Goal: Communication & Community: Participate in discussion

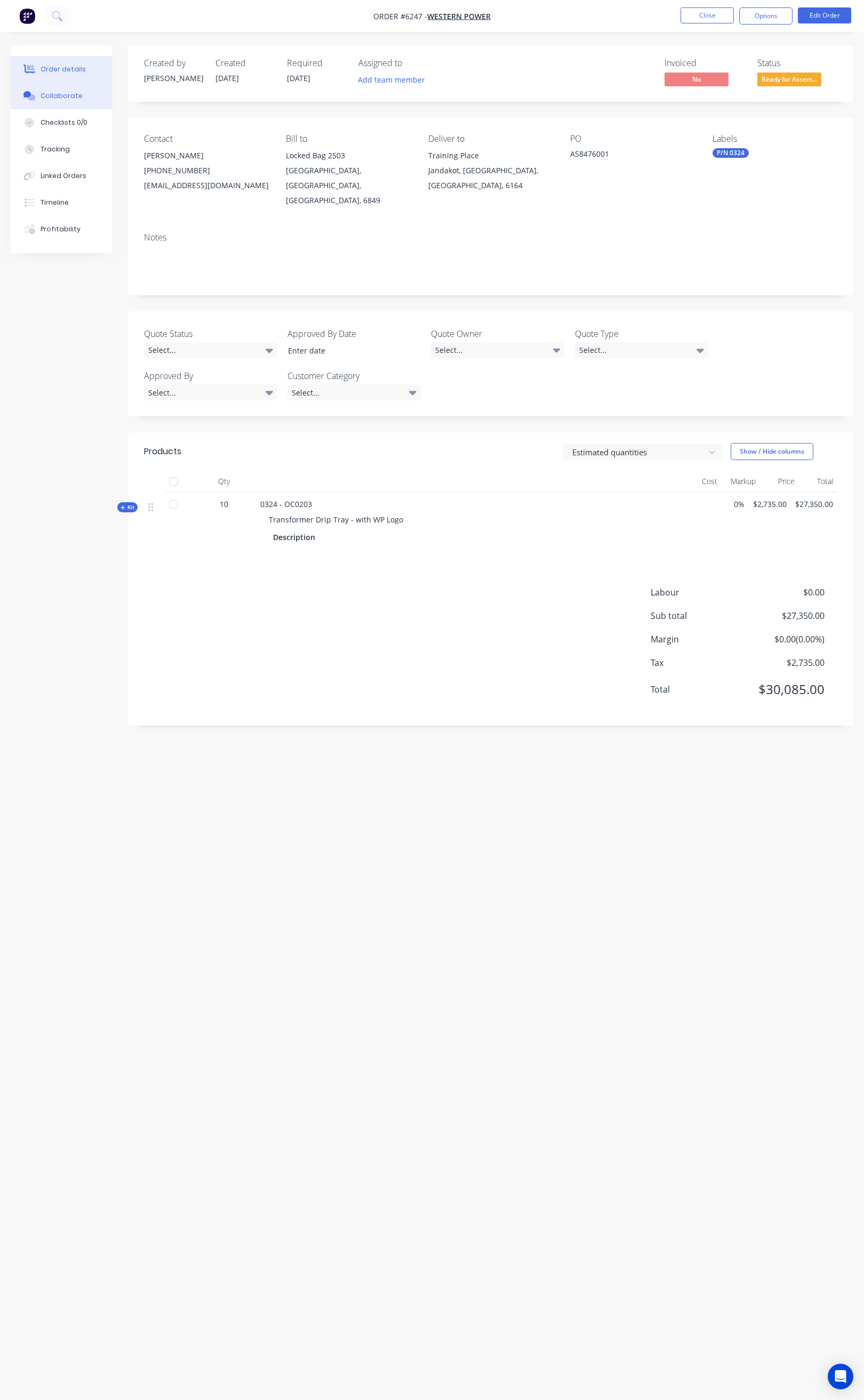
click at [77, 98] on div "Collaborate" at bounding box center [61, 96] width 42 height 10
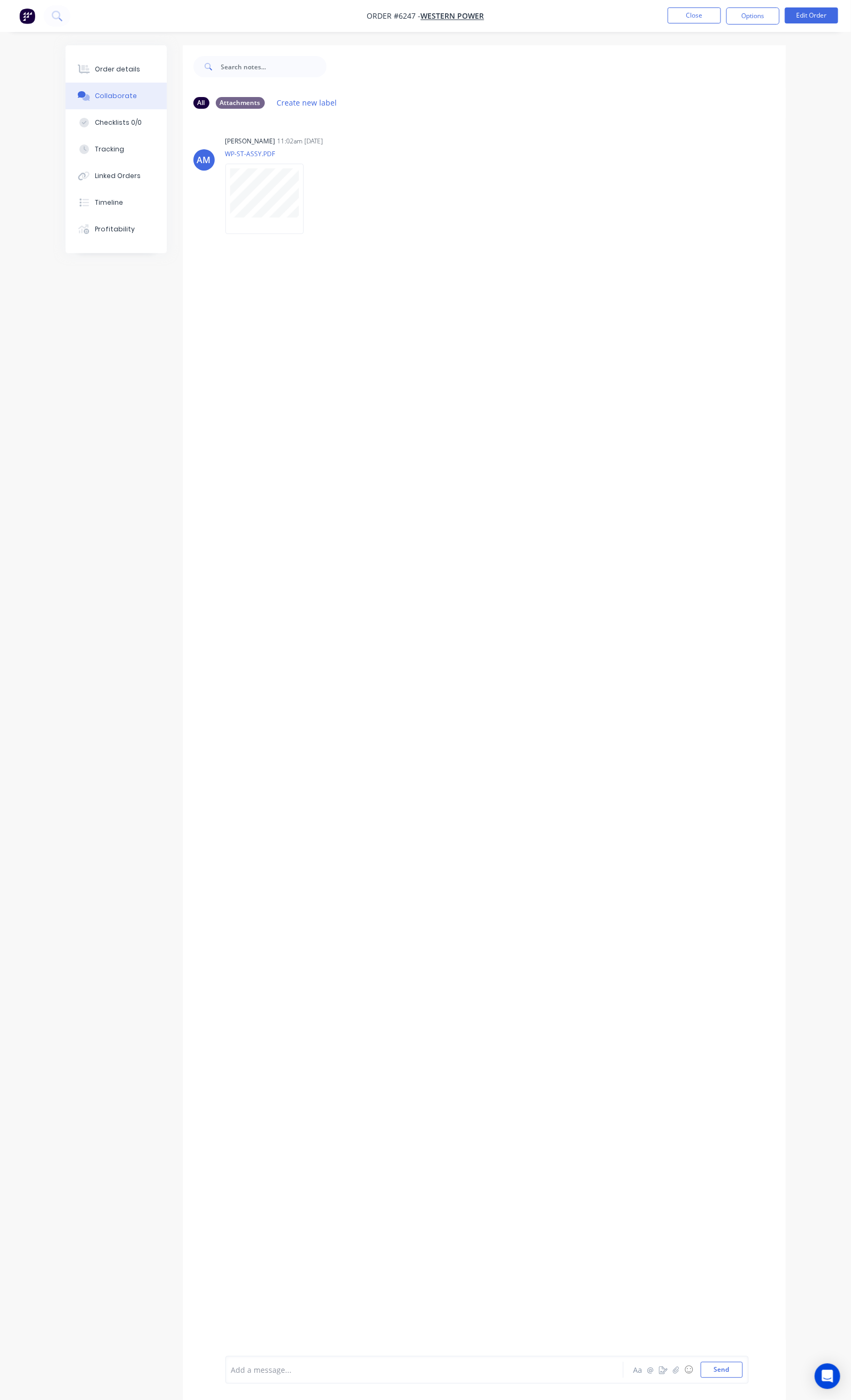
click at [232, 1372] on div at bounding box center [423, 1370] width 383 height 11
click at [95, 117] on div "Checklists 0/0" at bounding box center [118, 122] width 47 height 10
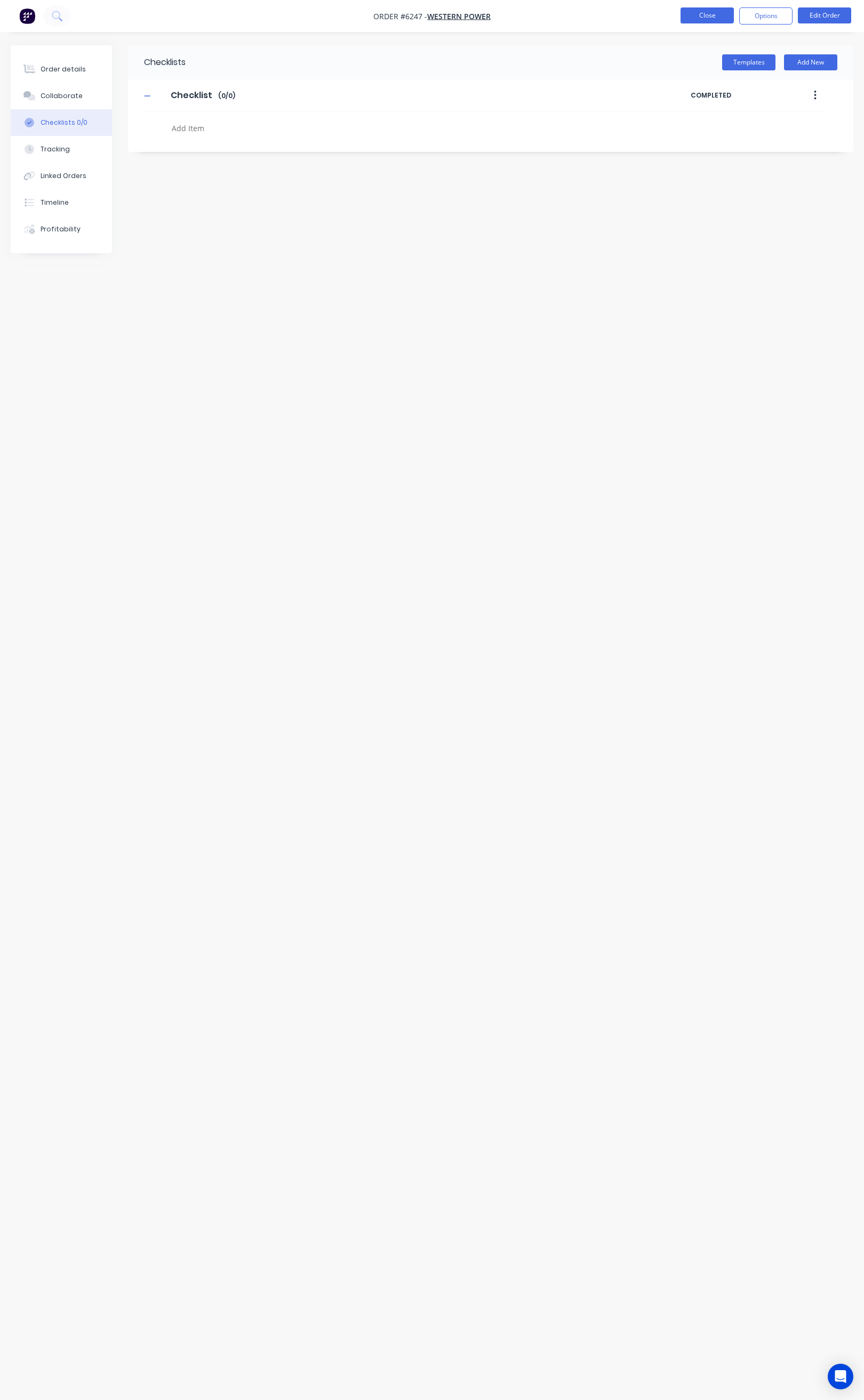
click at [699, 12] on button "Close" at bounding box center [706, 15] width 53 height 16
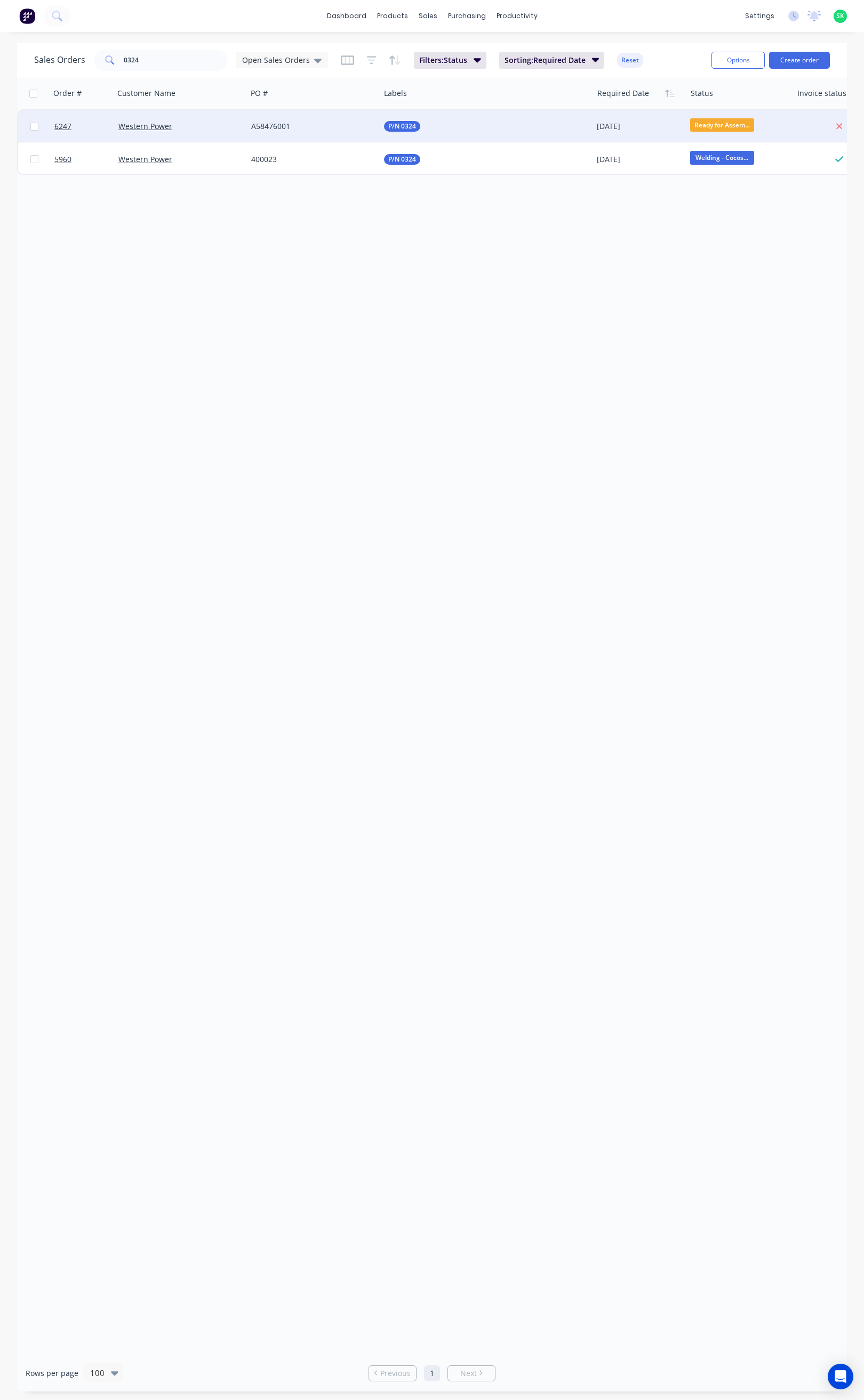
click at [717, 126] on span "Ready for Assem..." at bounding box center [721, 125] width 64 height 13
click at [733, 290] on button "Ready for Delivery" at bounding box center [744, 297] width 107 height 20
drag, startPoint x: 142, startPoint y: 58, endPoint x: 97, endPoint y: 61, distance: 45.1
click at [97, 61] on div "0324" at bounding box center [161, 60] width 134 height 22
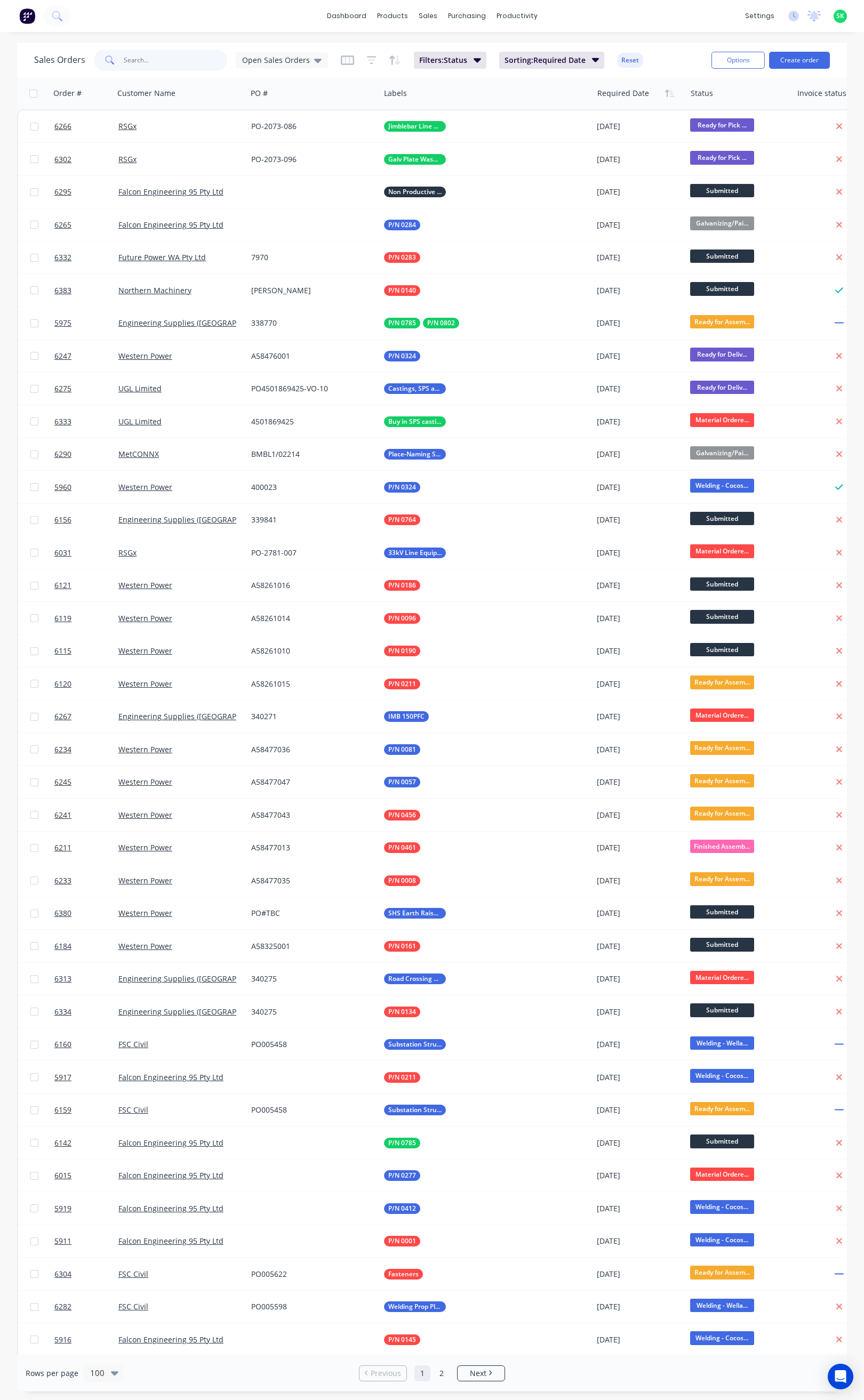
click at [155, 61] on input "text" at bounding box center [176, 60] width 104 height 22
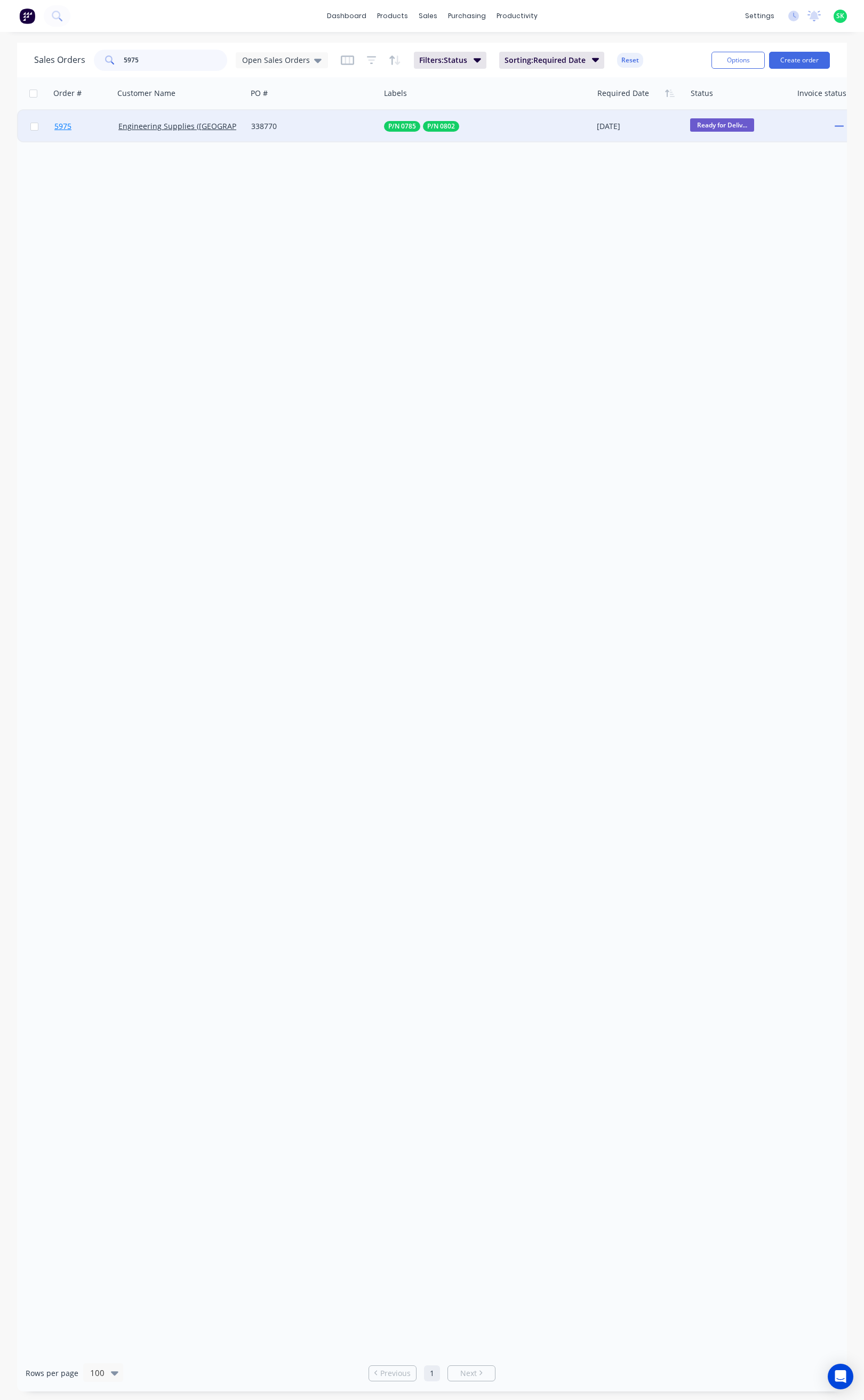
type input "5975"
click at [65, 126] on span "5975" at bounding box center [63, 126] width 17 height 11
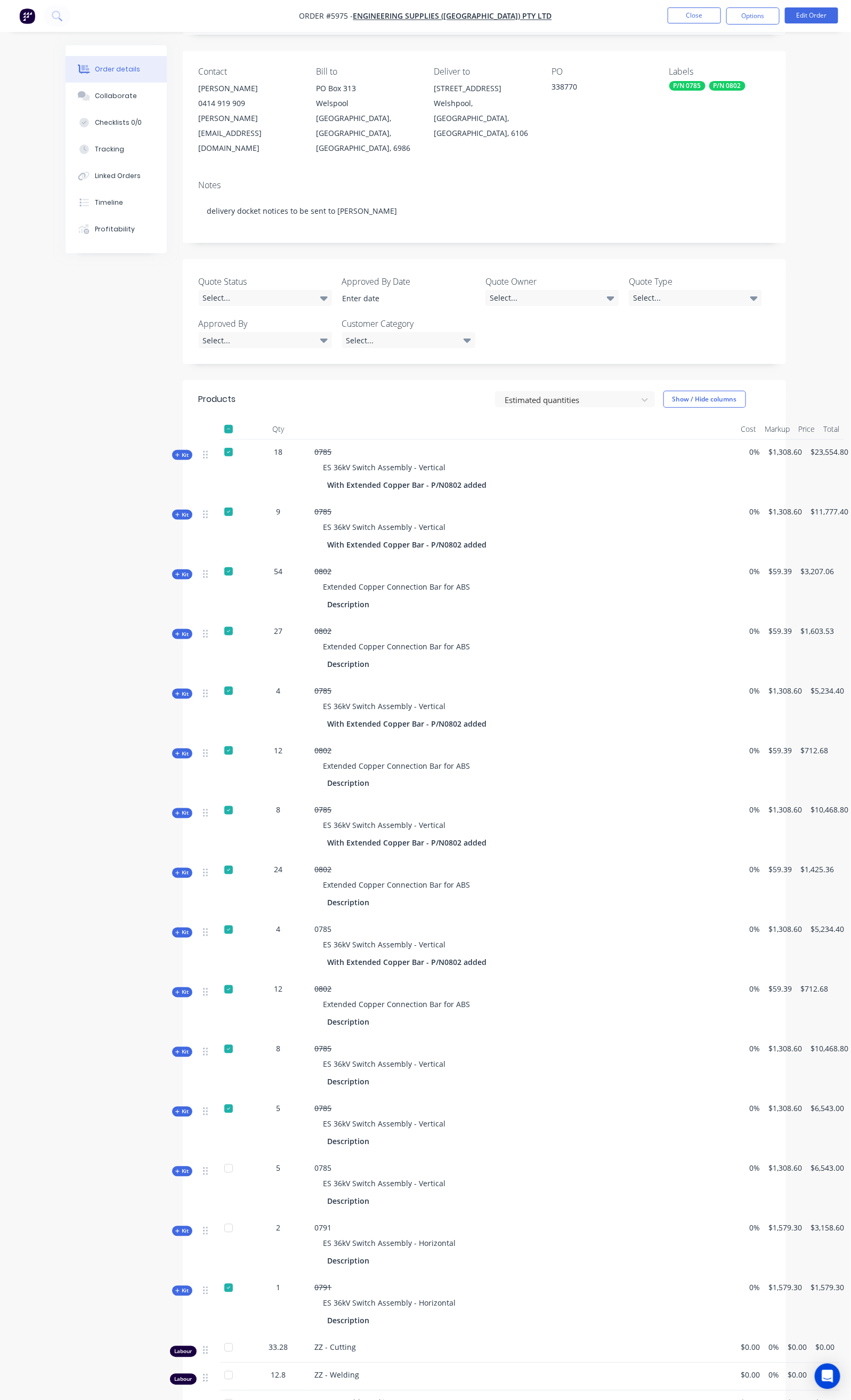
scroll to position [64, 0]
click at [218, 445] on div at bounding box center [229, 456] width 22 height 22
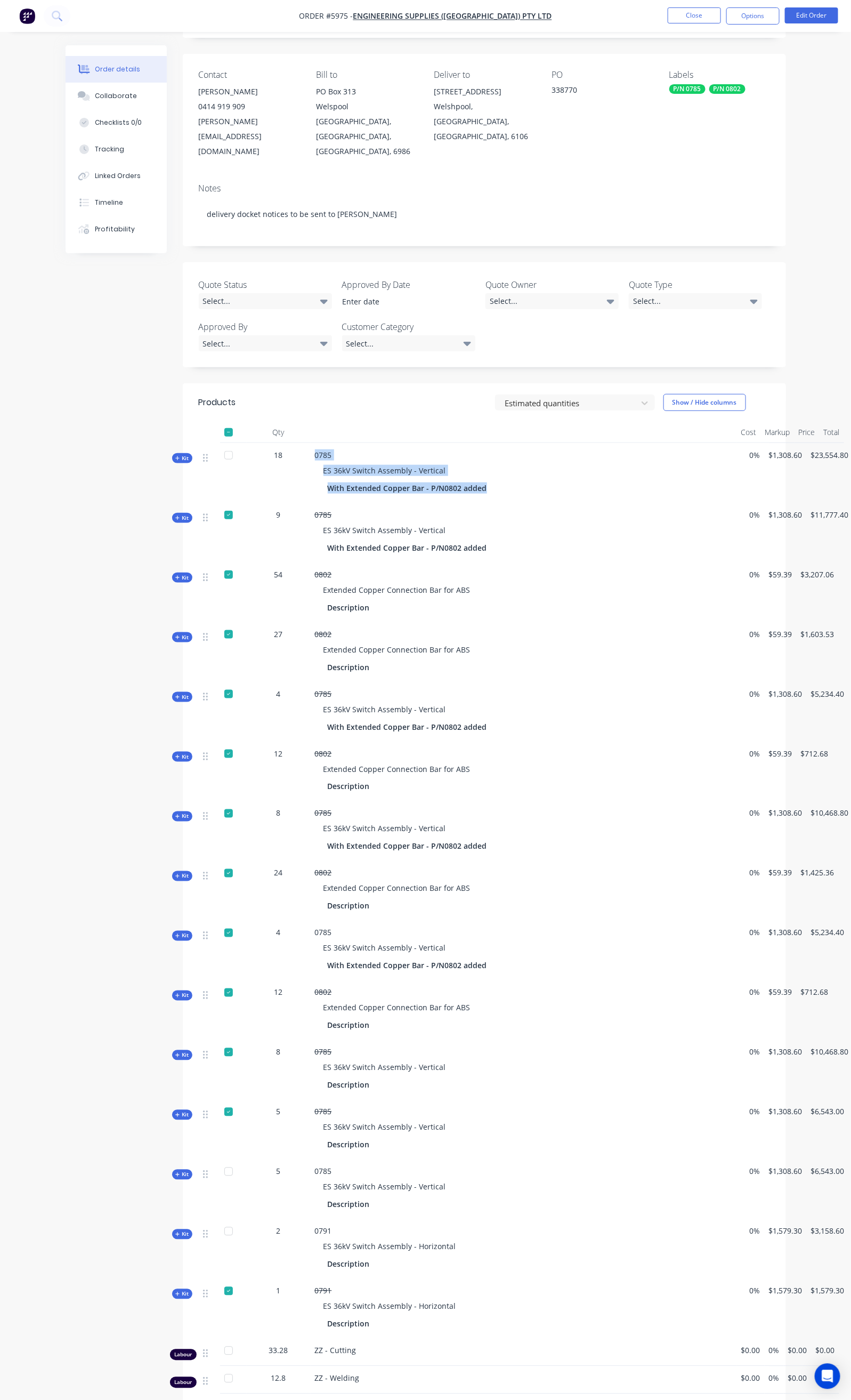
drag, startPoint x: 253, startPoint y: 422, endPoint x: 445, endPoint y: 468, distance: 197.4
click at [445, 467] on div "Kit 18 0785 ES 36kV Switch Assembly - Vertical With Extended Copper Bar - P/N08…" at bounding box center [484, 473] width 571 height 60
copy div "0785 ES 36kV Switch Assembly - Vertical With Extended Copper Bar - P/N0802 added"
click at [218, 445] on div at bounding box center [229, 456] width 22 height 22
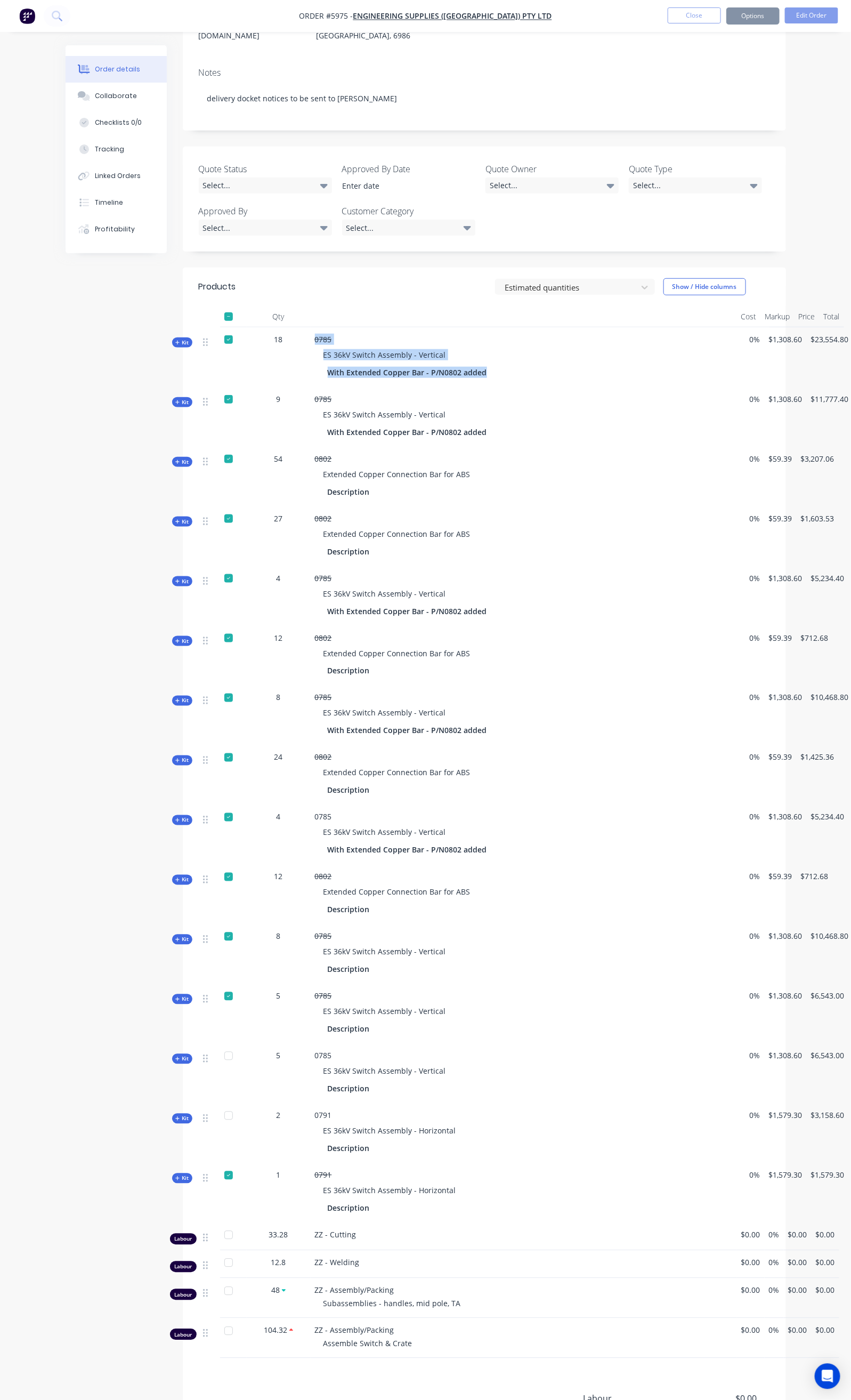
scroll to position [304, 0]
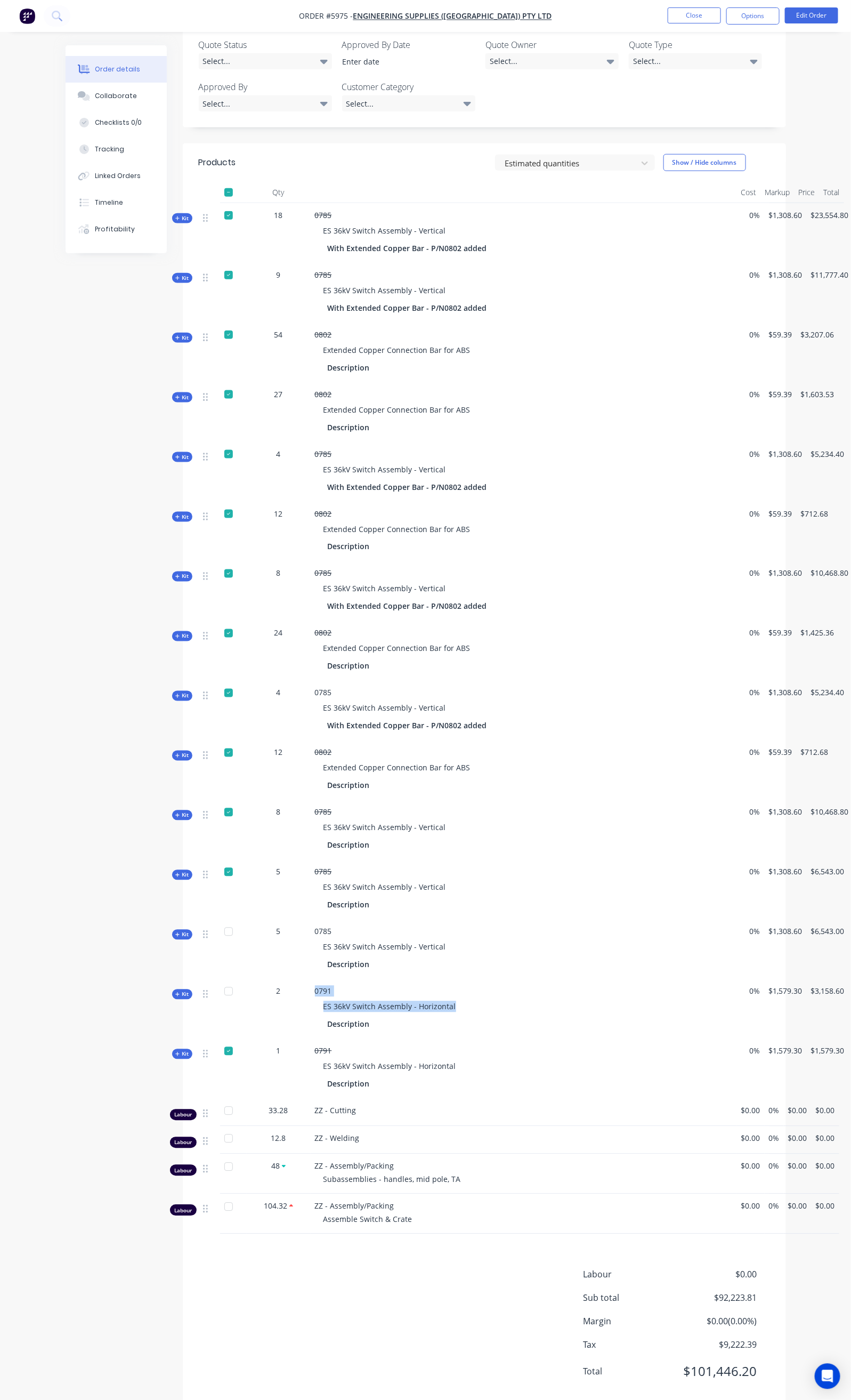
drag, startPoint x: 256, startPoint y: 959, endPoint x: 403, endPoint y: 982, distance: 148.8
click at [403, 982] on div "0791 ES 36kV Switch Assembly - Horizontal Description" at bounding box center [525, 1009] width 427 height 60
copy div "0791 ES 36kV Switch Assembly - Horizontal"
click at [684, 18] on button "Close" at bounding box center [694, 15] width 53 height 16
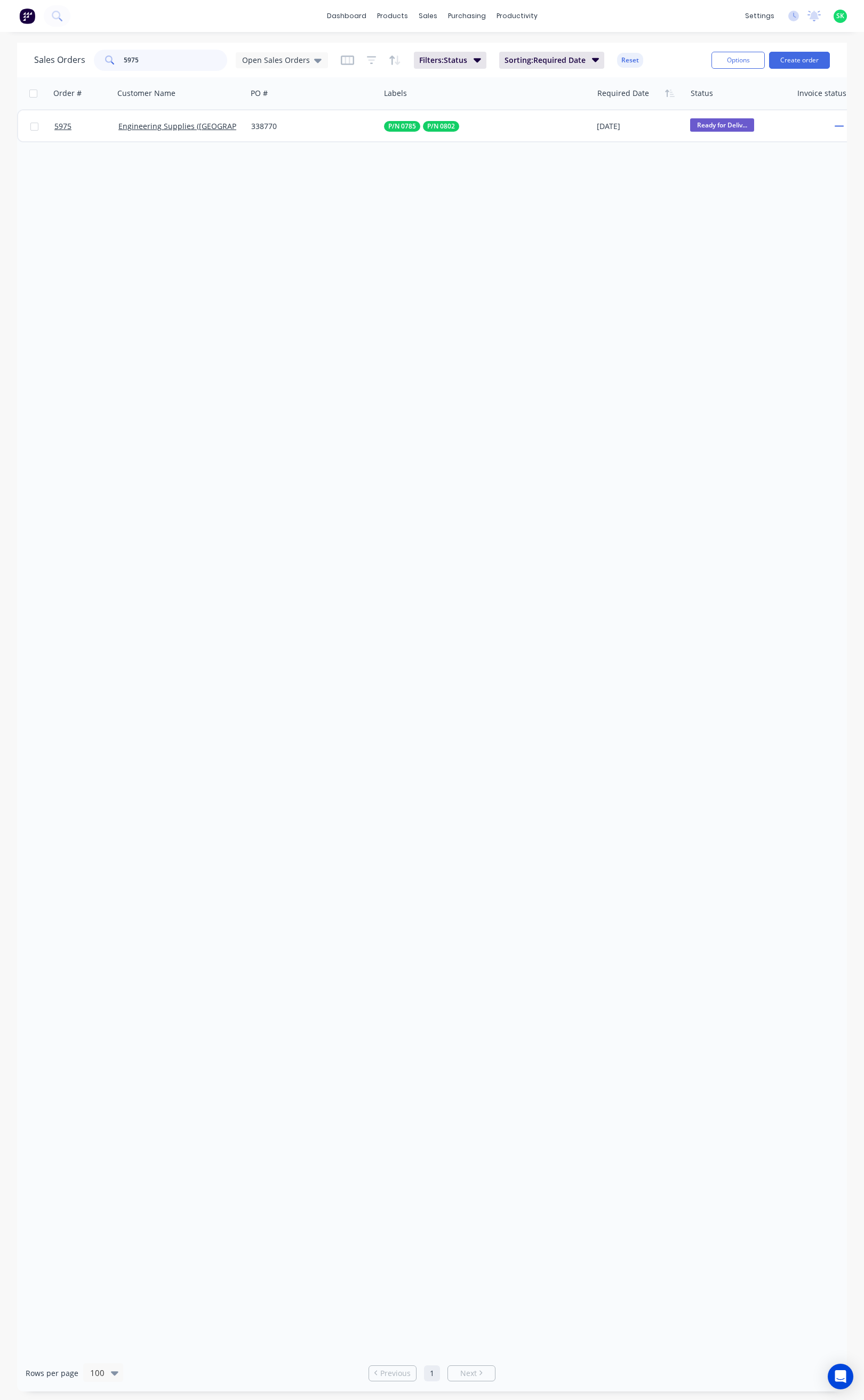
drag, startPoint x: 157, startPoint y: 63, endPoint x: 112, endPoint y: 63, distance: 45.0
click at [112, 63] on div "5975" at bounding box center [161, 60] width 134 height 22
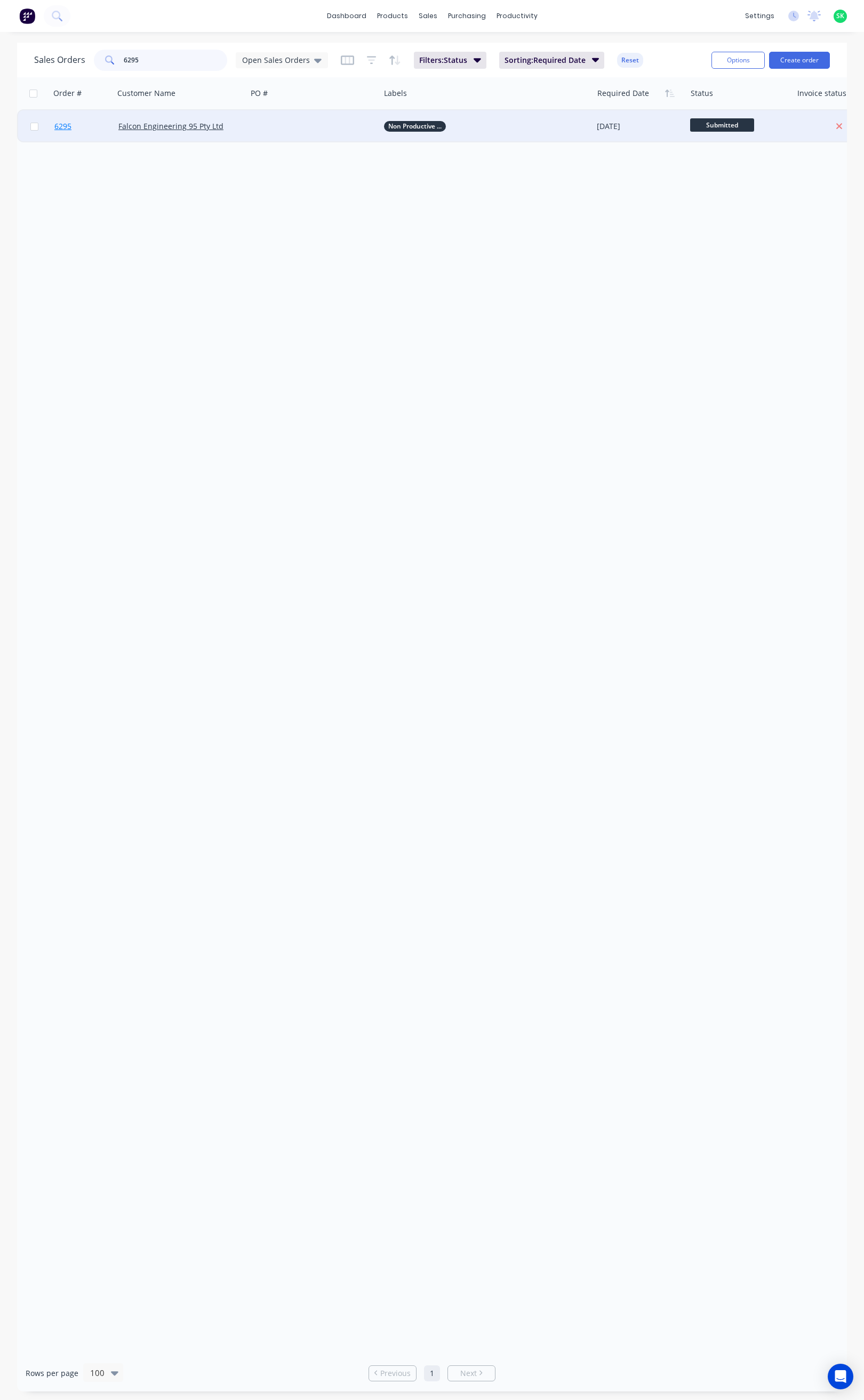
type input "6295"
click at [67, 123] on span "6295" at bounding box center [63, 126] width 17 height 11
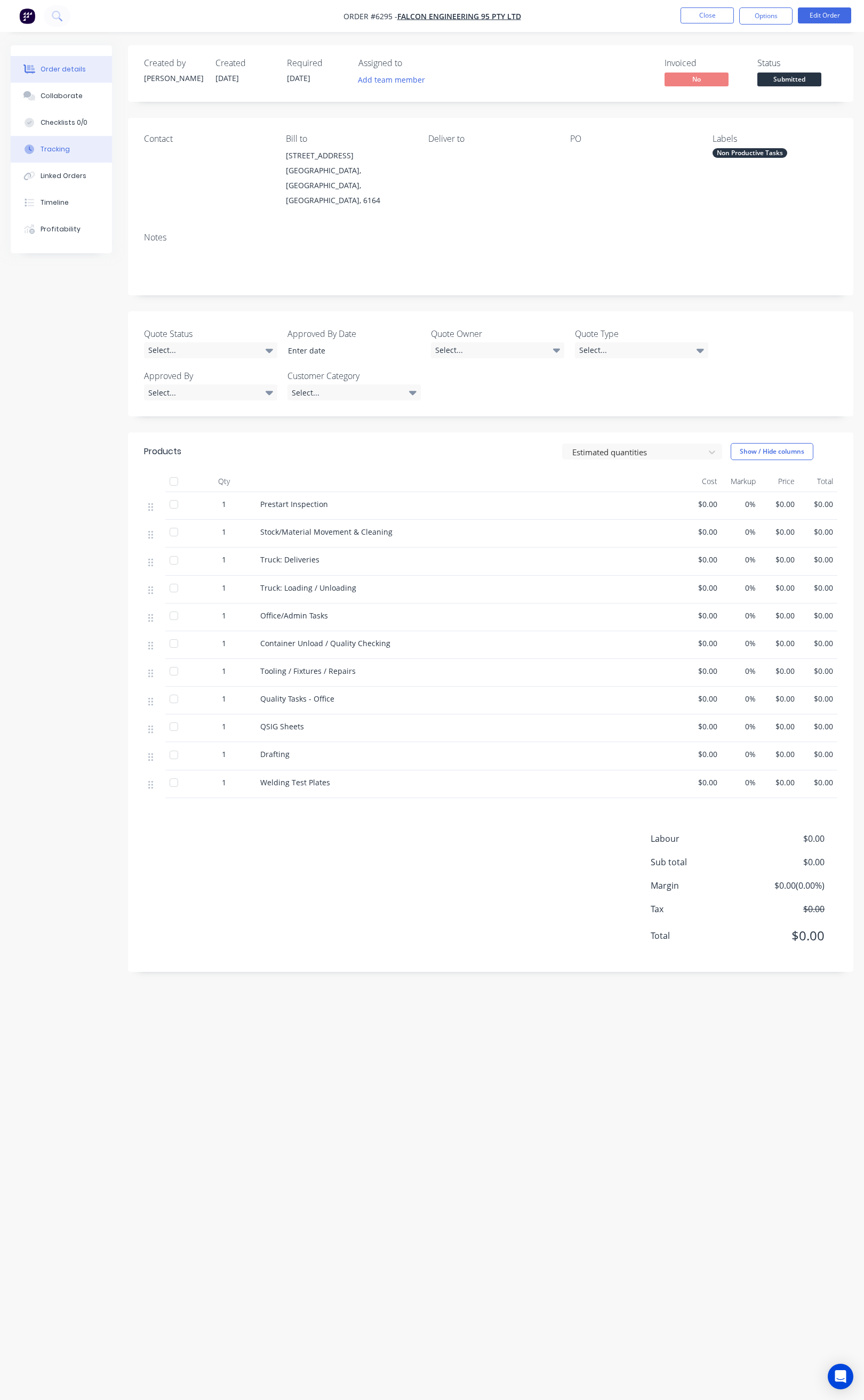
click at [78, 152] on button "Tracking" at bounding box center [61, 150] width 101 height 27
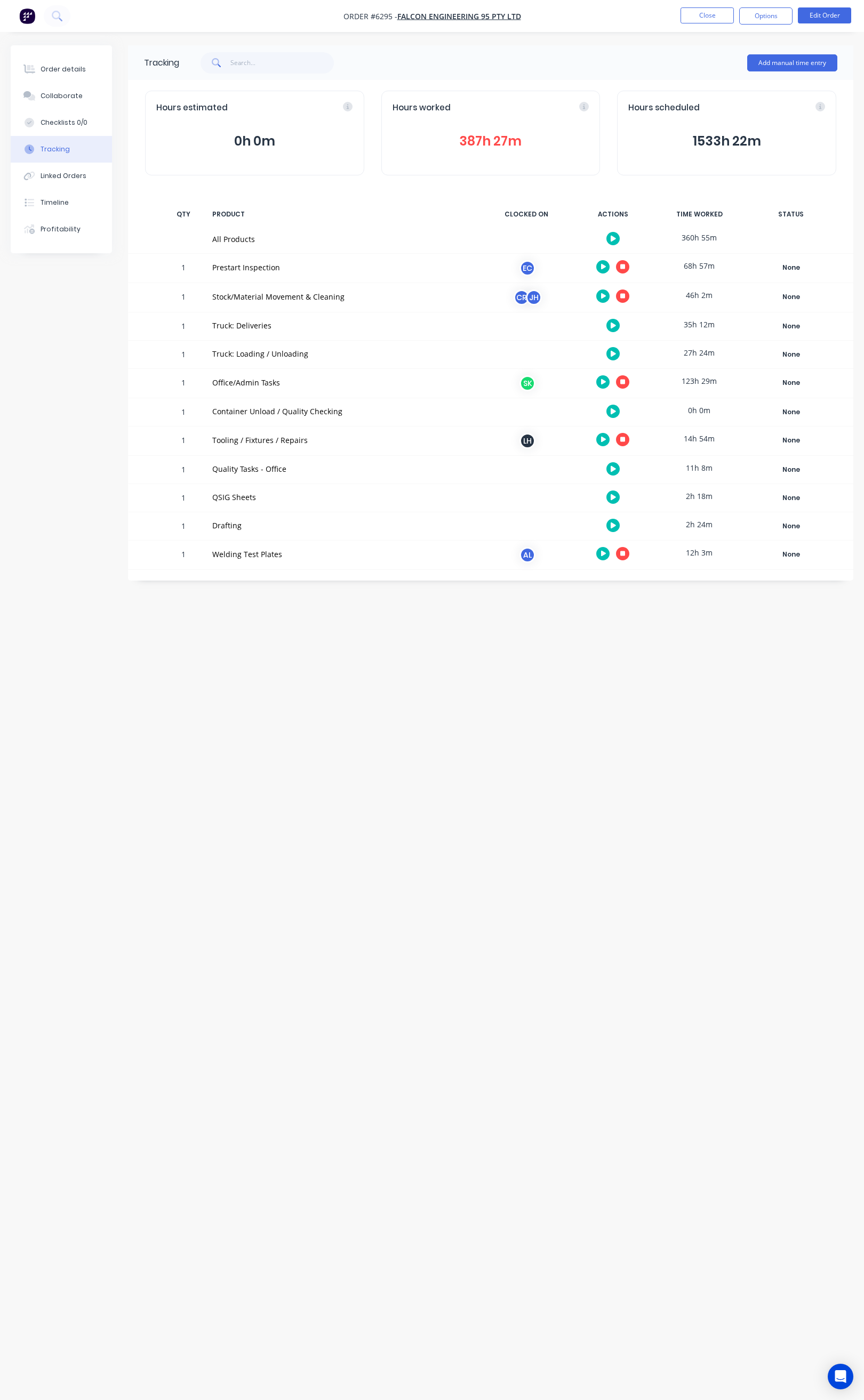
click at [623, 383] on icon "button" at bounding box center [623, 382] width 5 height 5
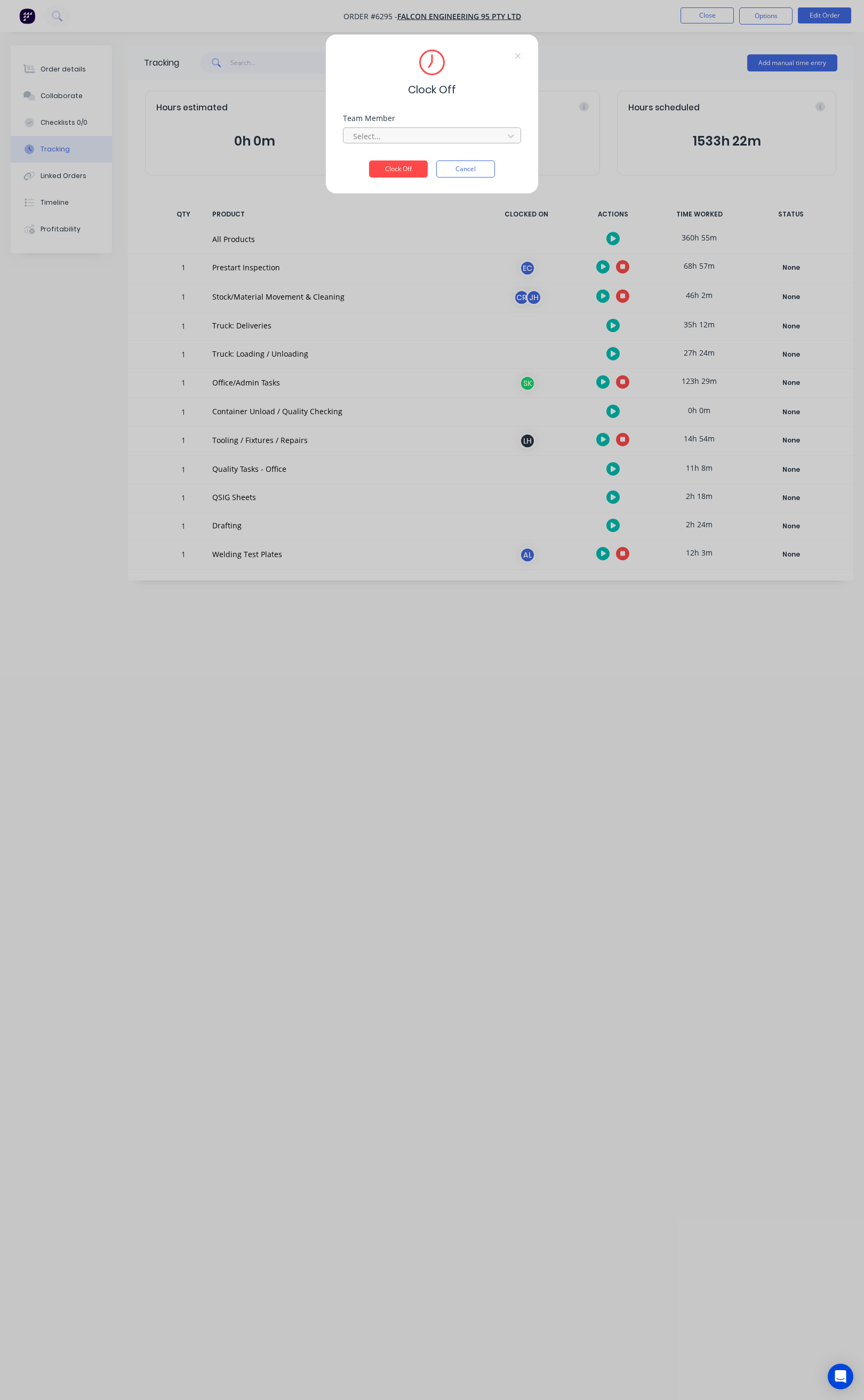
click at [431, 139] on div at bounding box center [424, 135] width 146 height 13
click at [415, 167] on div "[PERSON_NAME]" at bounding box center [432, 160] width 178 height 20
click at [415, 167] on button "Clock Off" at bounding box center [397, 169] width 58 height 17
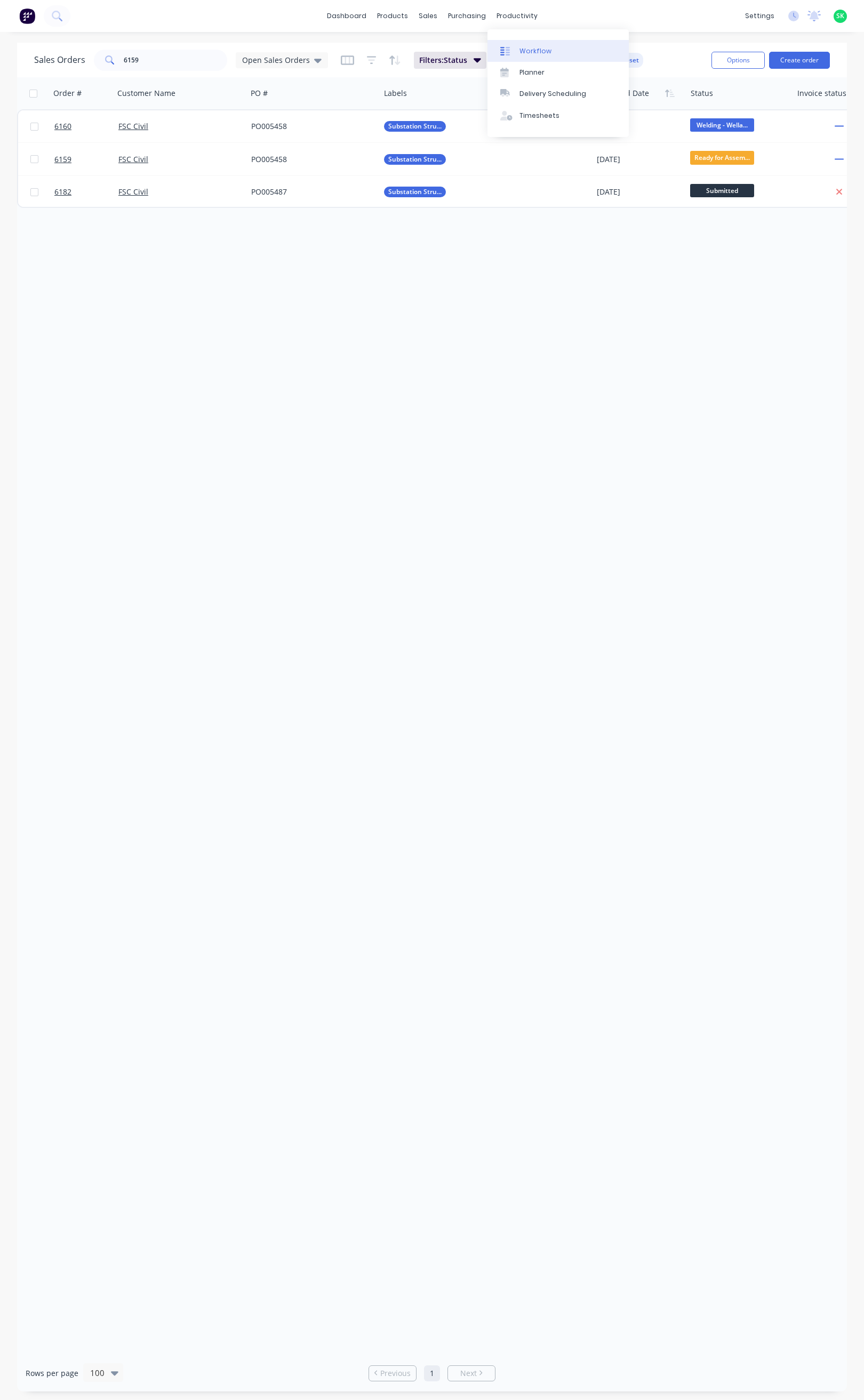
click at [527, 48] on div "Workflow" at bounding box center [536, 51] width 32 height 10
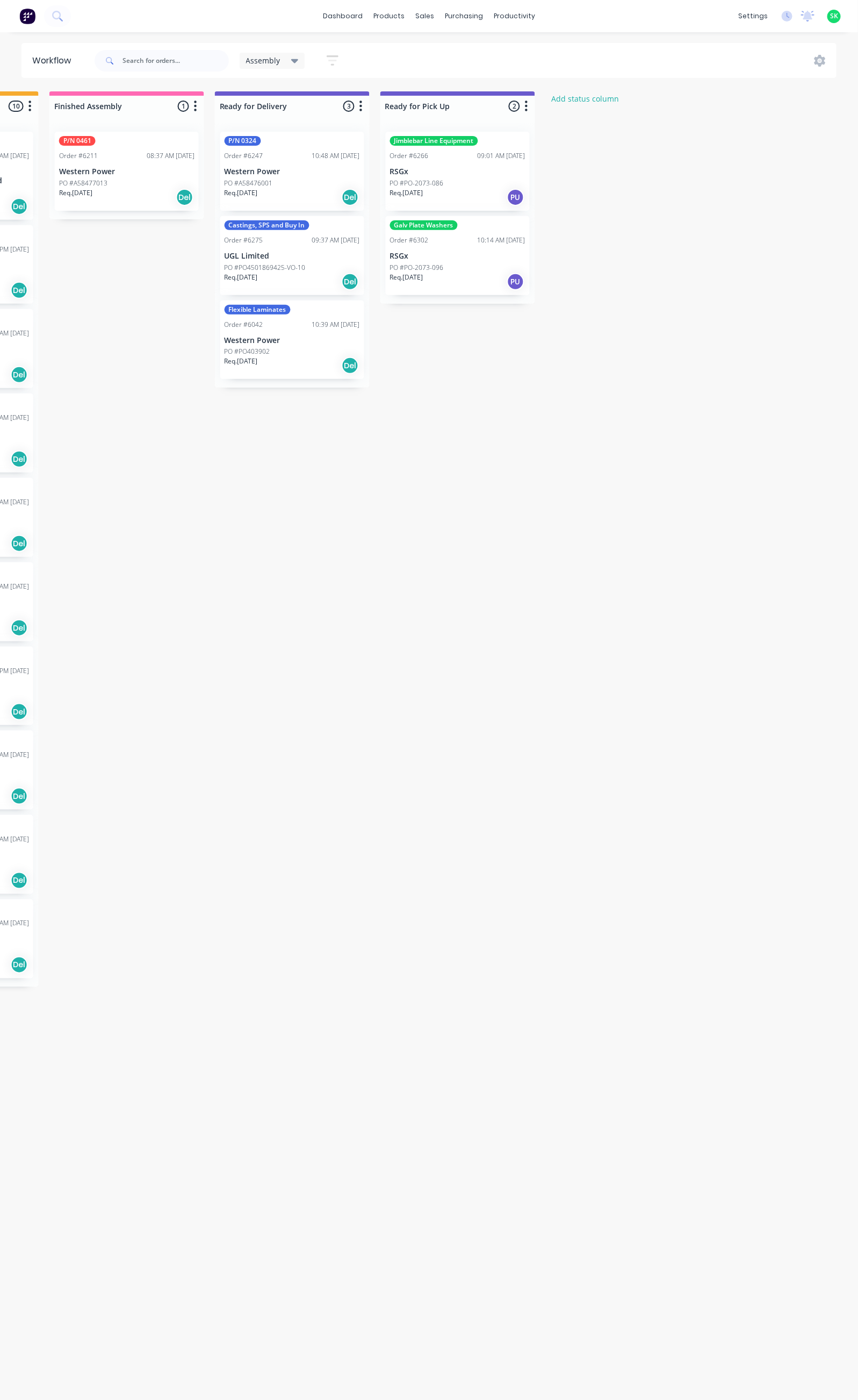
scroll to position [0, 627]
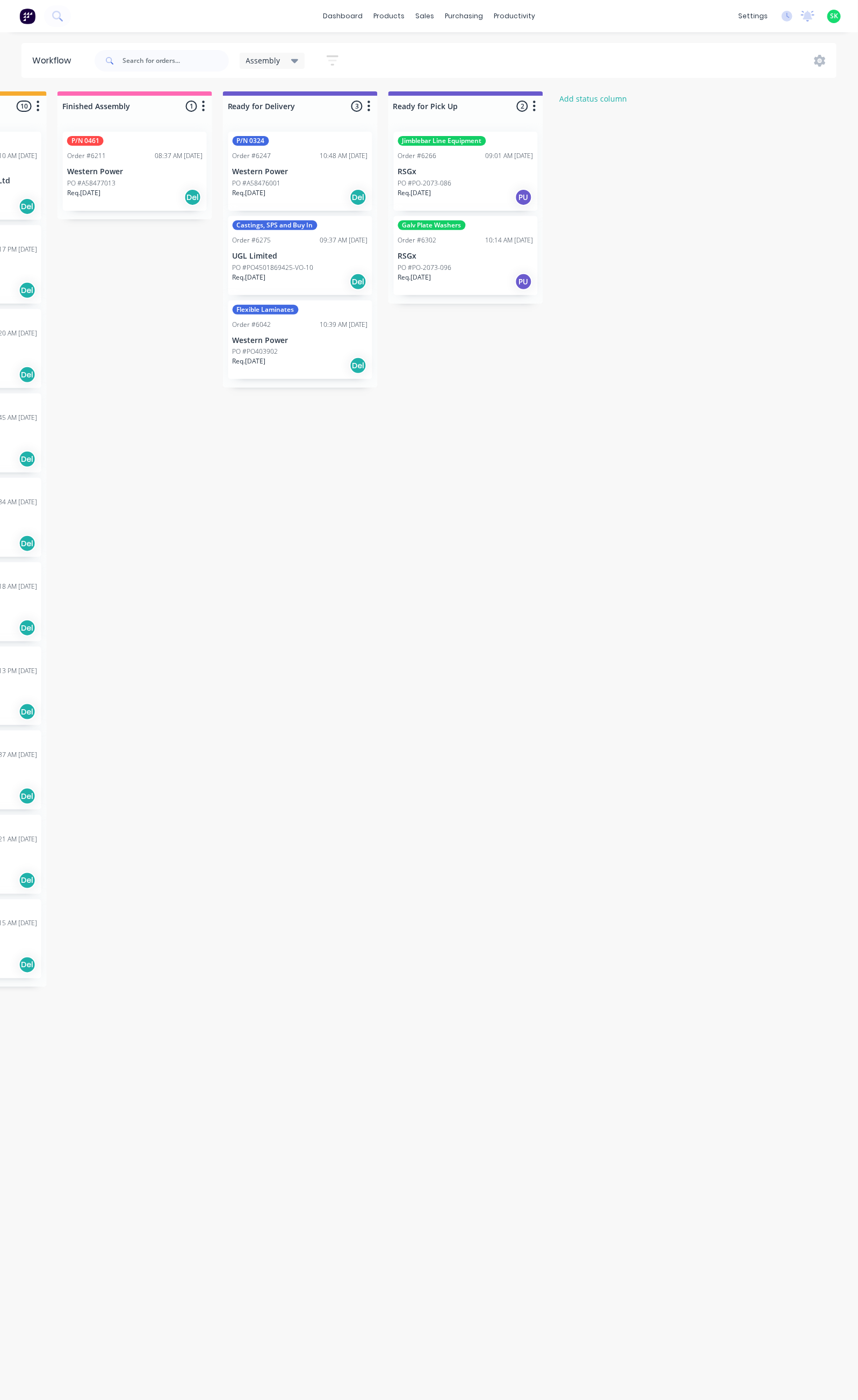
click at [488, 187] on div "PO #PO-2073-086" at bounding box center [466, 183] width 136 height 10
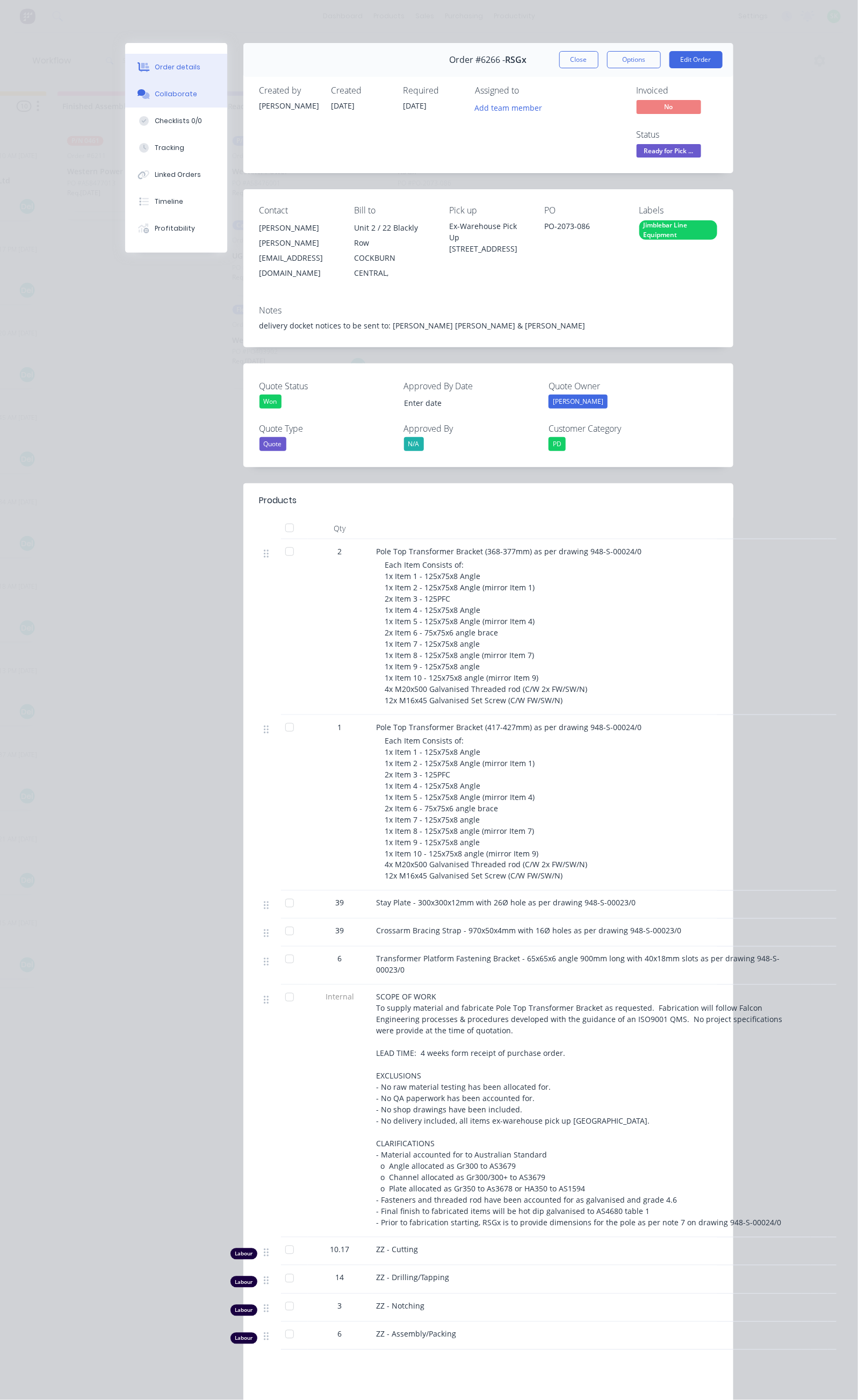
click at [155, 96] on div "Collaborate" at bounding box center [175, 94] width 42 height 10
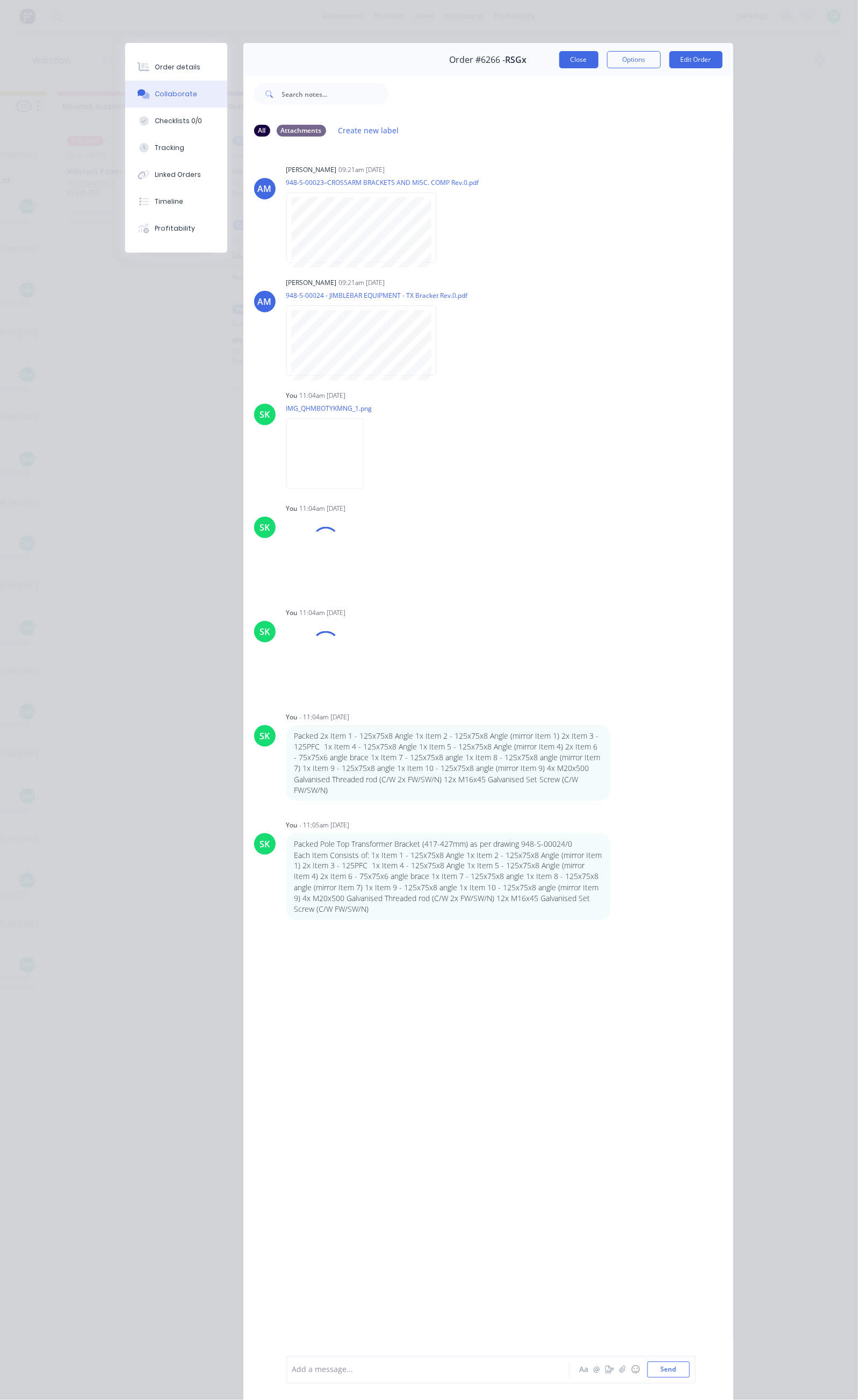
click at [599, 63] on button "Close" at bounding box center [579, 59] width 39 height 17
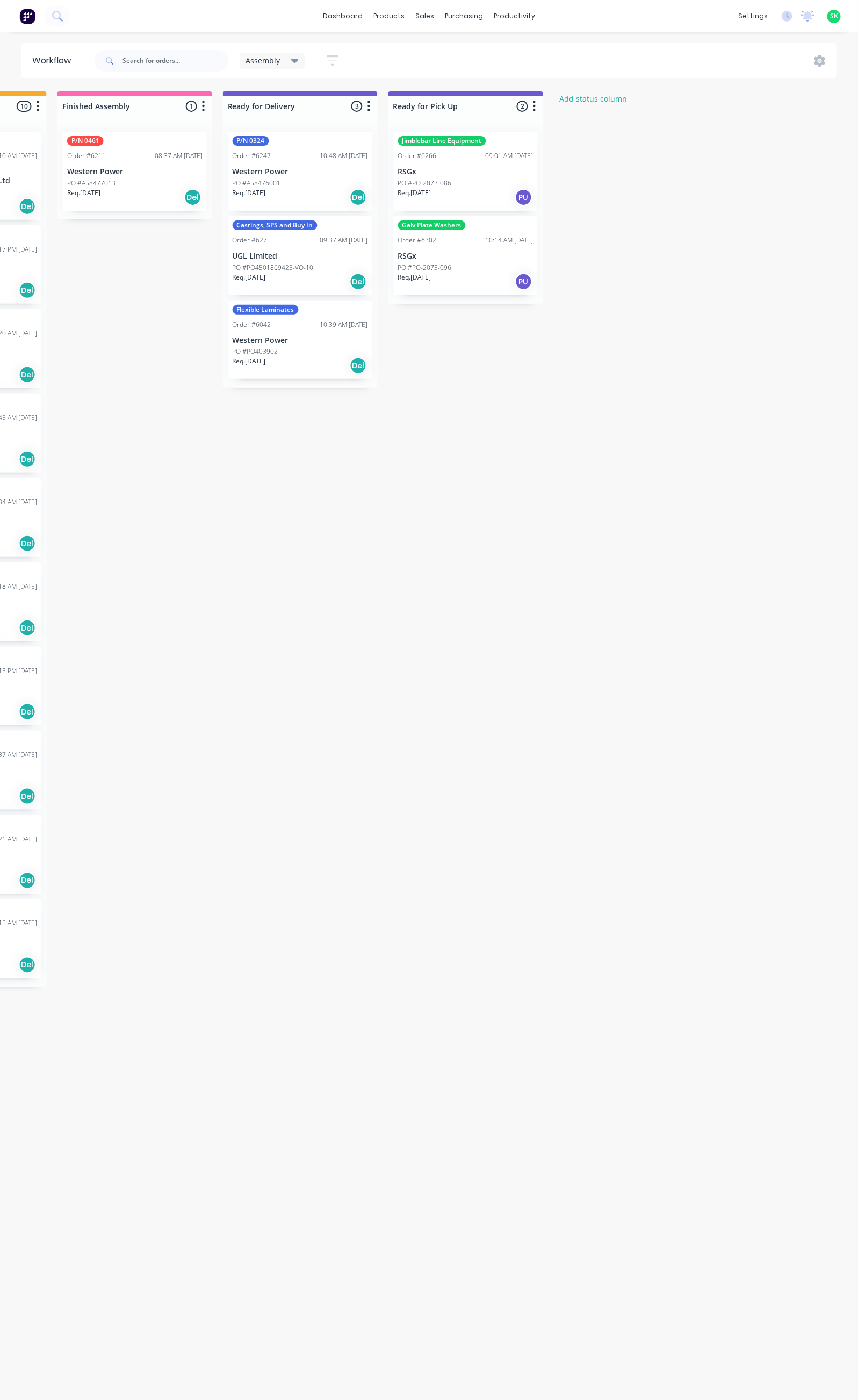
click at [486, 252] on p "RSGx" at bounding box center [466, 256] width 136 height 9
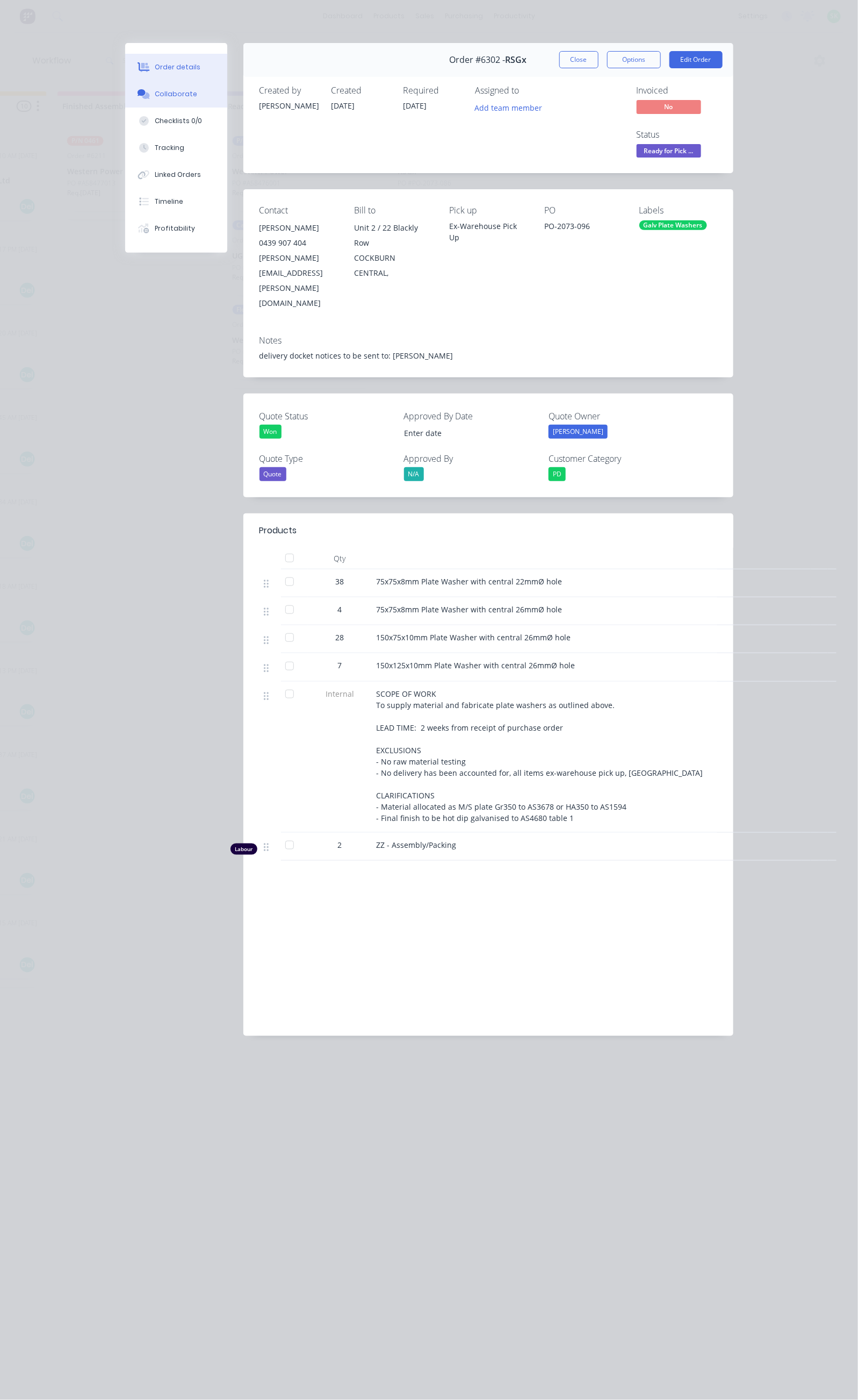
click at [126, 93] on button "Collaborate" at bounding box center [176, 94] width 102 height 27
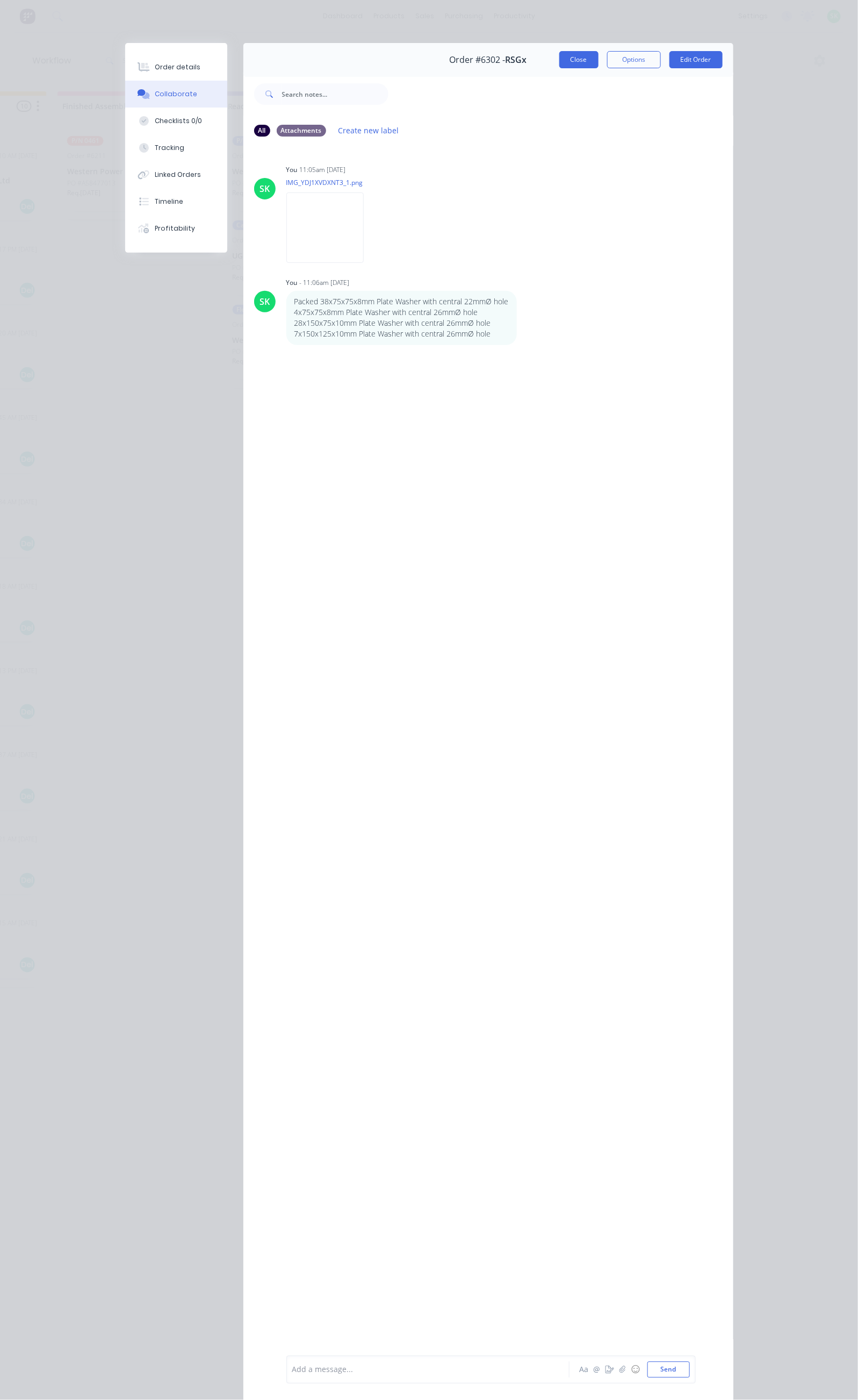
click at [599, 65] on button "Close" at bounding box center [579, 59] width 39 height 17
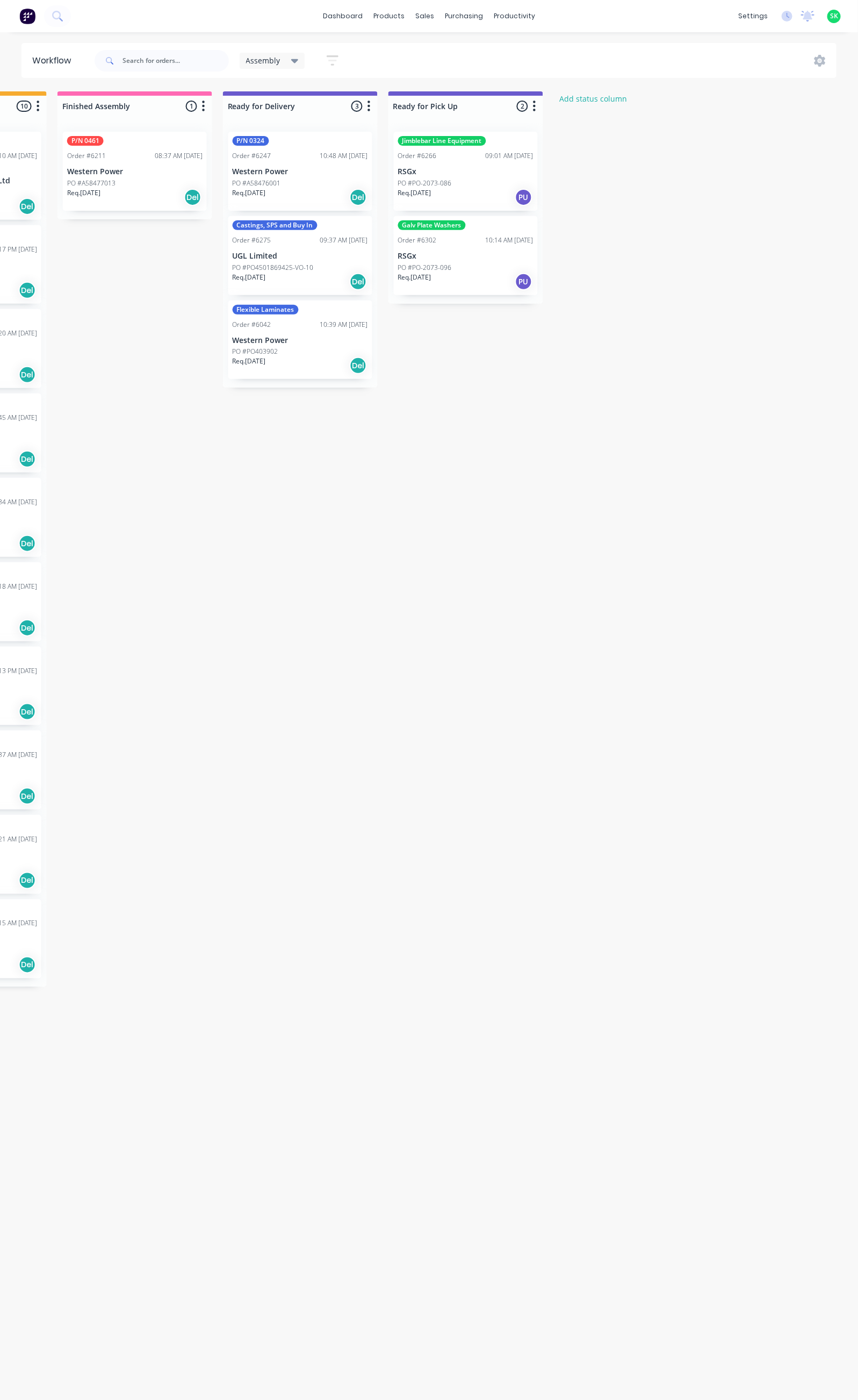
click at [300, 177] on div "P/N 0324 Order #6247 10:48 AM [DATE] Western Power PO #A58476001 Req. [DATE] Del" at bounding box center [300, 171] width 144 height 79
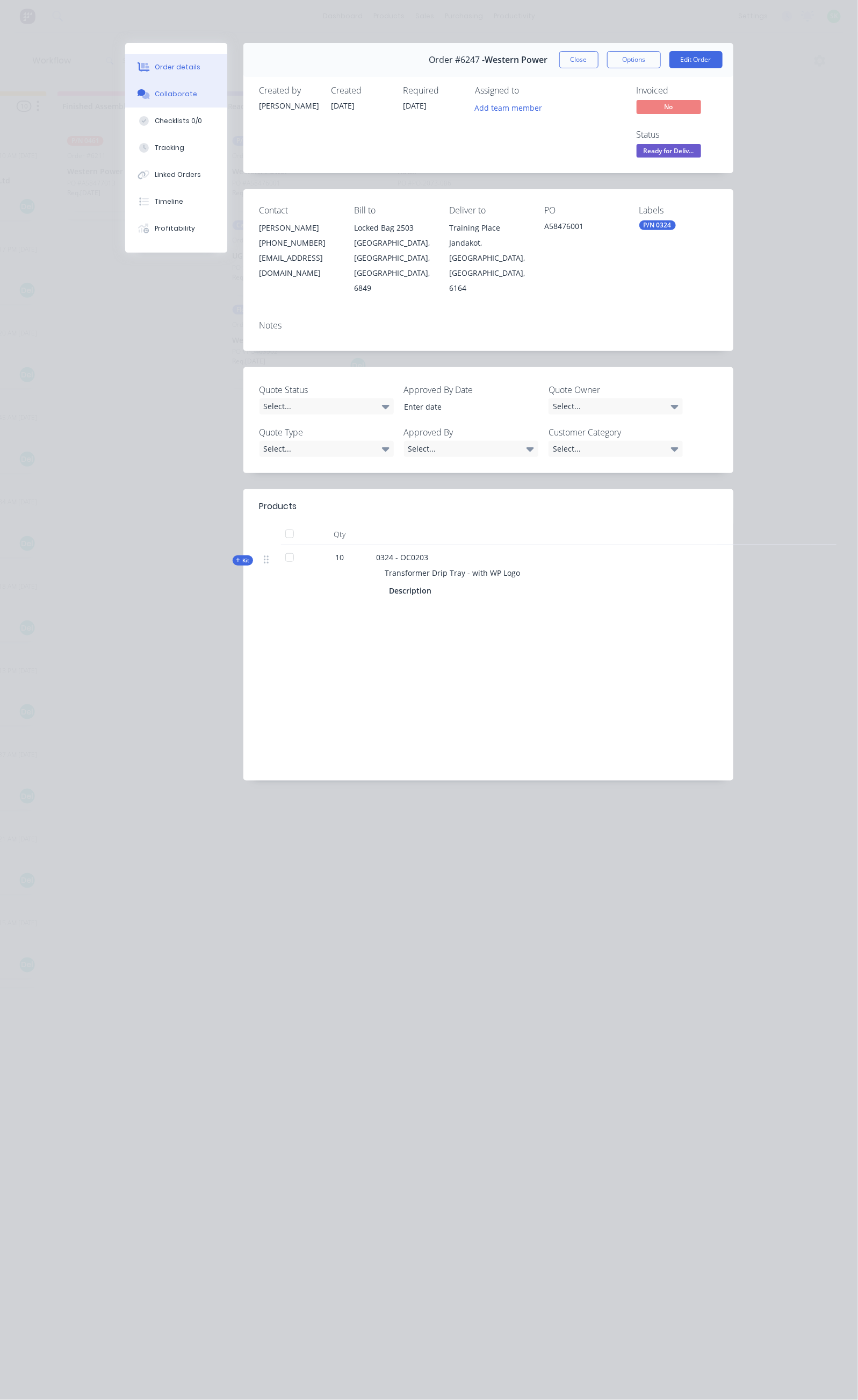
click at [126, 99] on button "Collaborate" at bounding box center [176, 94] width 102 height 27
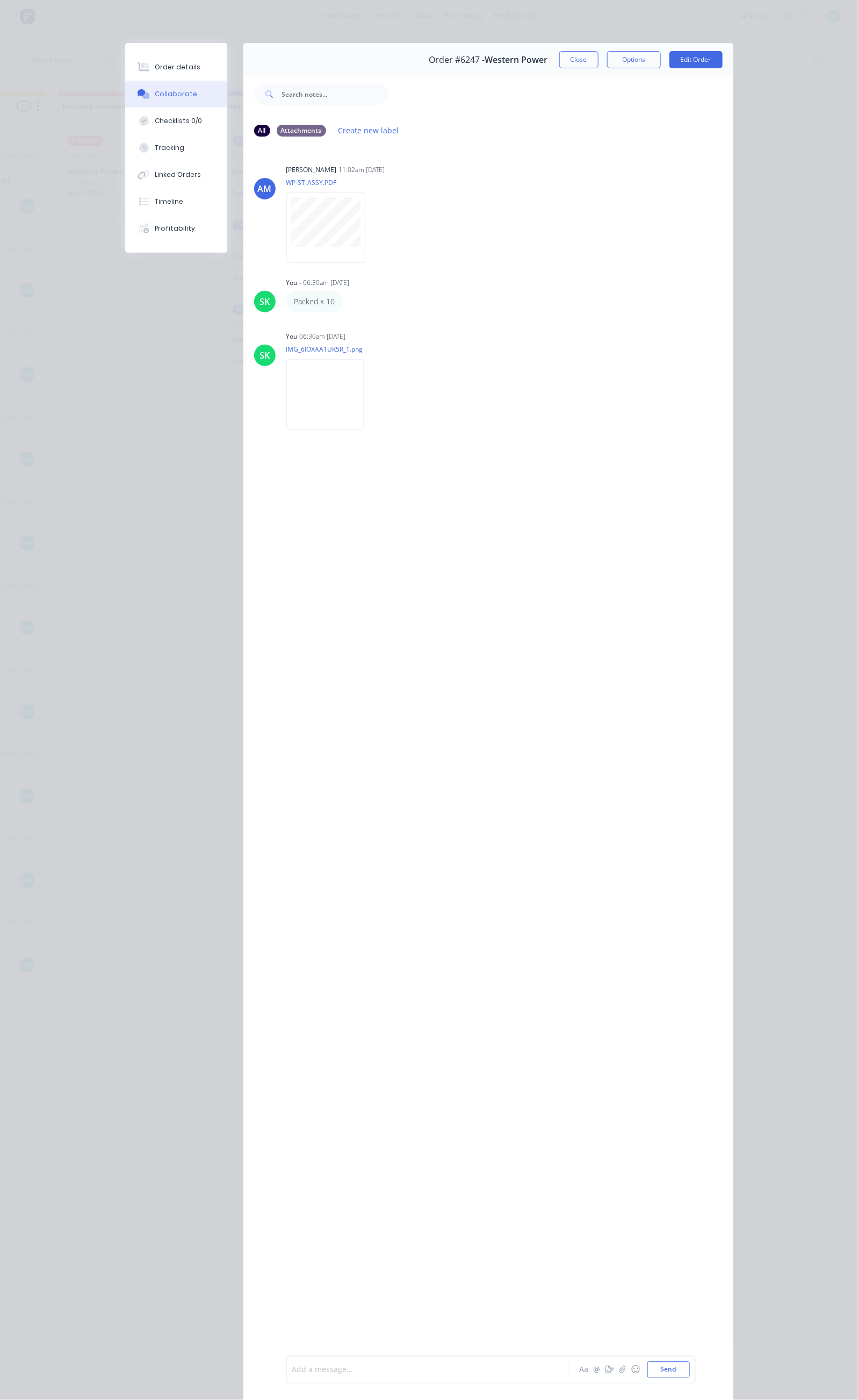
click at [293, 1373] on div at bounding box center [431, 1370] width 277 height 11
click at [690, 1365] on button "Send" at bounding box center [668, 1370] width 42 height 16
click at [599, 55] on button "Close" at bounding box center [579, 59] width 39 height 17
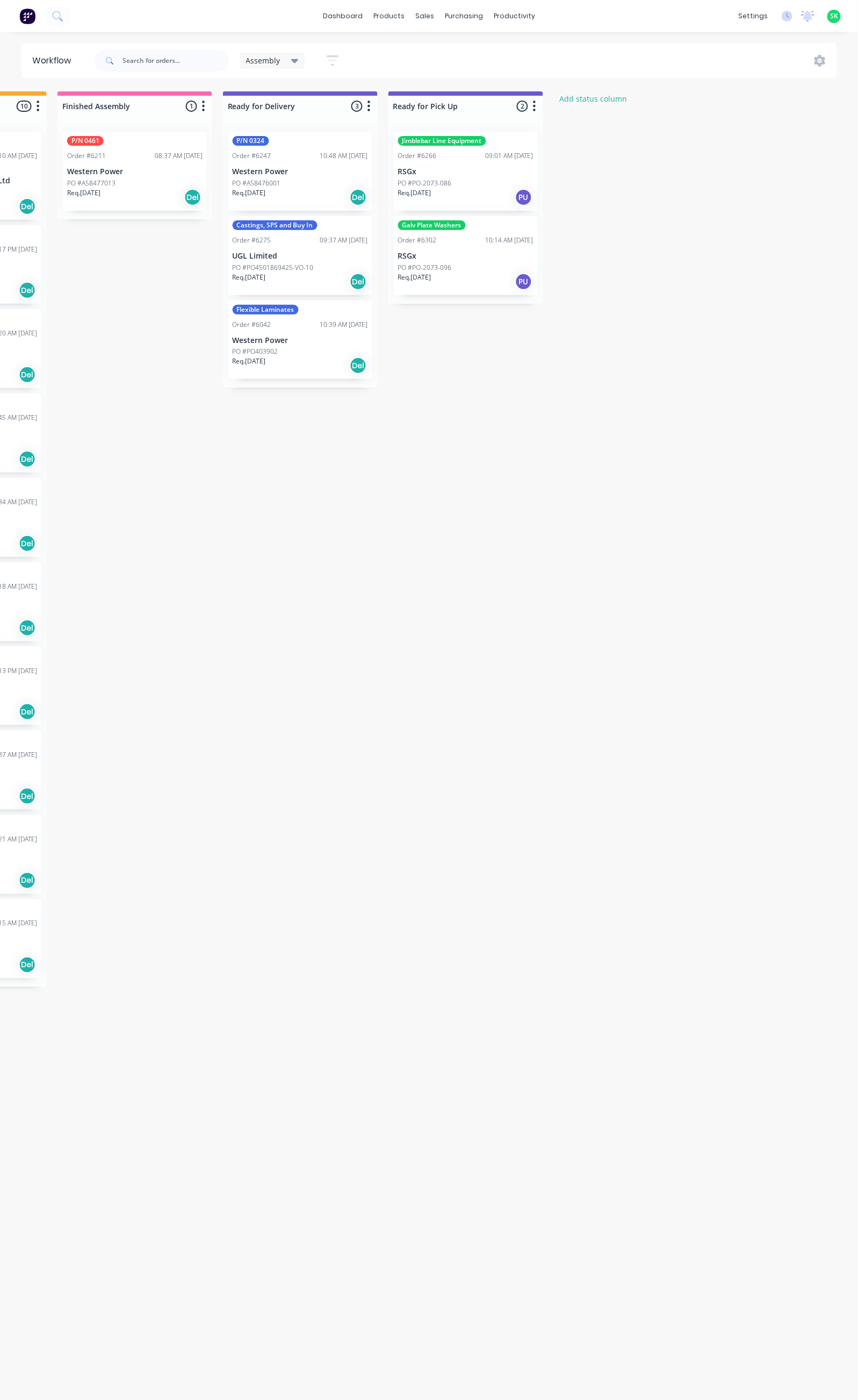
click at [310, 346] on div "PO #PO403902" at bounding box center [300, 351] width 136 height 10
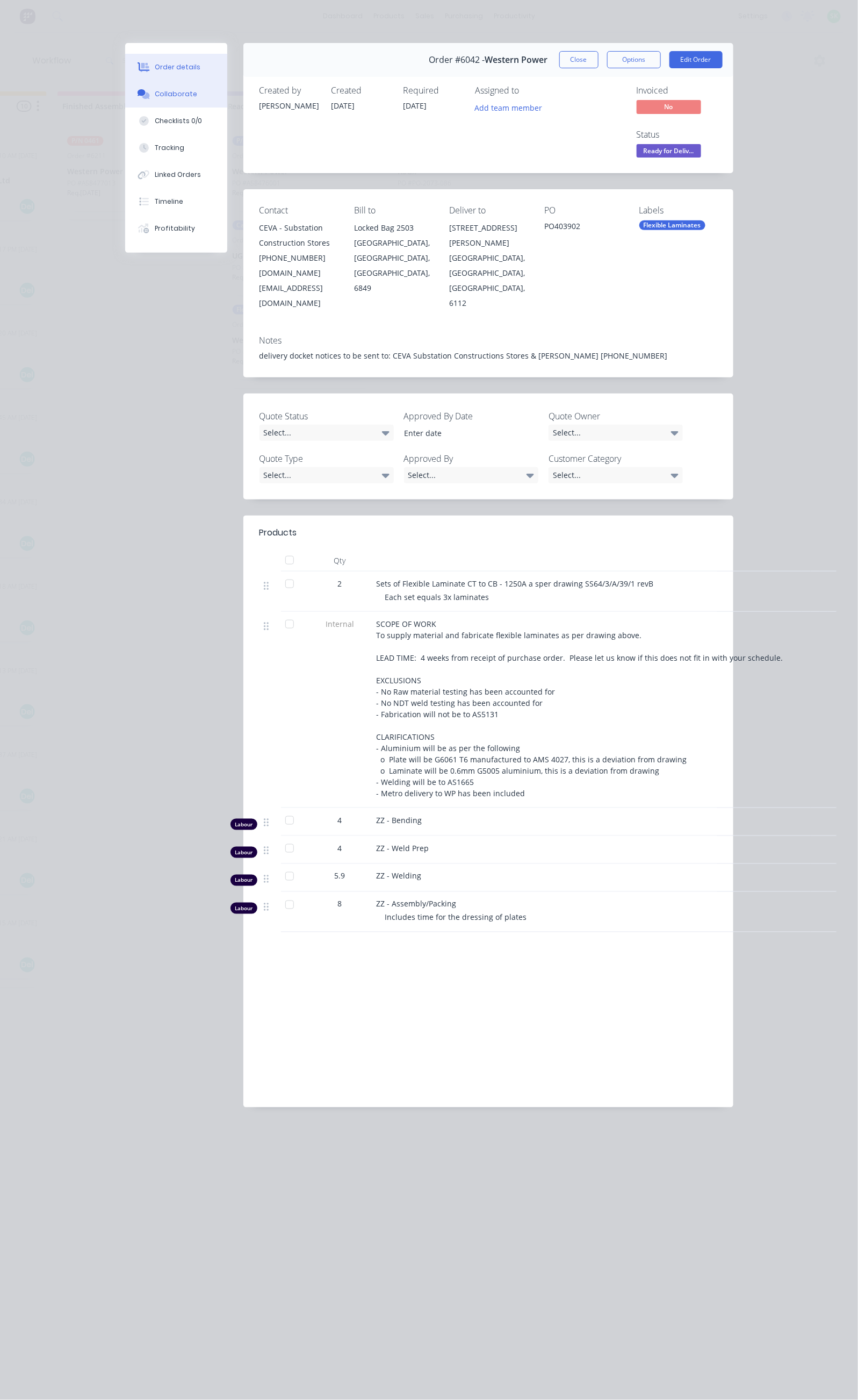
click at [155, 90] on div "Collaborate" at bounding box center [175, 94] width 42 height 10
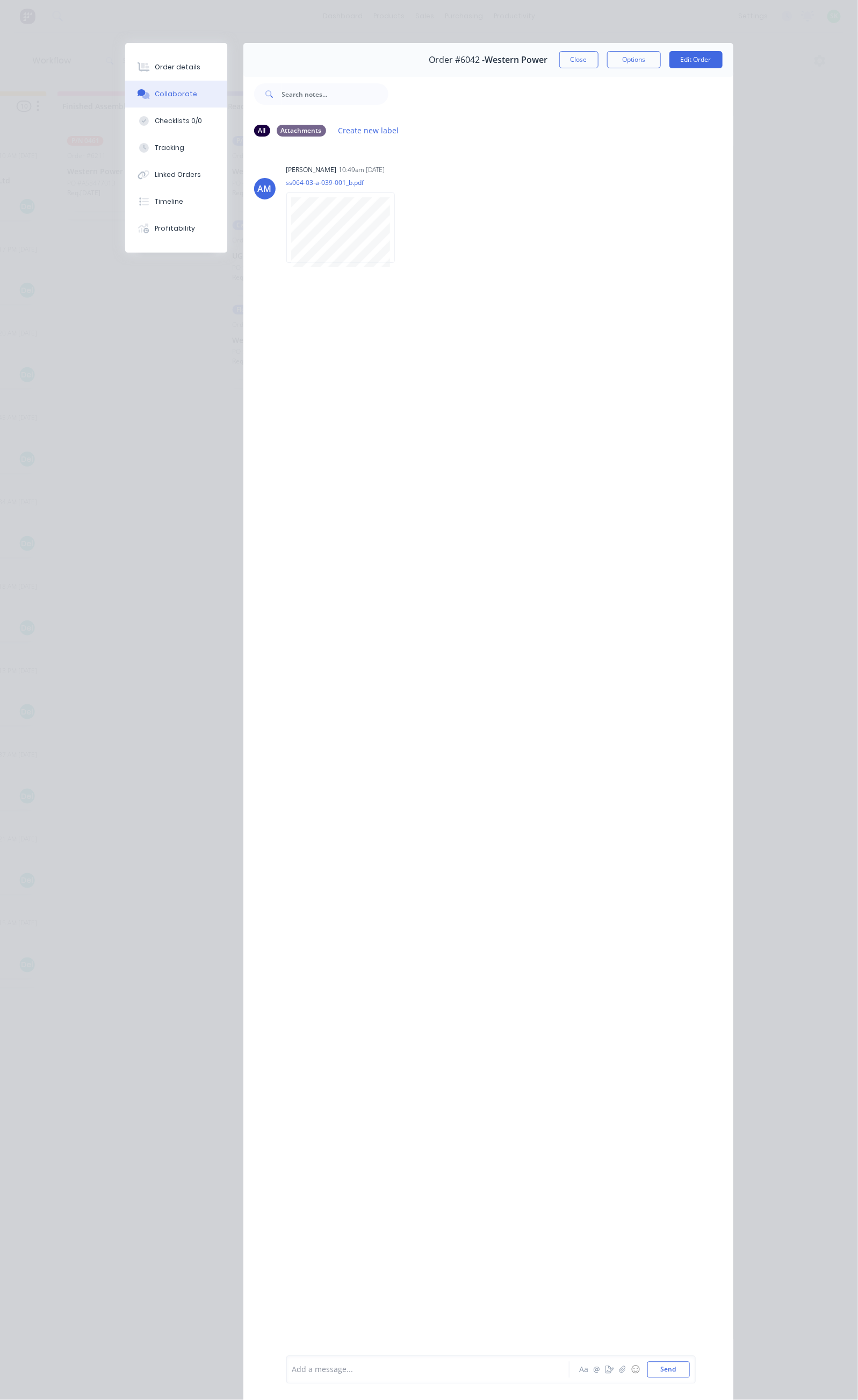
click at [293, 1366] on div at bounding box center [431, 1370] width 277 height 11
click at [155, 63] on div "Order details" at bounding box center [177, 67] width 46 height 10
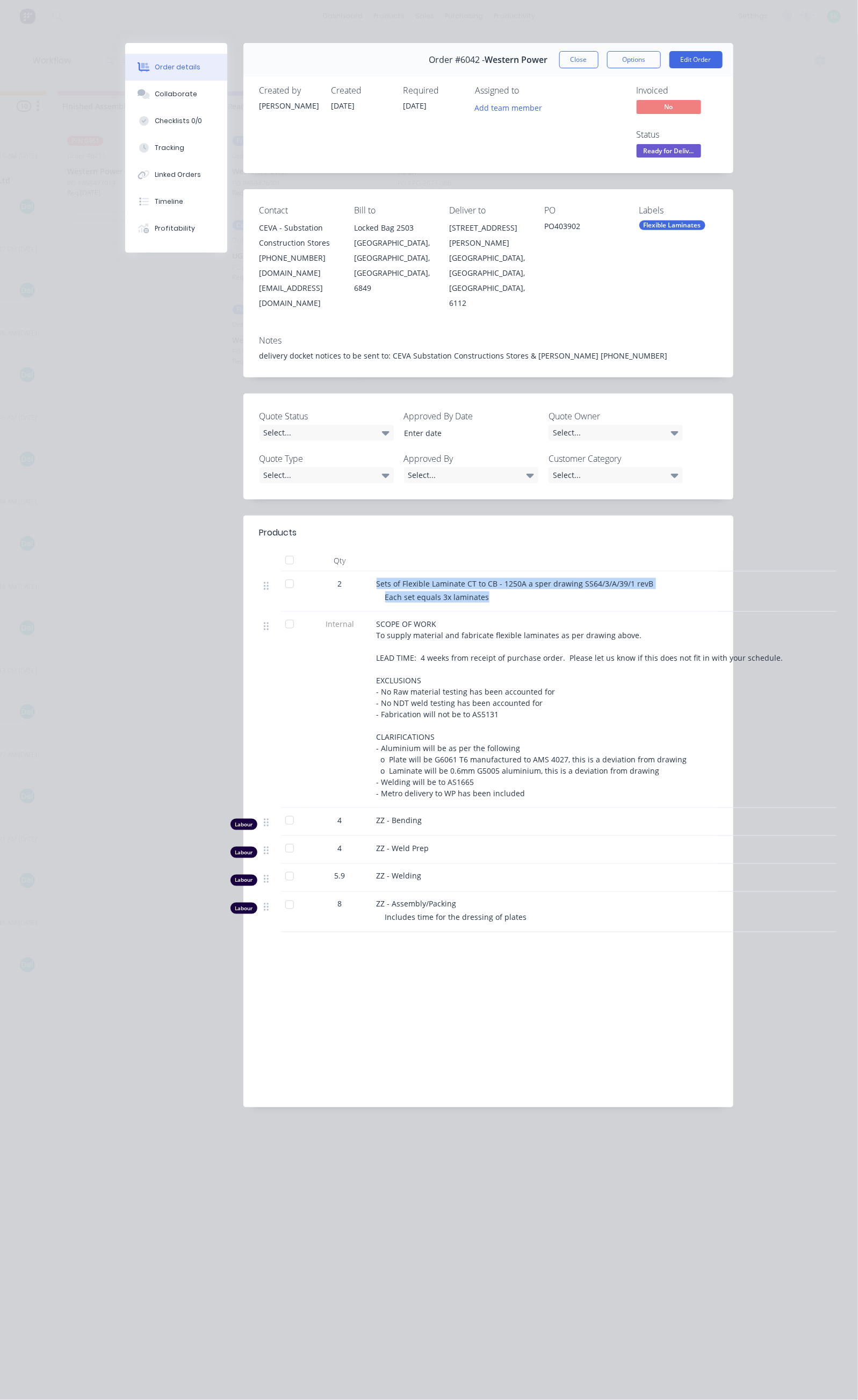
drag, startPoint x: 269, startPoint y: 490, endPoint x: 385, endPoint y: 516, distance: 118.9
click at [385, 572] on div "Sets of Flexible Laminate CT to CB - 1250A a sper drawing SS64/3/A/39/1 revB Ea…" at bounding box center [588, 591] width 430 height 41
copy div "Sets of Flexible Laminate CT to CB - 1250A a sper drawing SS64/3/A/39/1 revB Ea…"
click at [155, 93] on div "Collaborate" at bounding box center [175, 94] width 42 height 10
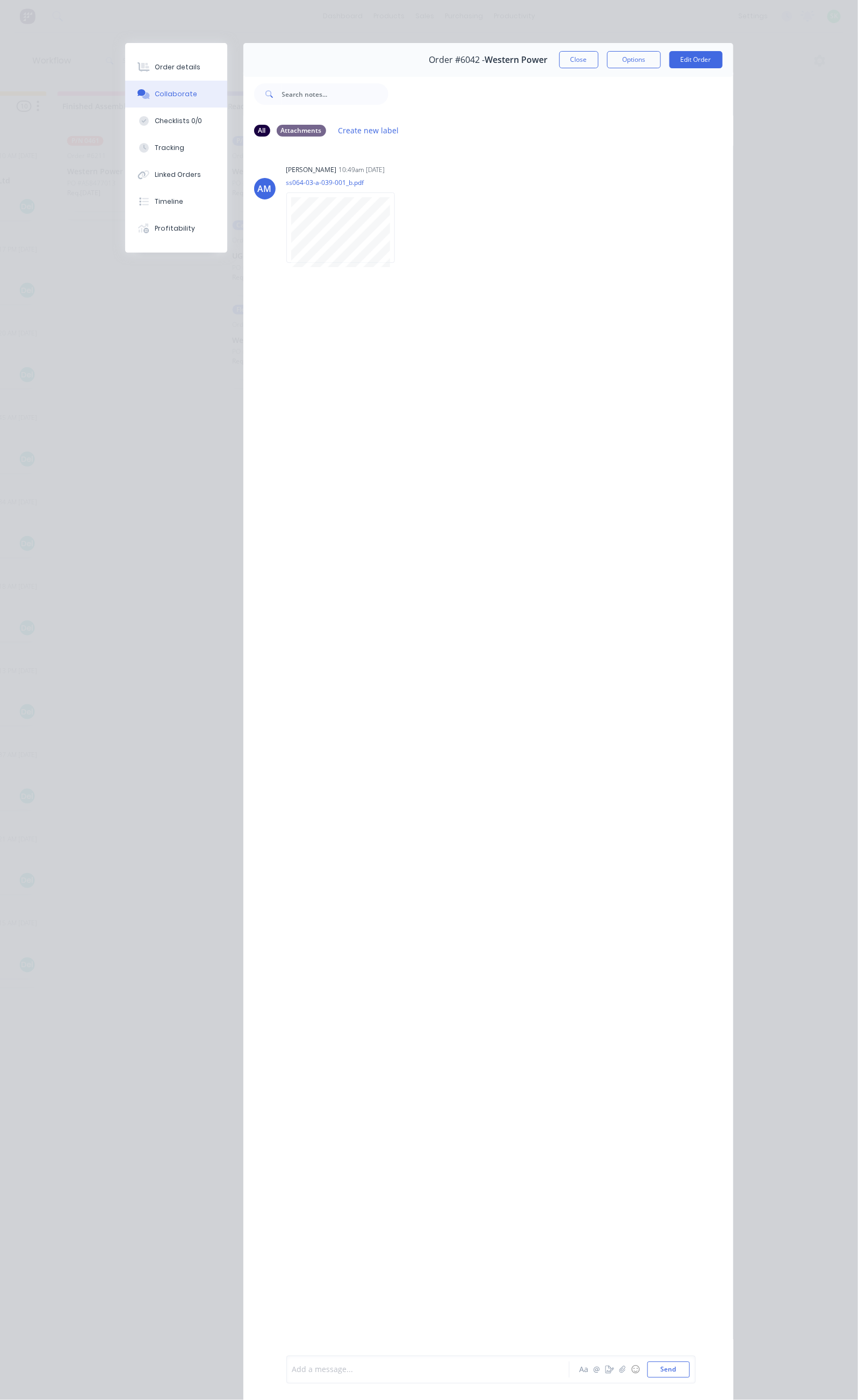
click at [293, 1367] on div at bounding box center [431, 1370] width 277 height 11
click at [690, 1367] on button "Send" at bounding box center [668, 1370] width 42 height 16
click at [599, 56] on button "Close" at bounding box center [579, 59] width 39 height 17
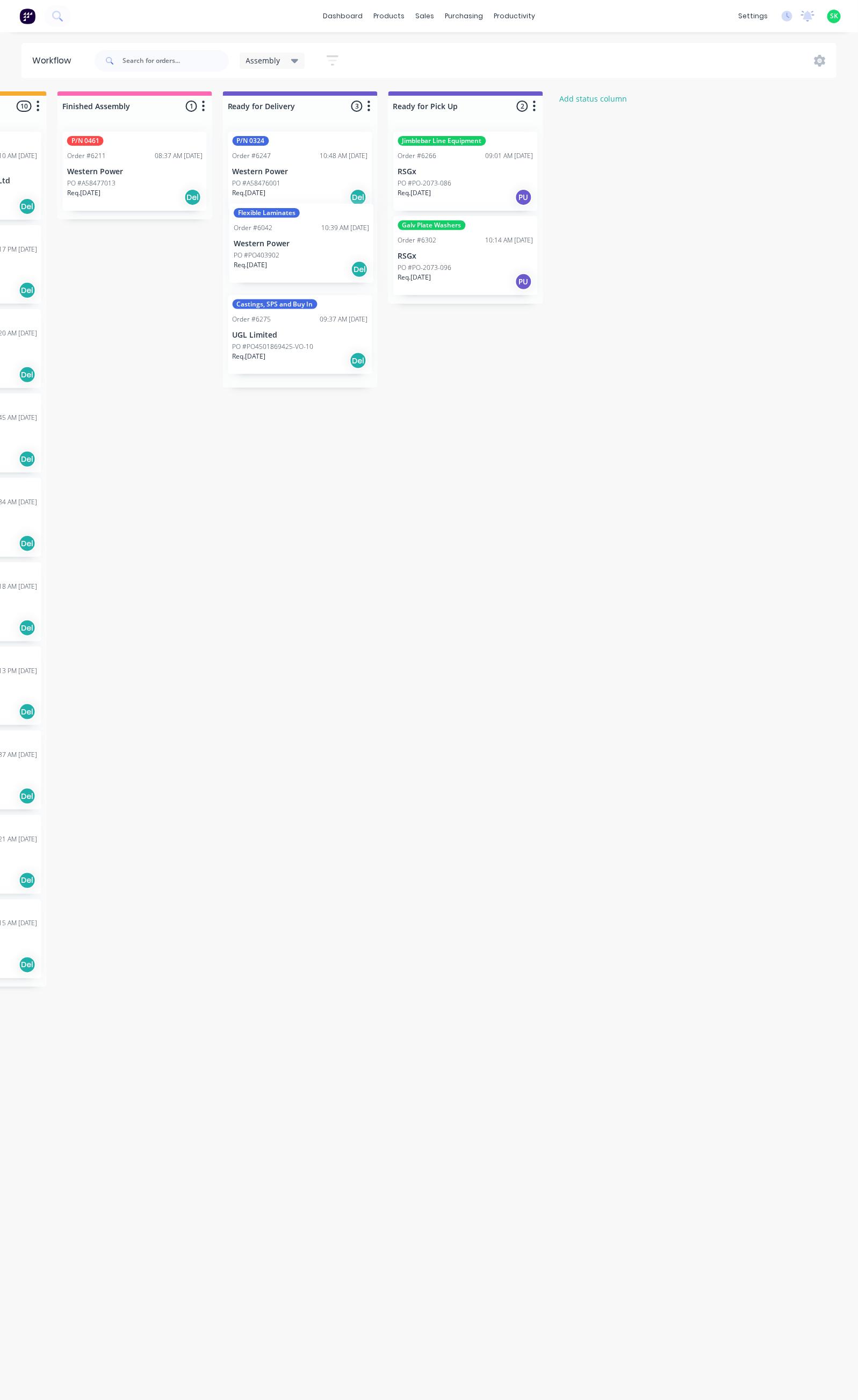
drag, startPoint x: 306, startPoint y: 331, endPoint x: 308, endPoint y: 239, distance: 92.0
click at [308, 239] on div "P/N 0324 Order #6247 10:48 AM [DATE] Western Power PO #A58476001 Req. [DATE] De…" at bounding box center [300, 255] width 155 height 264
click at [286, 327] on div "Order #6042 10:39 AM [DATE]" at bounding box center [300, 325] width 136 height 10
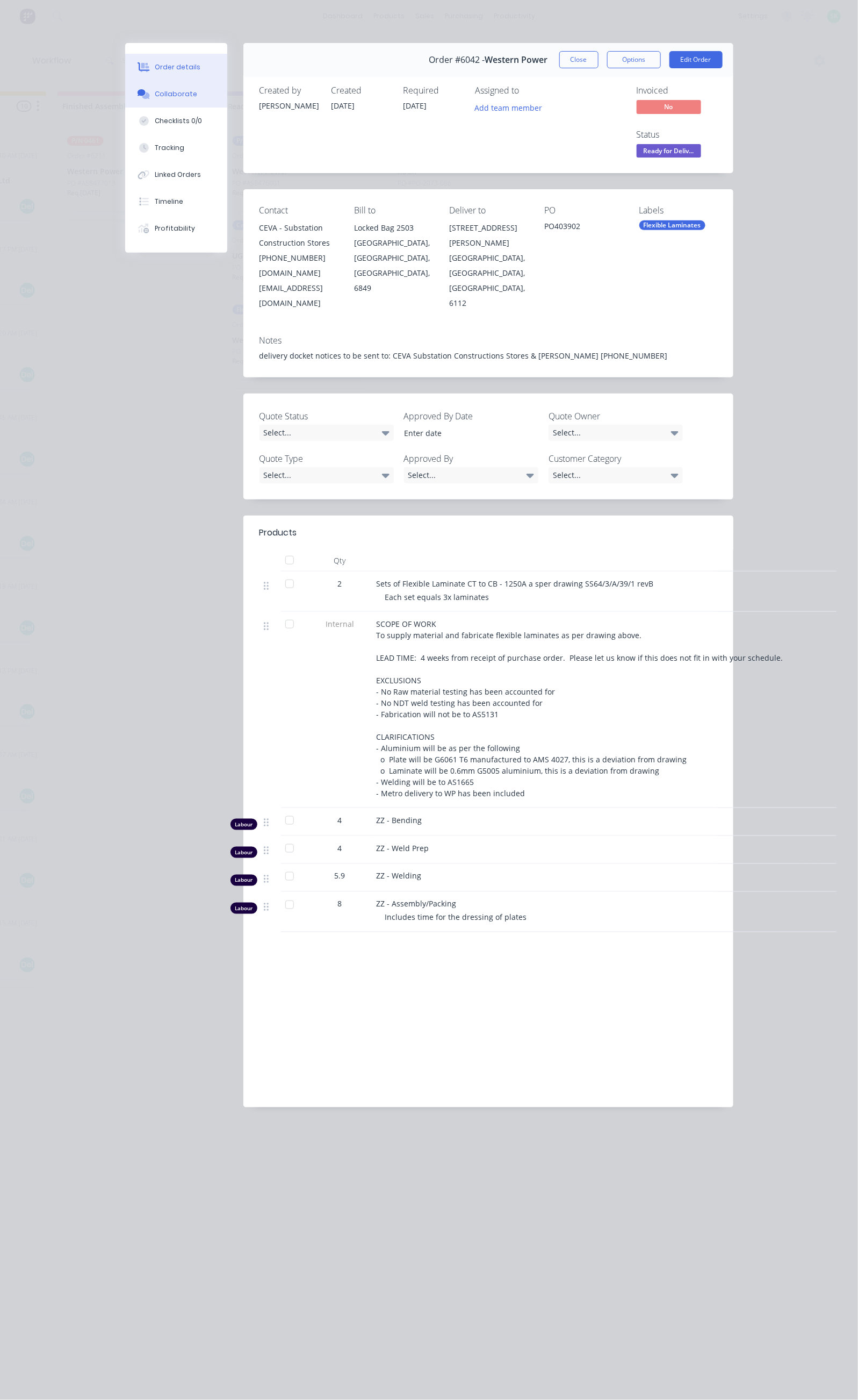
click at [126, 92] on button "Collaborate" at bounding box center [176, 94] width 102 height 27
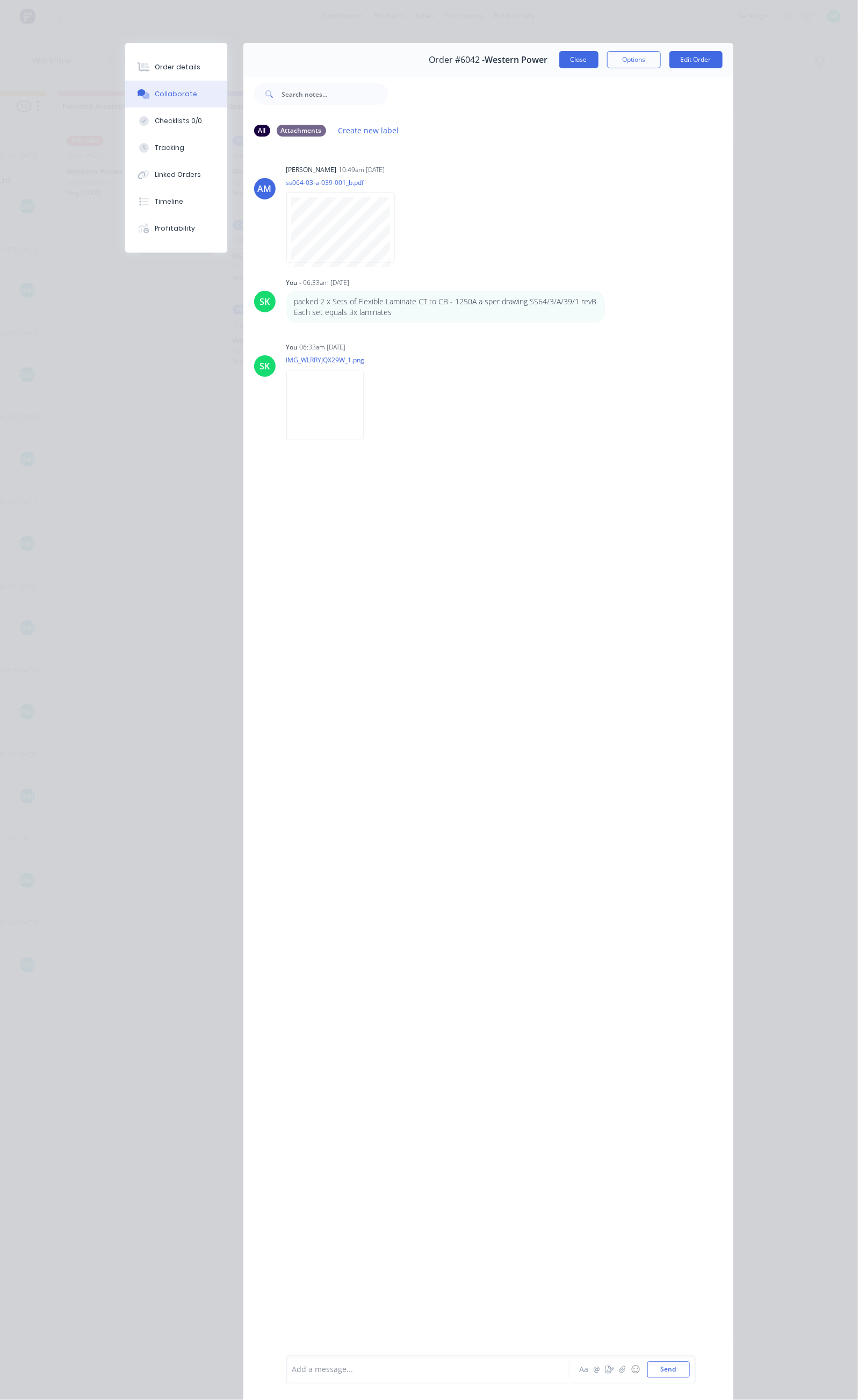
click at [599, 61] on button "Close" at bounding box center [579, 59] width 39 height 17
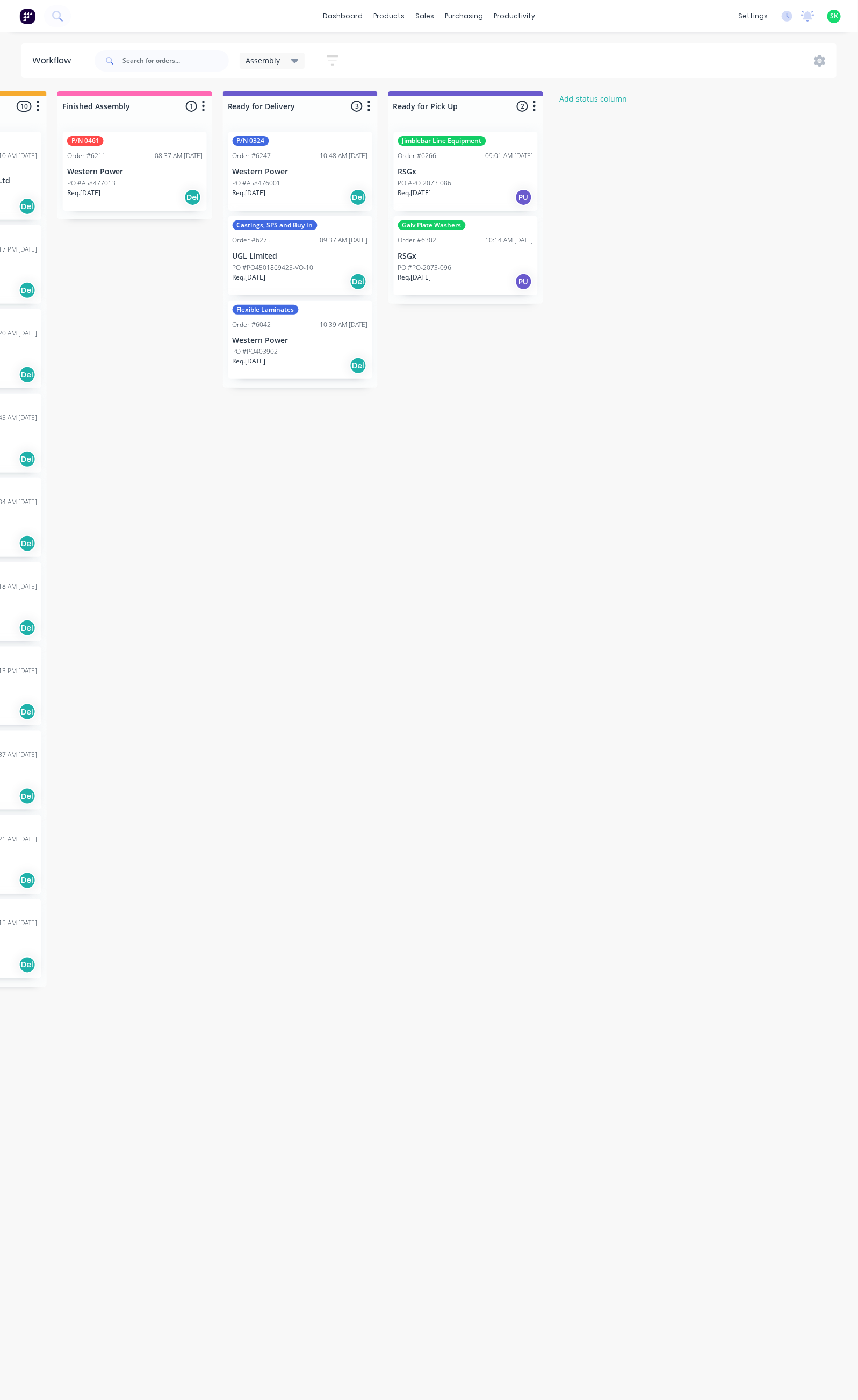
click at [313, 270] on div "PO #PO4501869425-VO-10" at bounding box center [300, 268] width 136 height 10
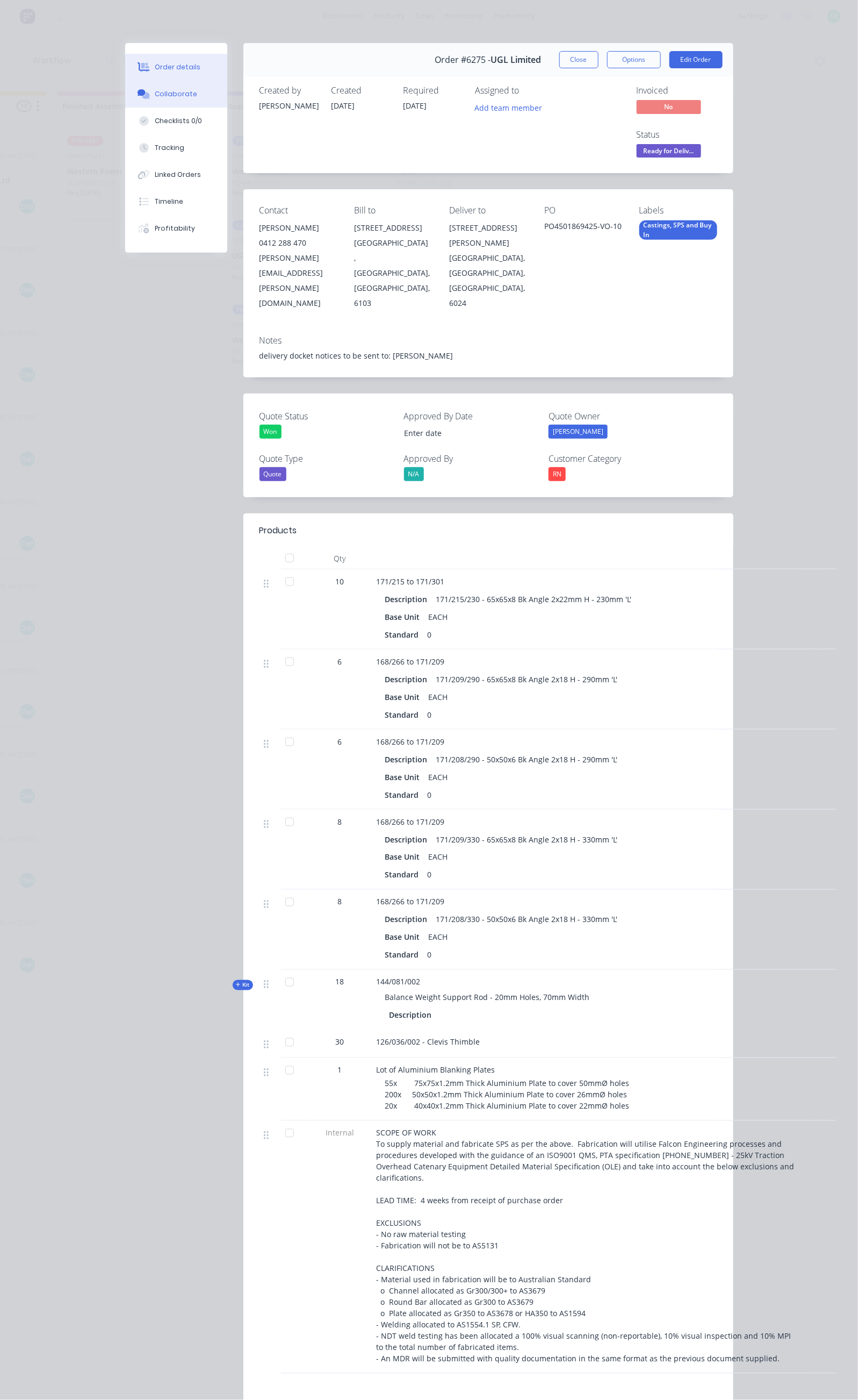
click at [126, 92] on button "Collaborate" at bounding box center [176, 94] width 102 height 27
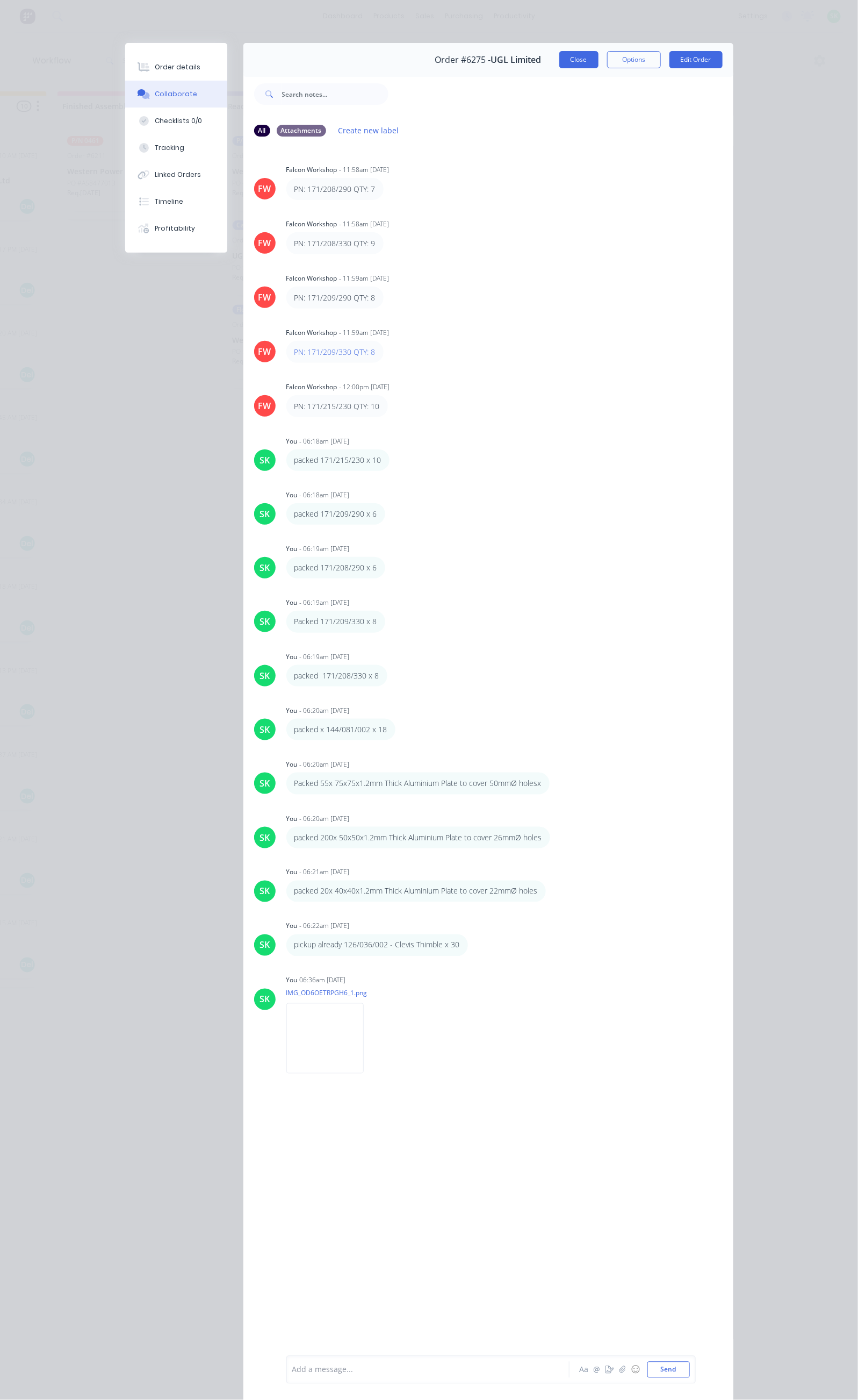
click at [599, 58] on button "Close" at bounding box center [579, 59] width 39 height 17
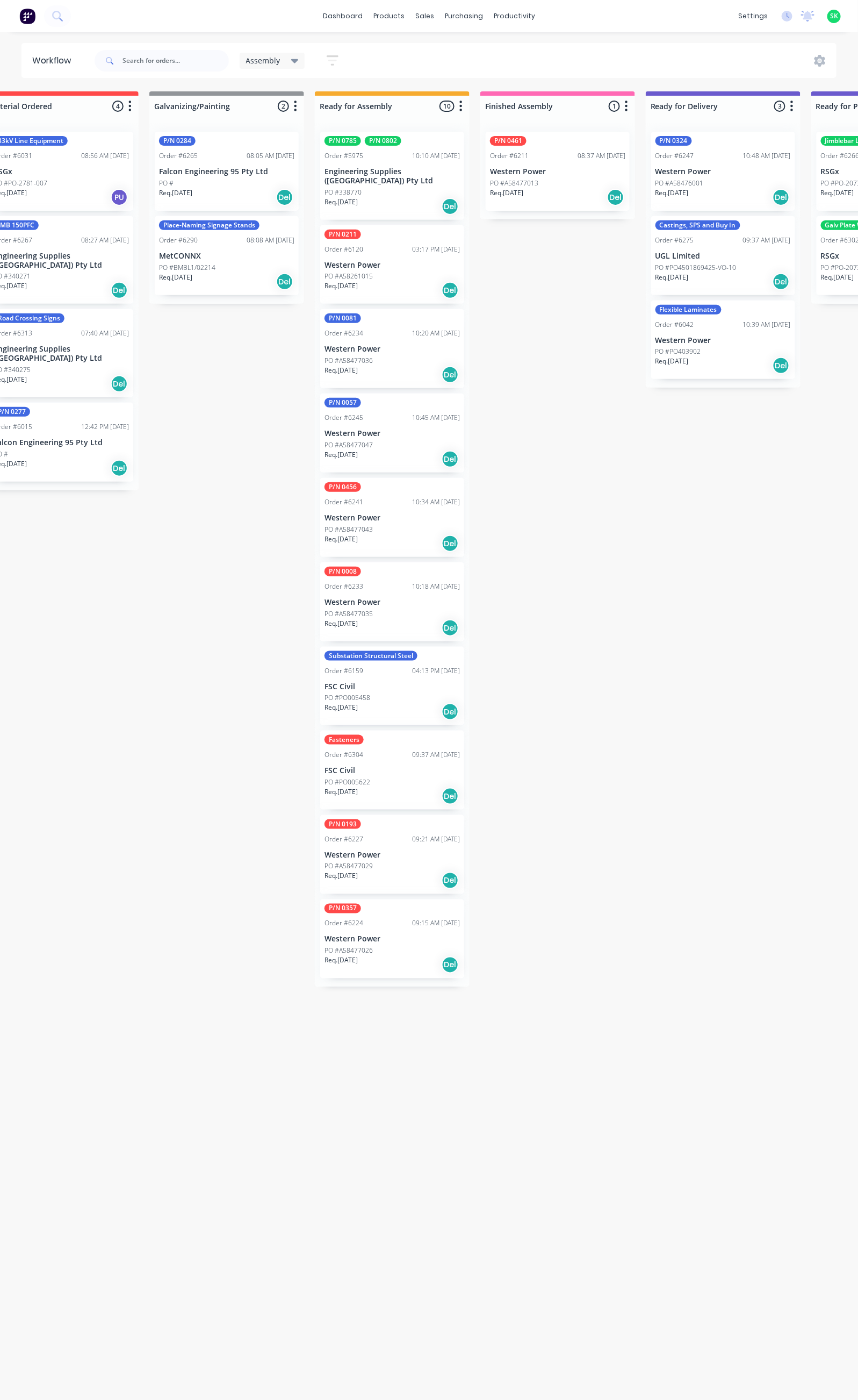
scroll to position [0, 203]
click at [385, 682] on p "FSC Civil" at bounding box center [395, 686] width 136 height 9
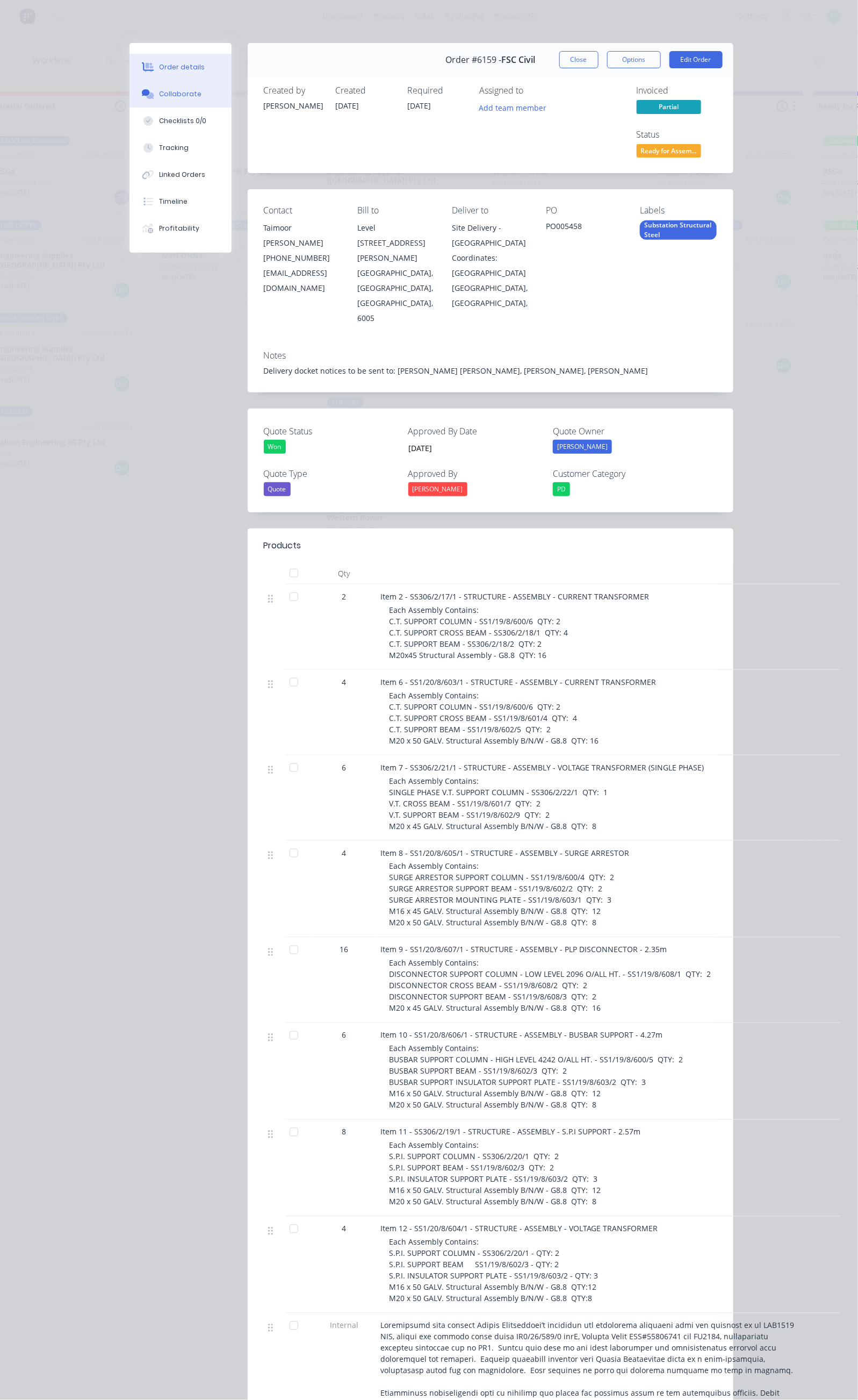
click at [159, 93] on div "Collaborate" at bounding box center [180, 94] width 42 height 10
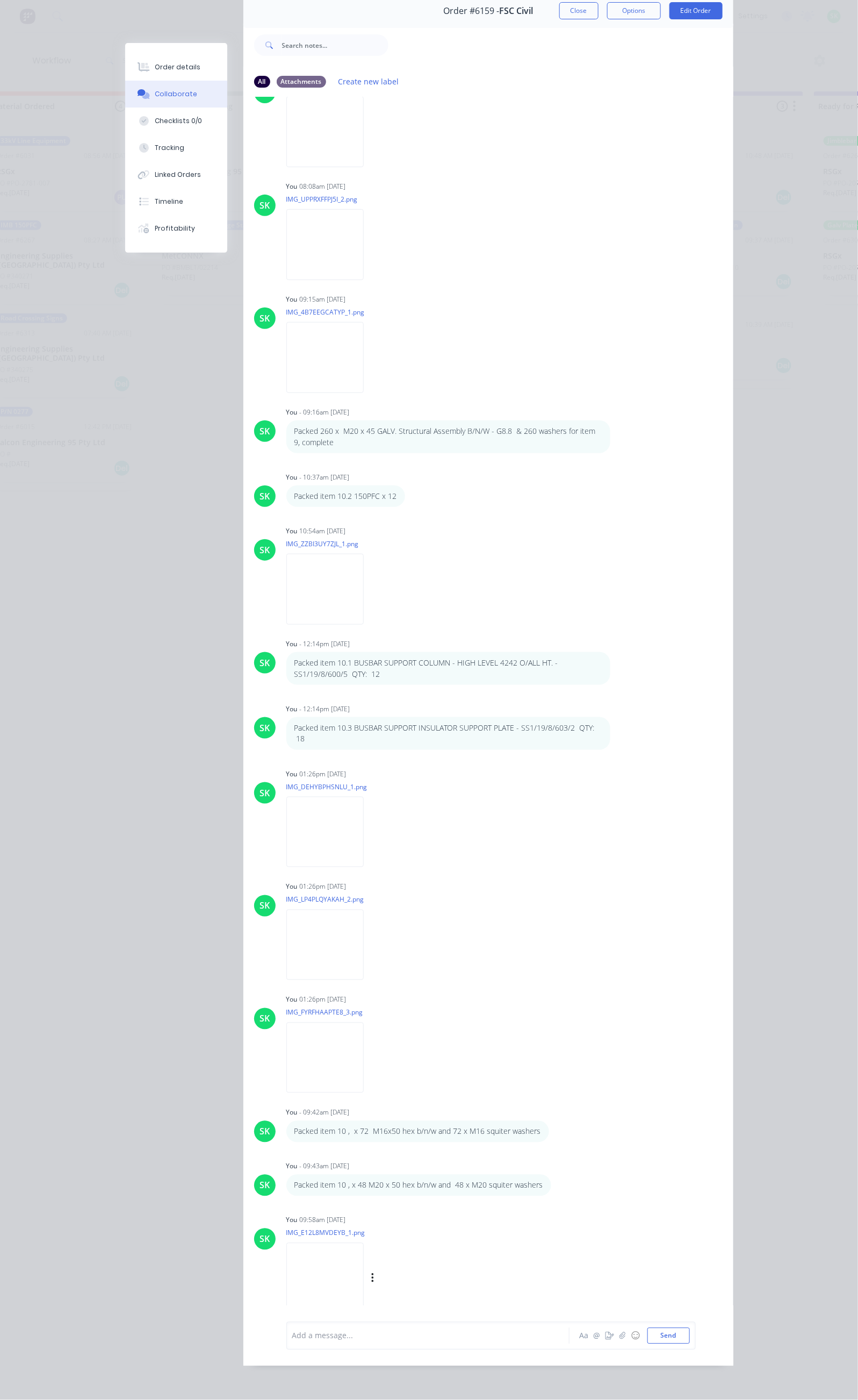
scroll to position [2, 203]
click at [287, 1268] on img at bounding box center [325, 1278] width 78 height 71
click at [293, 1336] on div at bounding box center [431, 1336] width 277 height 11
click at [293, 1338] on div "Packed Item 11" at bounding box center [431, 1336] width 277 height 11
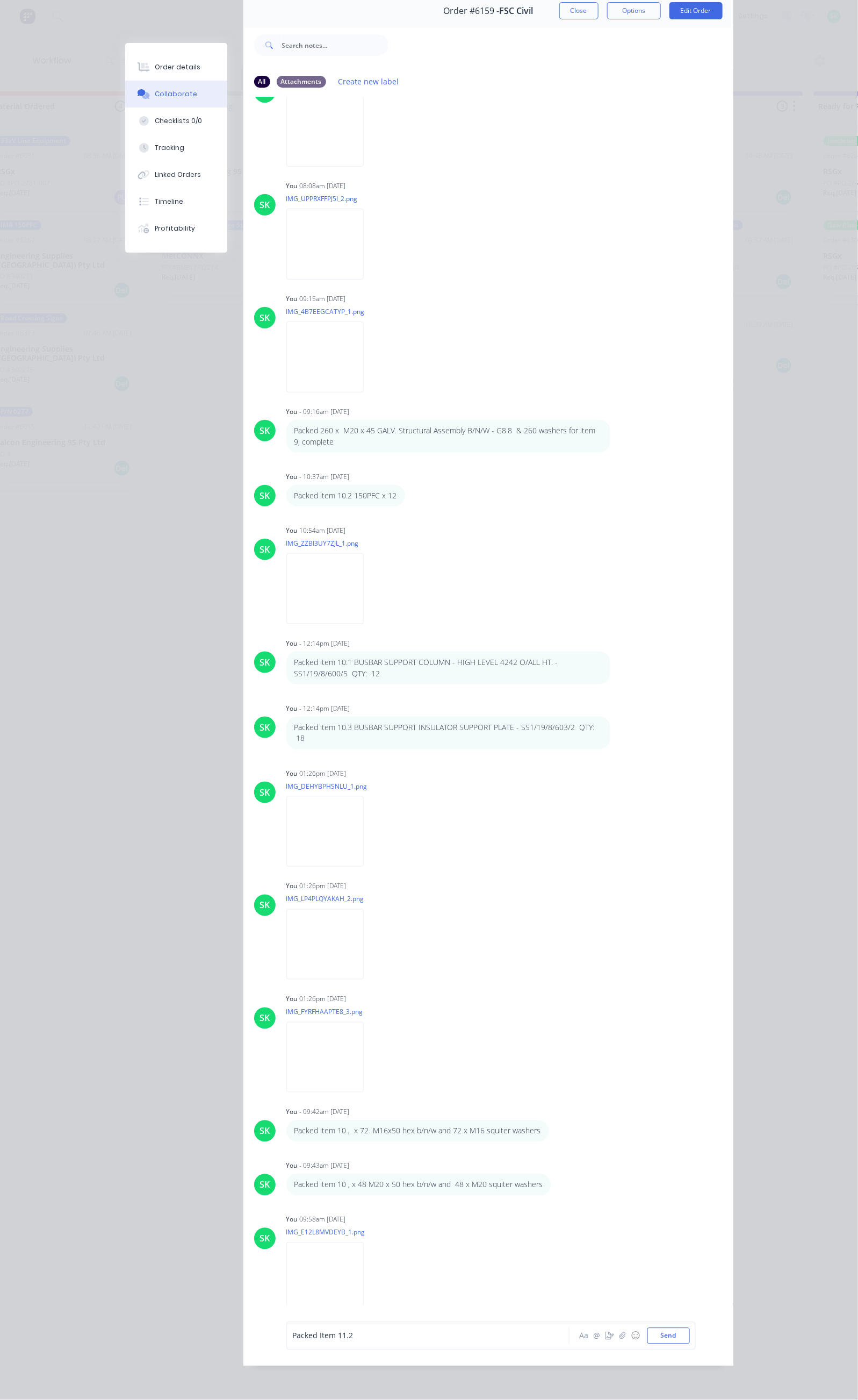
click at [293, 1334] on div "Packed Item 11.2" at bounding box center [431, 1336] width 277 height 11
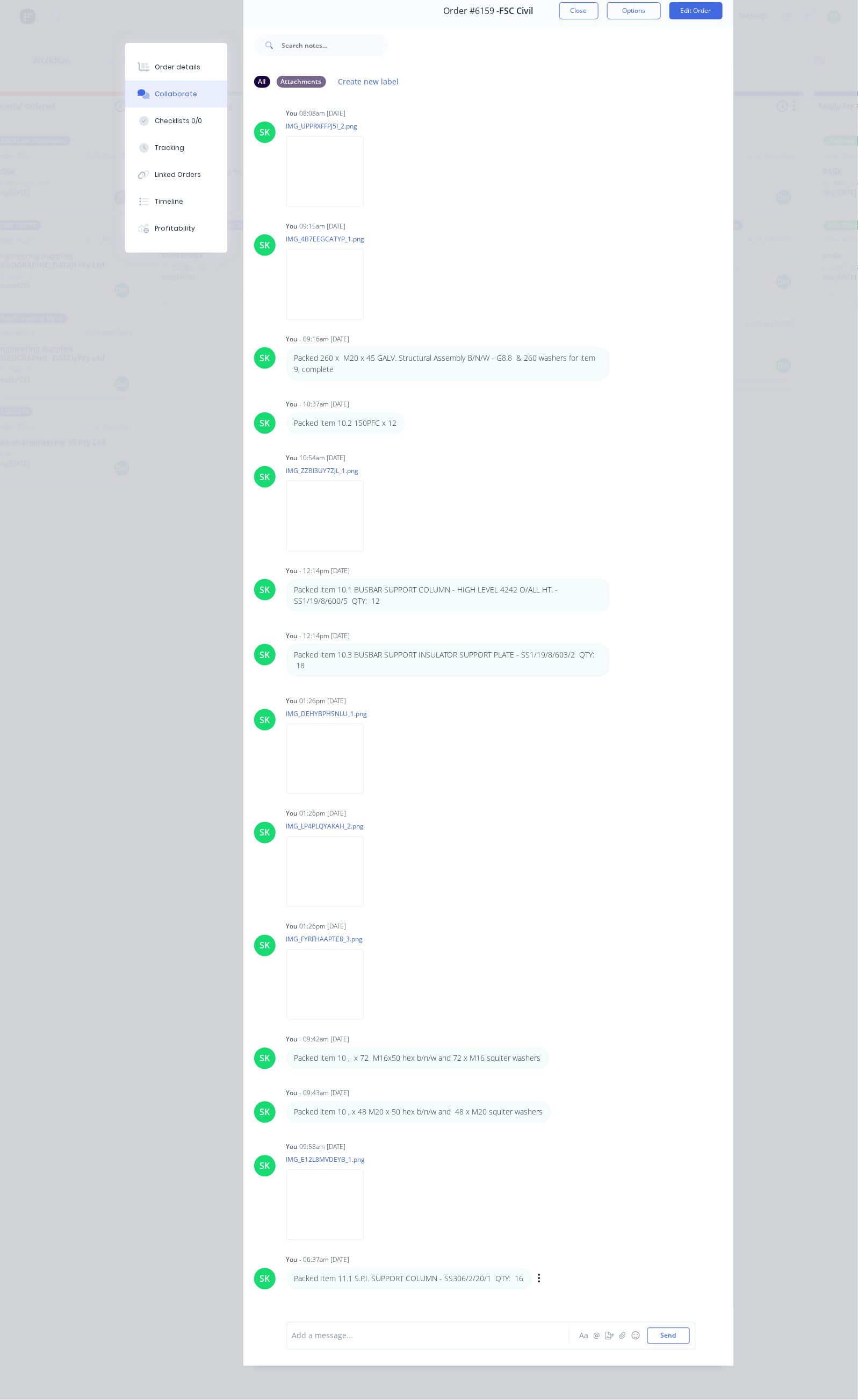
scroll to position [5503, 0]
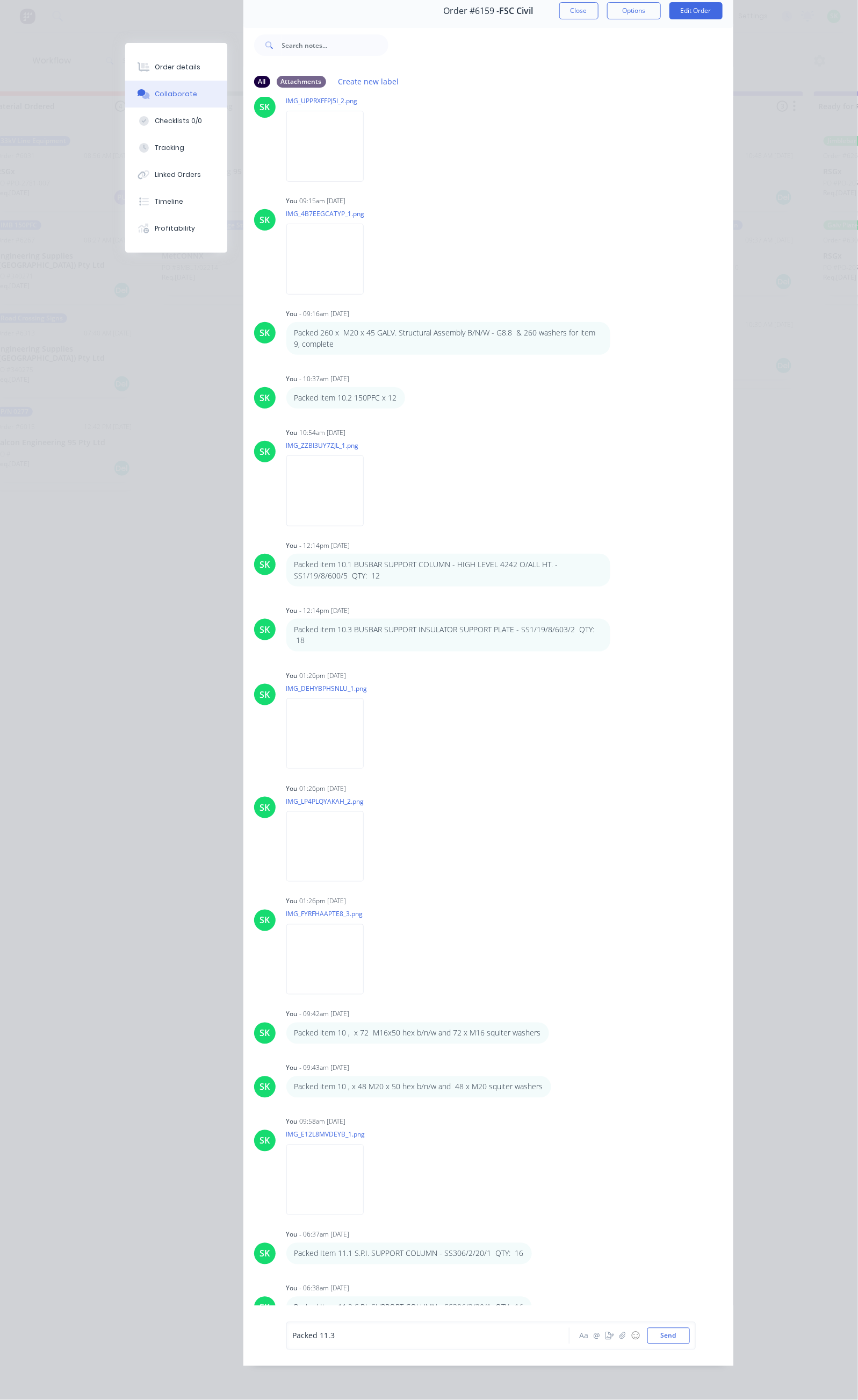
click at [301, 1331] on div "Packed 11.3" at bounding box center [431, 1336] width 277 height 11
click at [690, 1334] on button "Send" at bounding box center [668, 1336] width 42 height 16
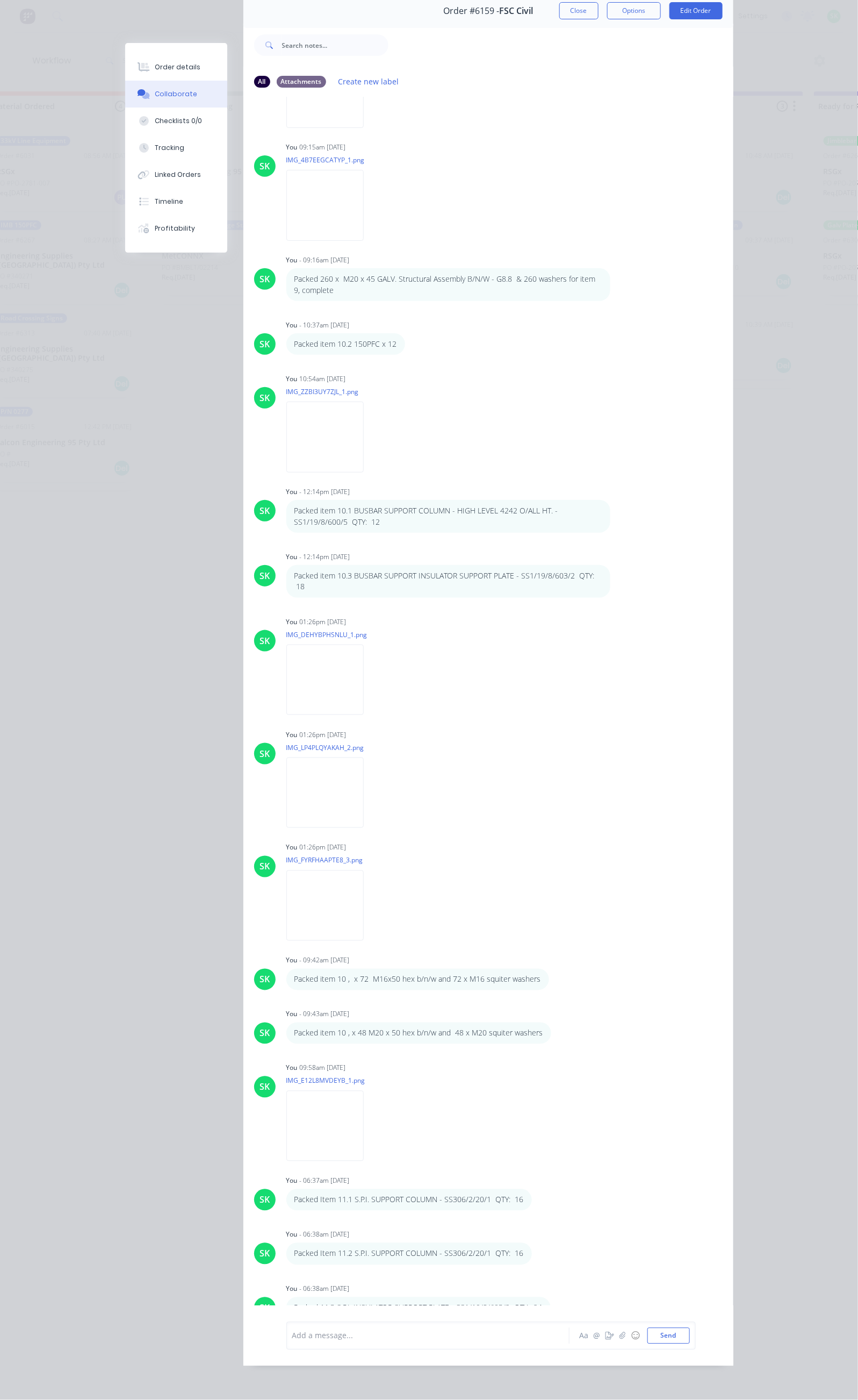
click at [293, 1336] on div at bounding box center [431, 1336] width 277 height 11
click at [339, 1334] on div "Packed item 11 fasteners" at bounding box center [431, 1336] width 277 height 11
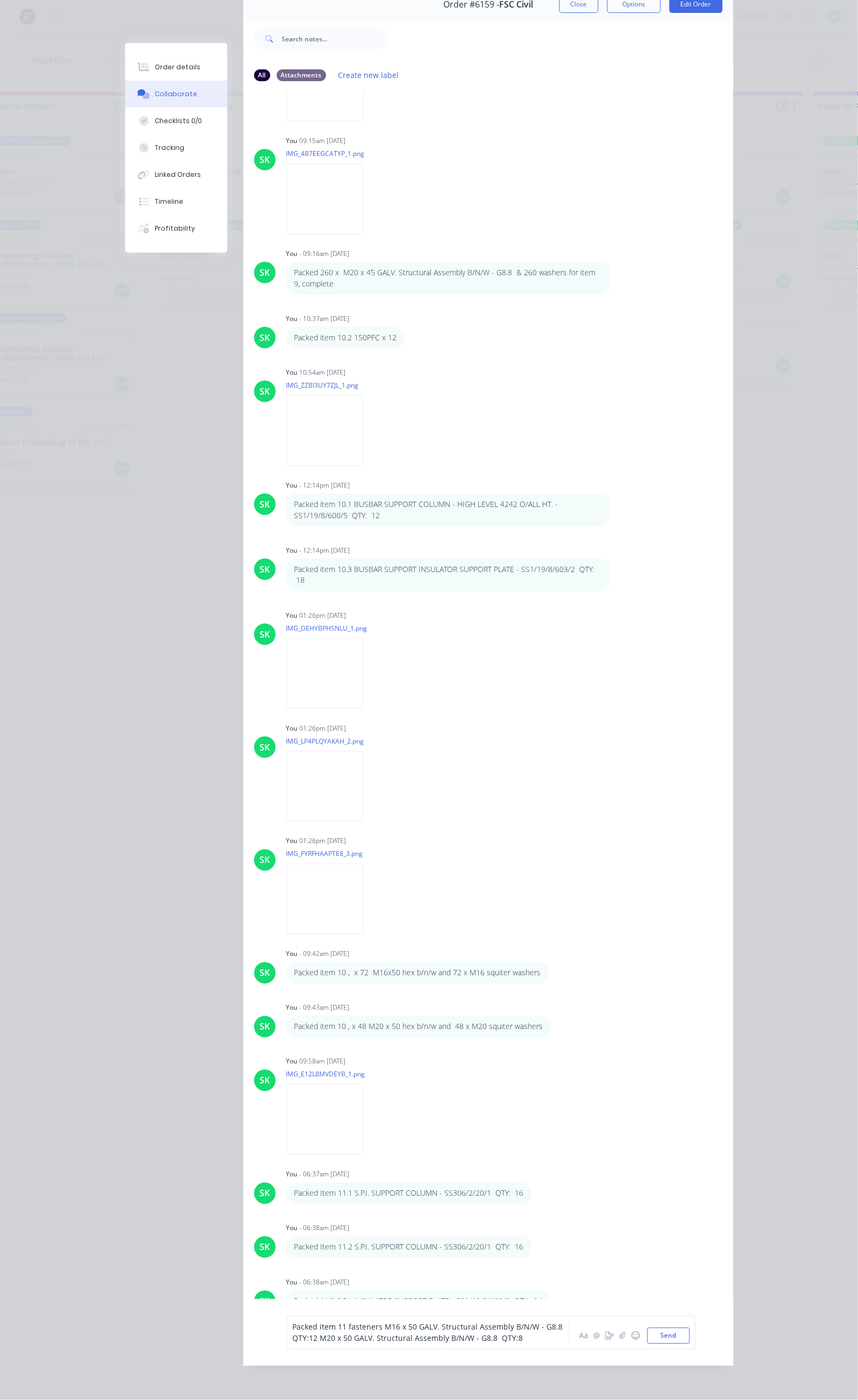
click at [480, 1333] on span "Packed item 11 fasteners M16 x 50 GALV. Structural Assembly B/N/W - G8.8 QTY:12…" at bounding box center [430, 1333] width 275 height 22
click at [293, 1342] on div "Packed item 11 fasteners M16 x 50 GALV. Structural Assembly B/N/W - G8.8 QTY:96…" at bounding box center [431, 1332] width 277 height 23
click at [481, 1330] on span "Packed item 11 fasteners M16 x 50 GALV. Structural Assembly B/N/W - G8.8 QTY:96…" at bounding box center [430, 1333] width 275 height 22
click at [690, 1344] on button "Send" at bounding box center [668, 1336] width 42 height 16
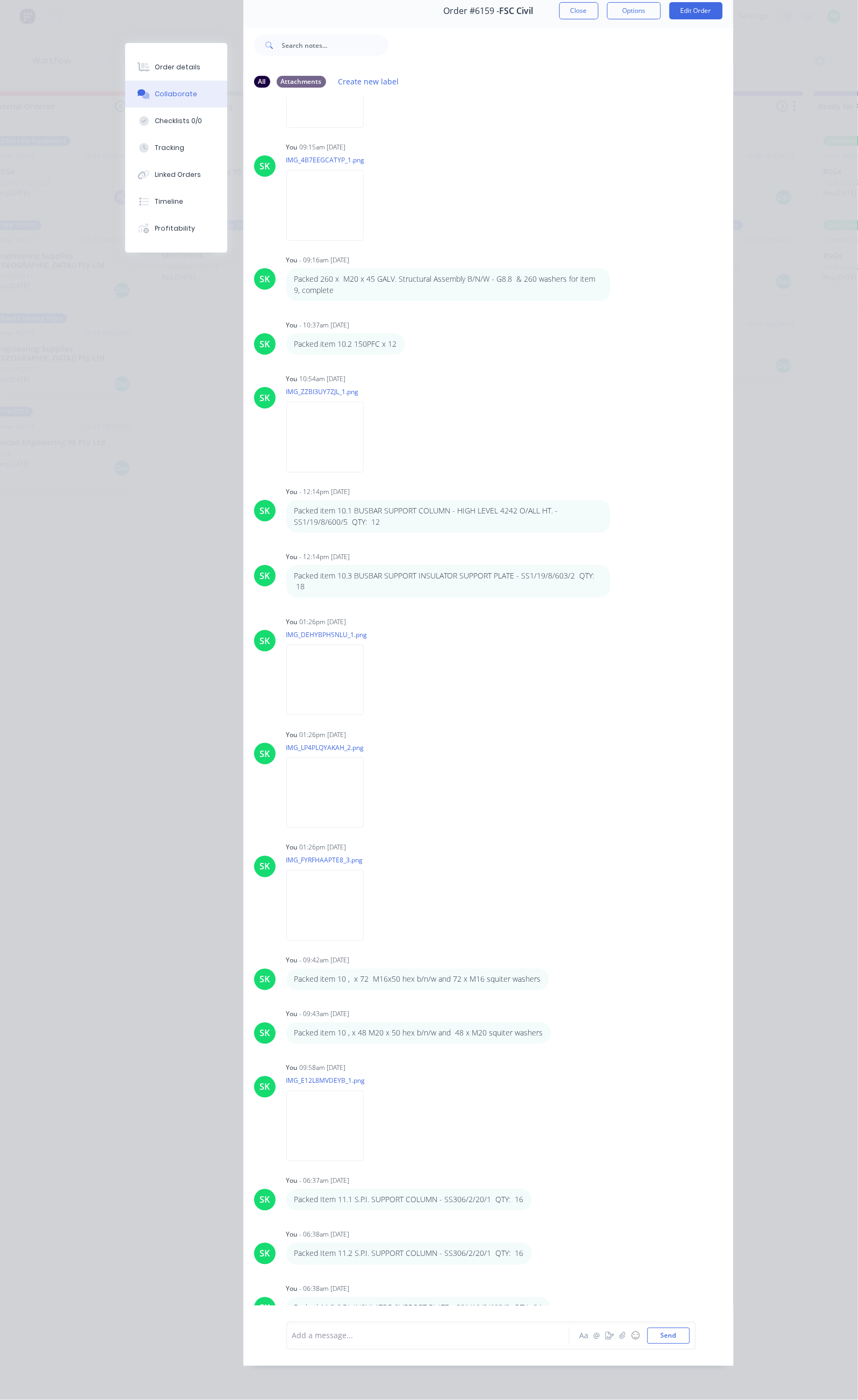
scroll to position [5557, 0]
click at [293, 1339] on div at bounding box center [431, 1336] width 277 height 11
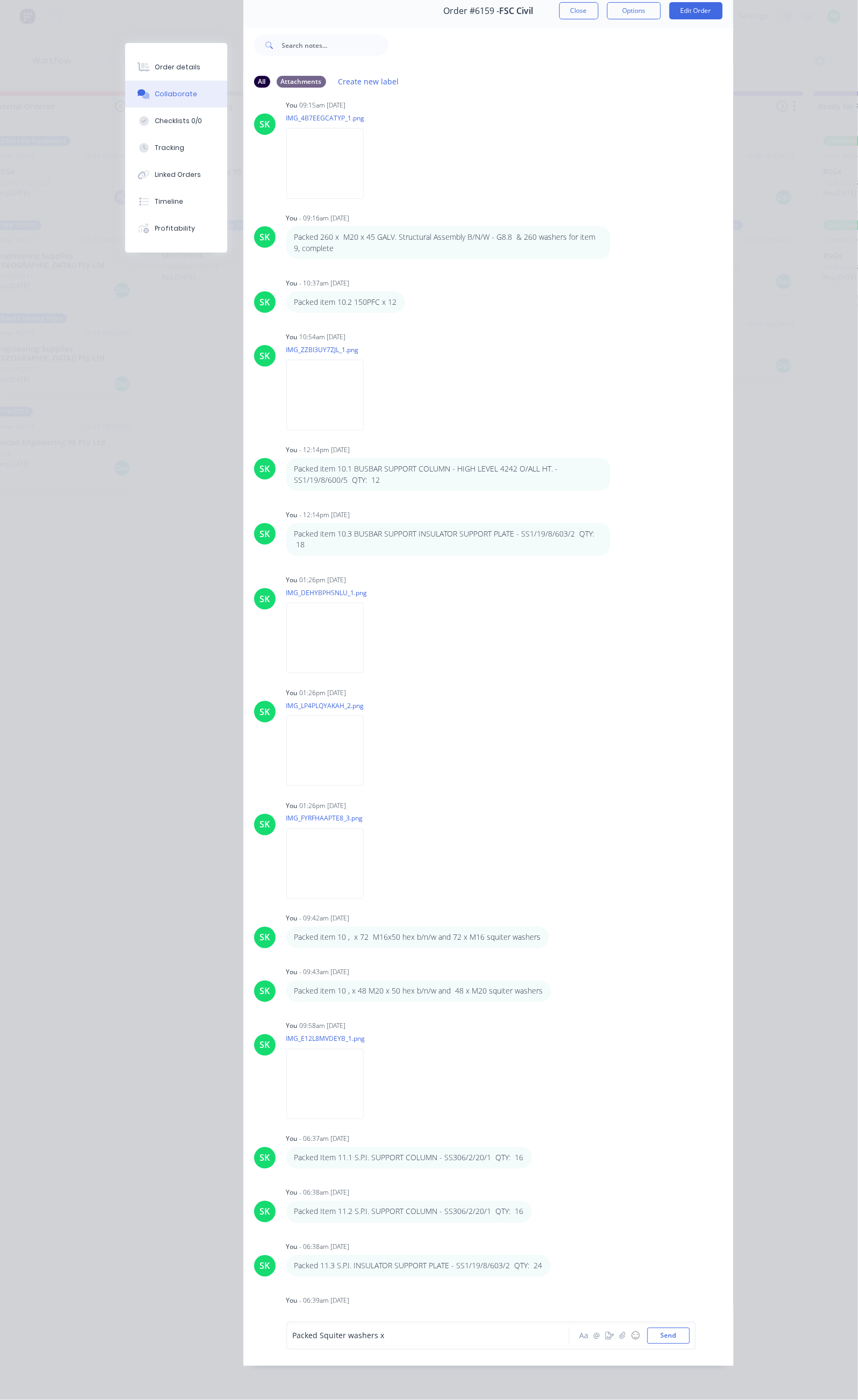
scroll to position [5621, 0]
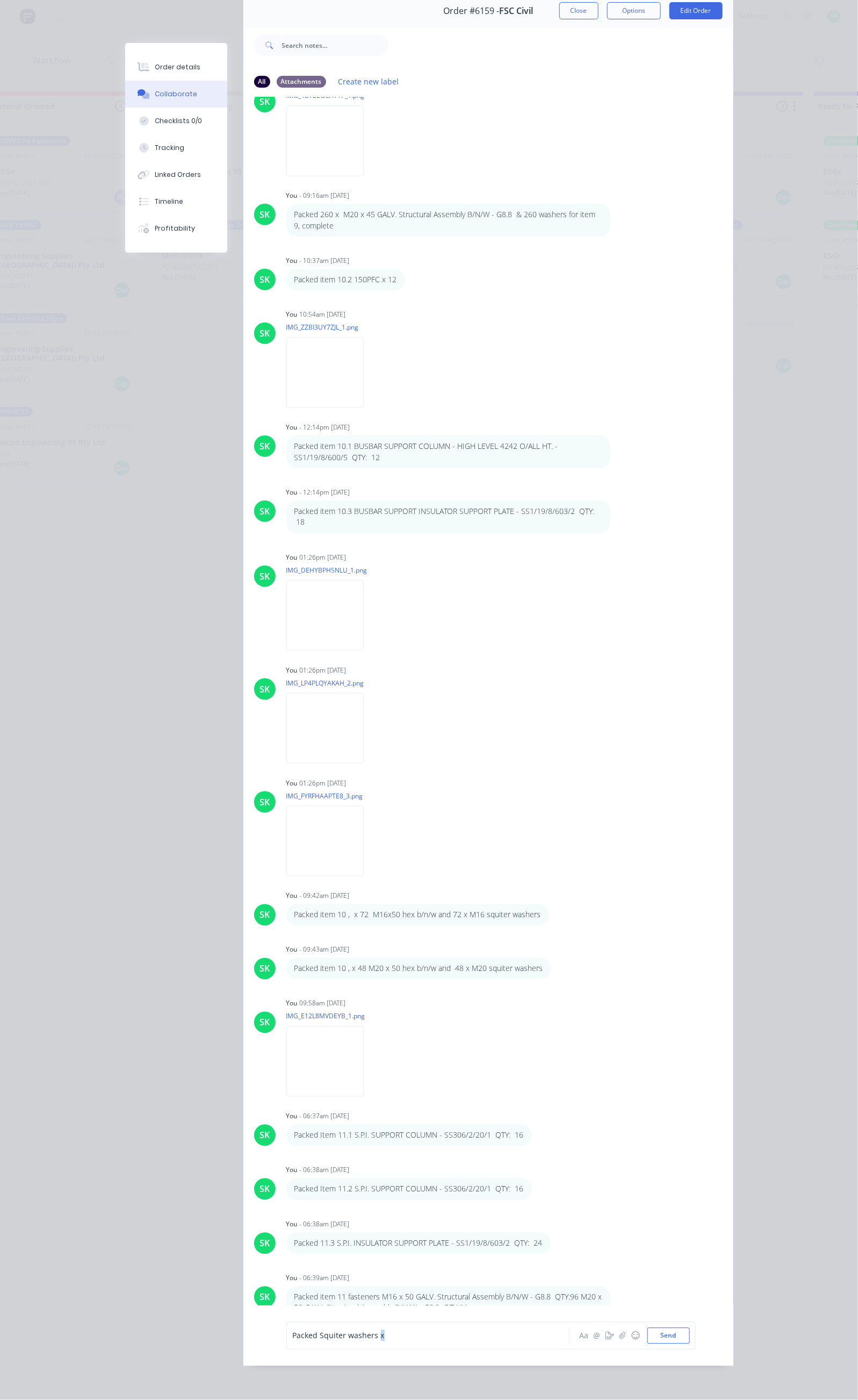
drag, startPoint x: 273, startPoint y: 1338, endPoint x: 280, endPoint y: 1336, distance: 7.3
click at [293, 1336] on span "Packed Squiter washers x" at bounding box center [339, 1335] width 92 height 10
click at [293, 1334] on div "Packed Squiter washers x" at bounding box center [431, 1336] width 277 height 11
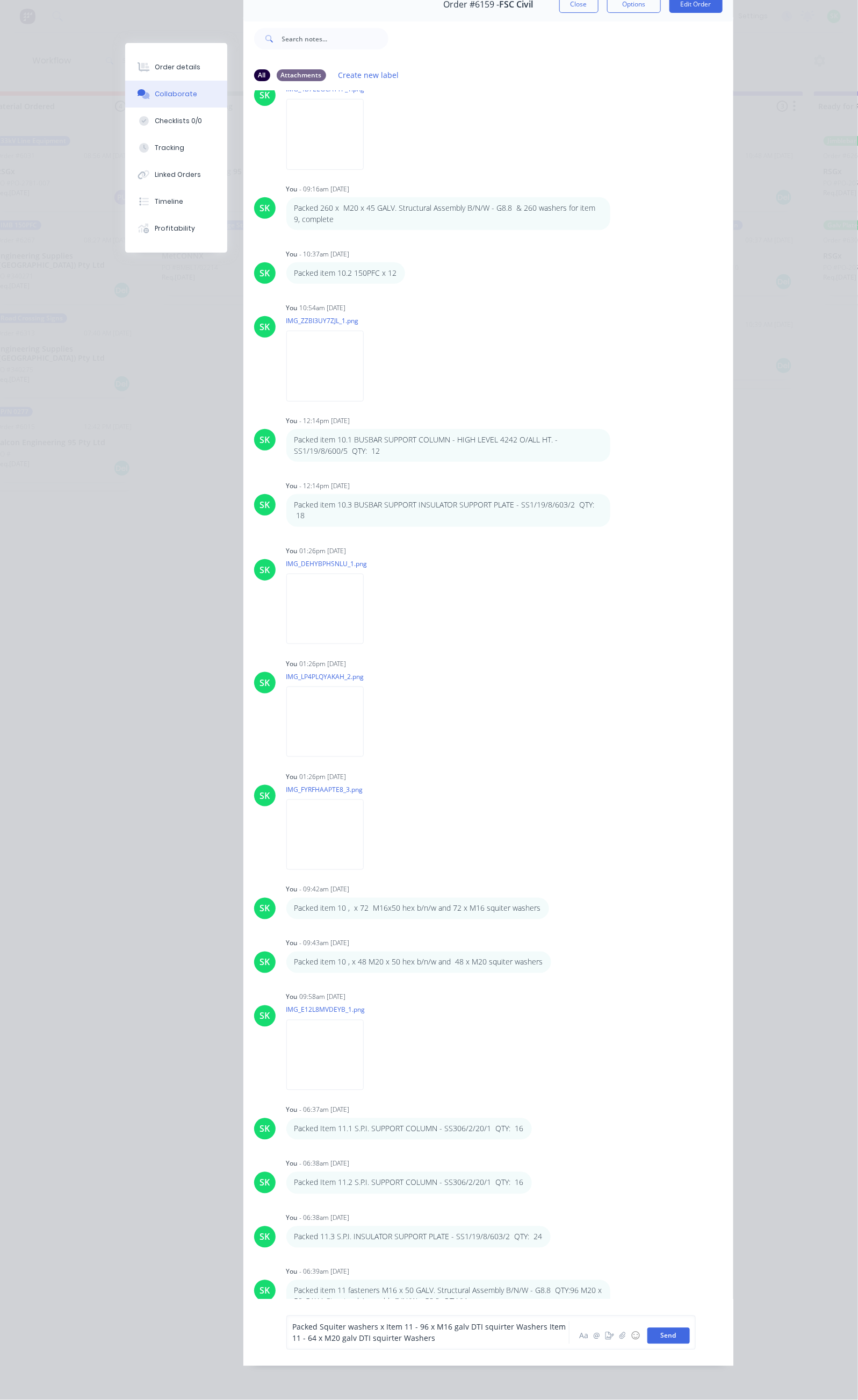
click at [690, 1336] on button "Send" at bounding box center [668, 1336] width 42 height 16
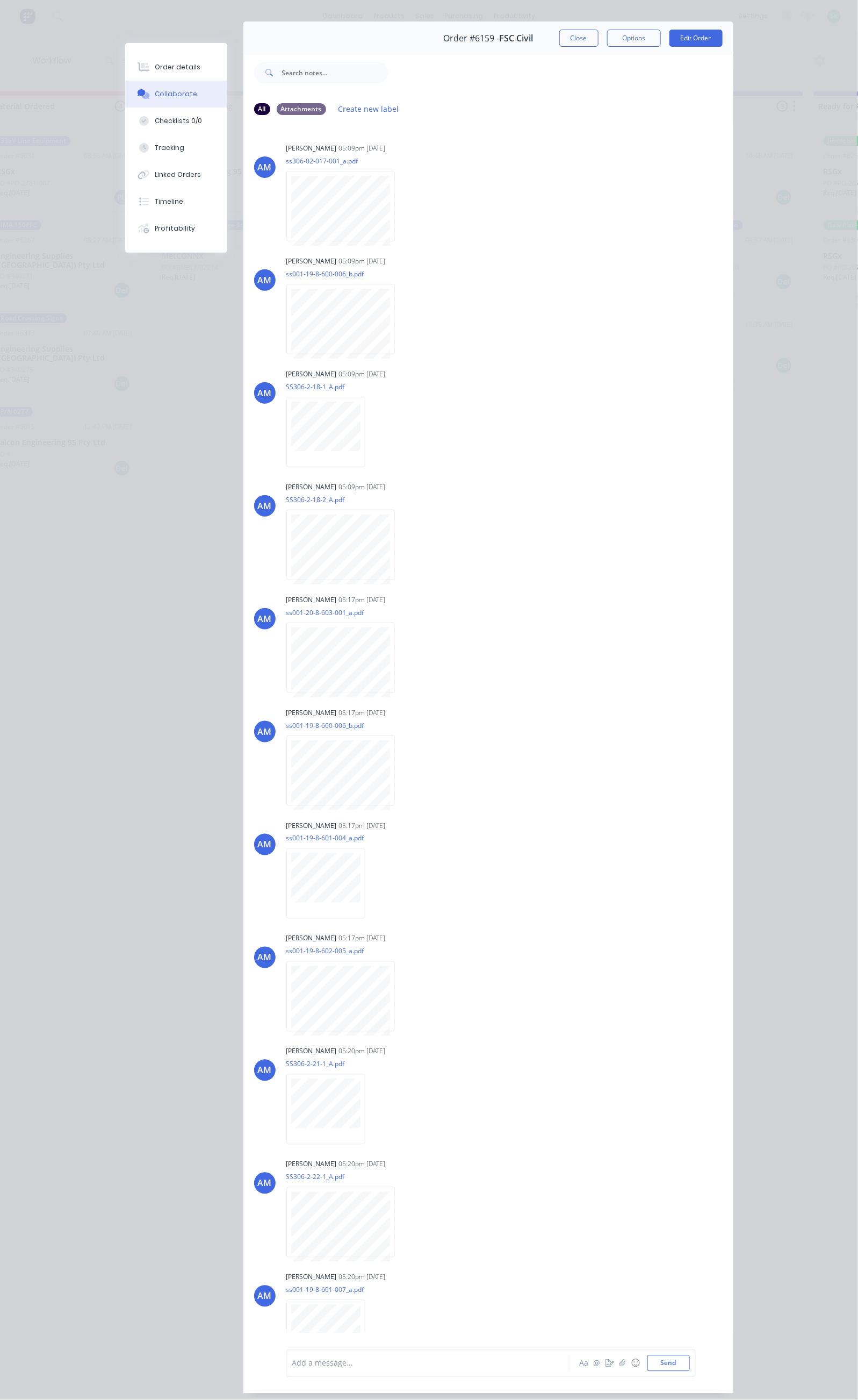
scroll to position [0, 0]
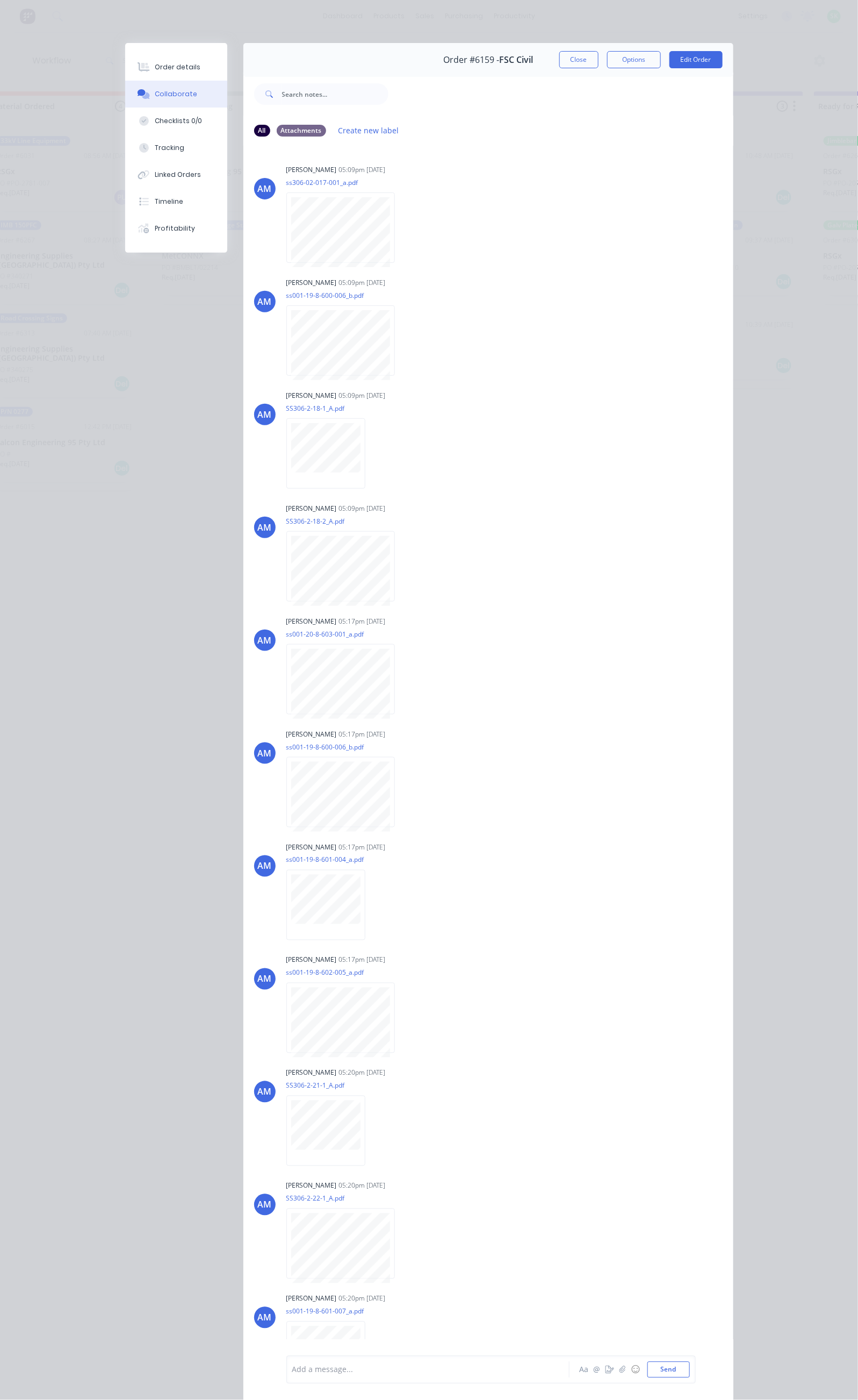
click at [599, 53] on button "Close" at bounding box center [579, 59] width 39 height 17
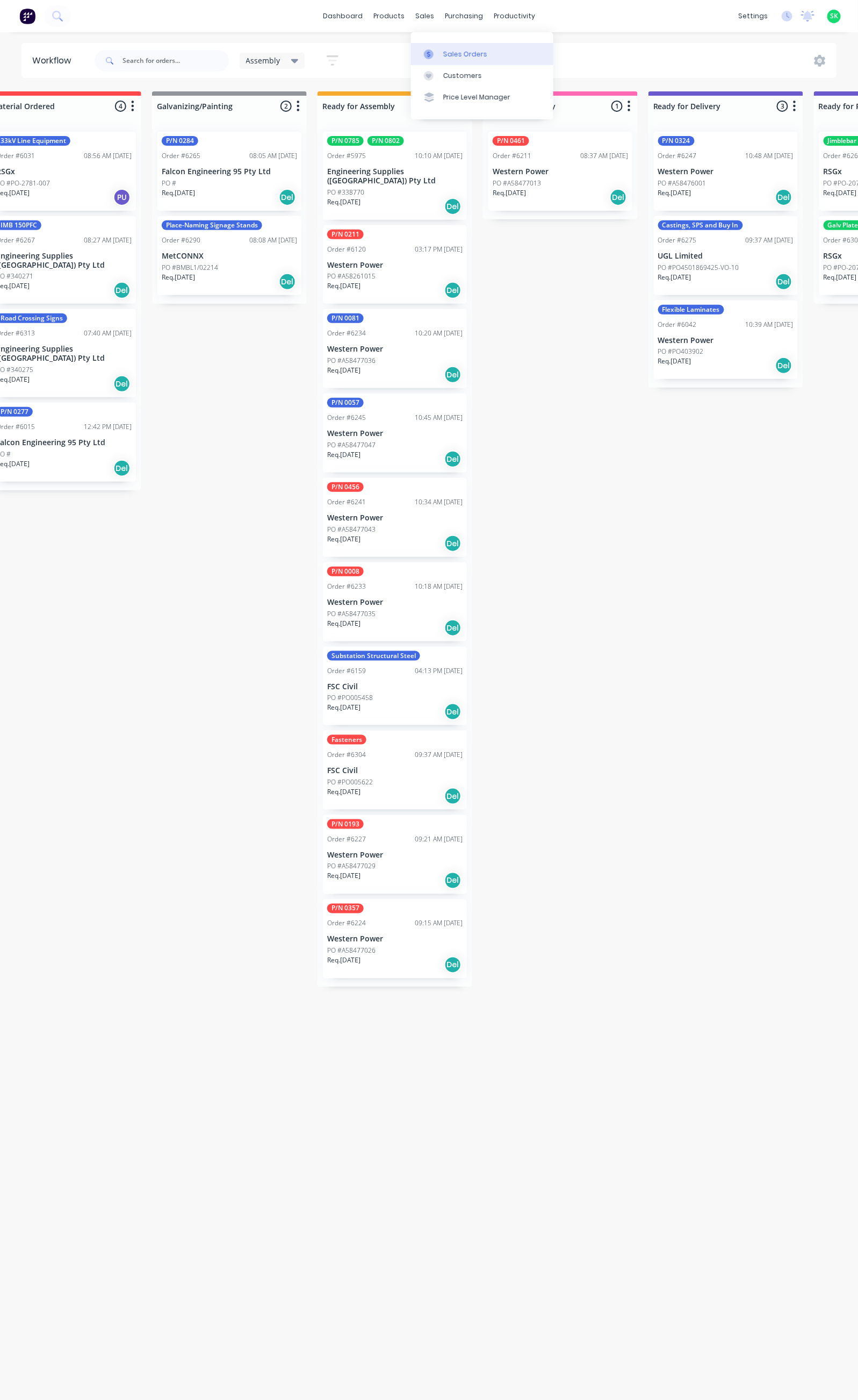
click at [444, 43] on link "Sales Orders" at bounding box center [483, 54] width 143 height 22
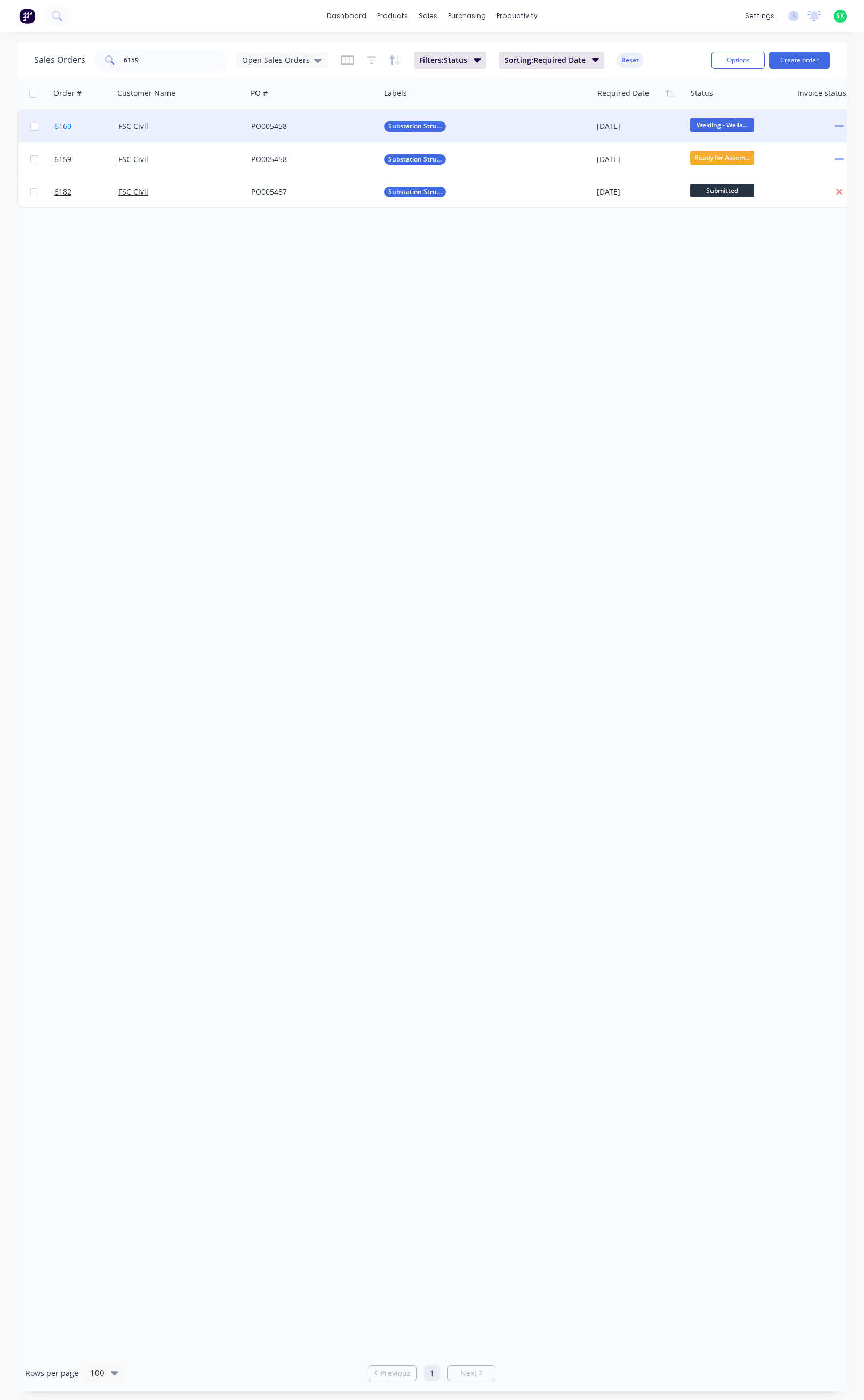
click at [61, 128] on span "6160" at bounding box center [63, 126] width 17 height 11
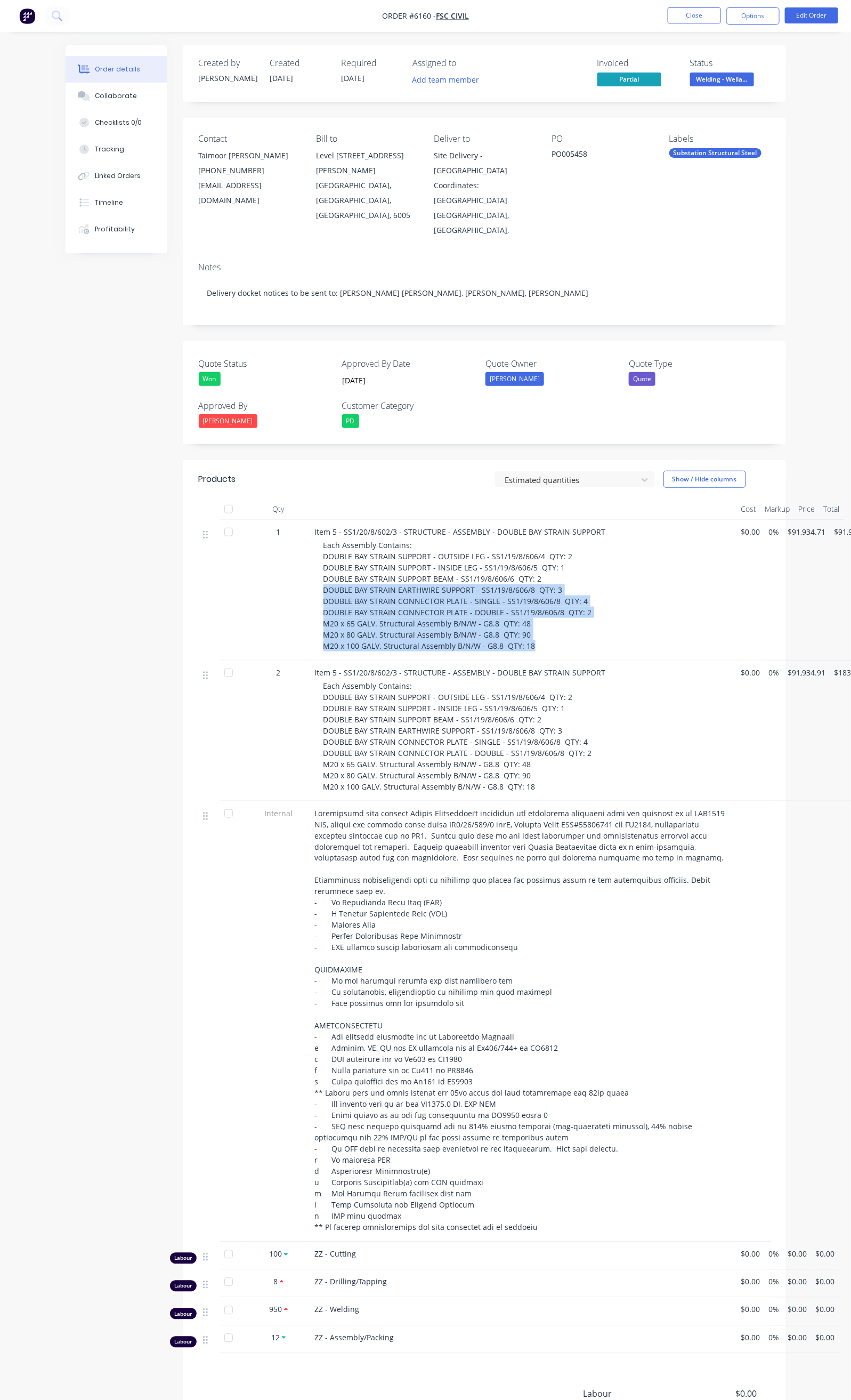
drag, startPoint x: 267, startPoint y: 557, endPoint x: 476, endPoint y: 616, distance: 217.2
click at [476, 616] on div "Each Assembly Contains: DOUBLE BAY STRAIN SUPPORT - OUTSIDE LEG - SS1/19/8/606/…" at bounding box center [528, 596] width 410 height 112
copy span "DOUBLE BAY STRAIN EARTHWIRE SUPPORT - SS1/19/8/606/8 QTY: 3 DOUBLE BAY STRAIN C…"
drag, startPoint x: 269, startPoint y: 547, endPoint x: 523, endPoint y: 616, distance: 263.2
click at [523, 616] on div "Each Assembly Contains: DOUBLE BAY STRAIN SUPPORT - OUTSIDE LEG - SS1/19/8/606/…" at bounding box center [528, 596] width 410 height 112
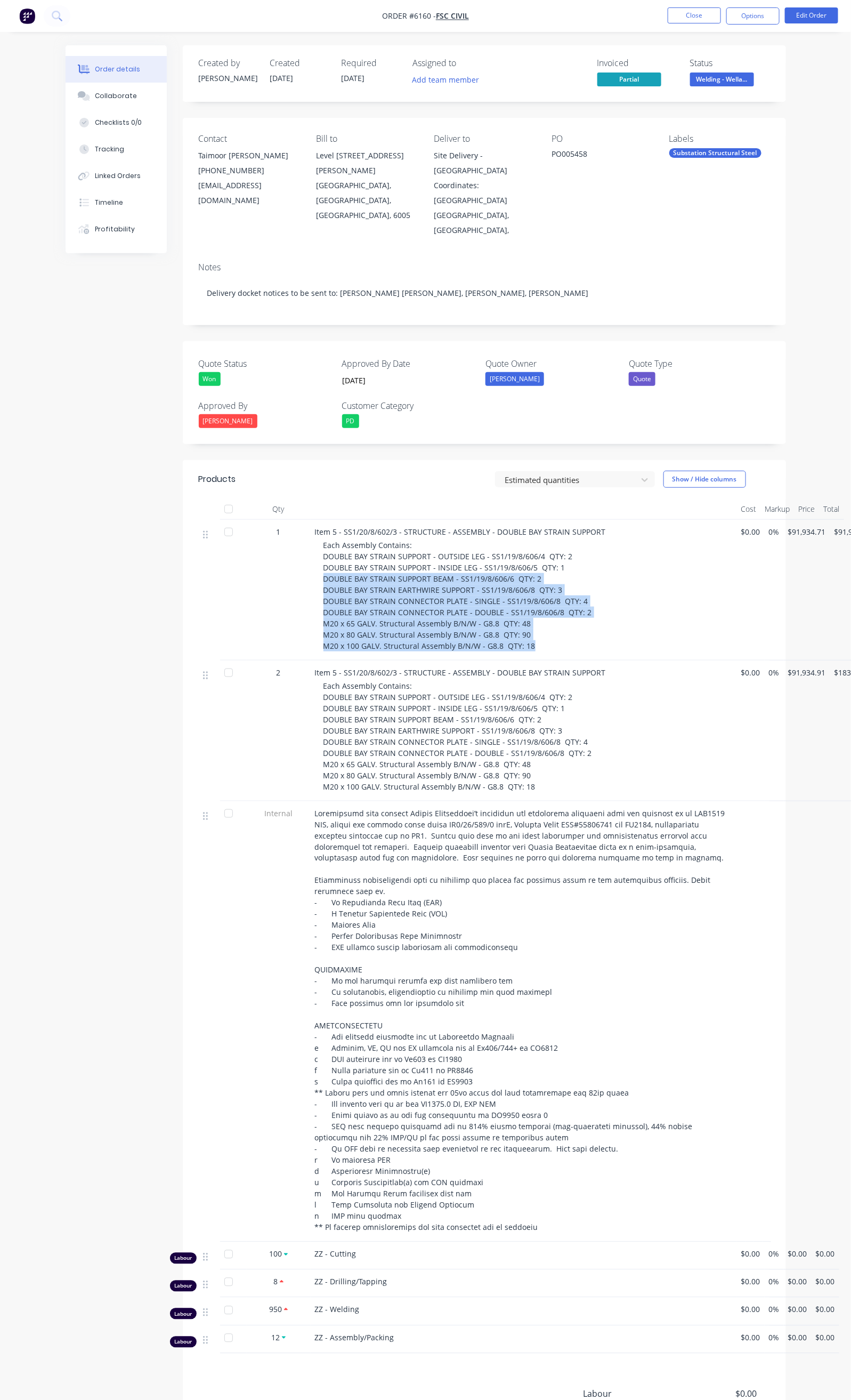
copy span "DOUBLE BAY STRAIN SUPPORT BEAM - SS1/19/8/606/6 QTY: 2 DOUBLE BAY STRAIN EARTHW…"
click at [690, 16] on button "Close" at bounding box center [694, 15] width 53 height 16
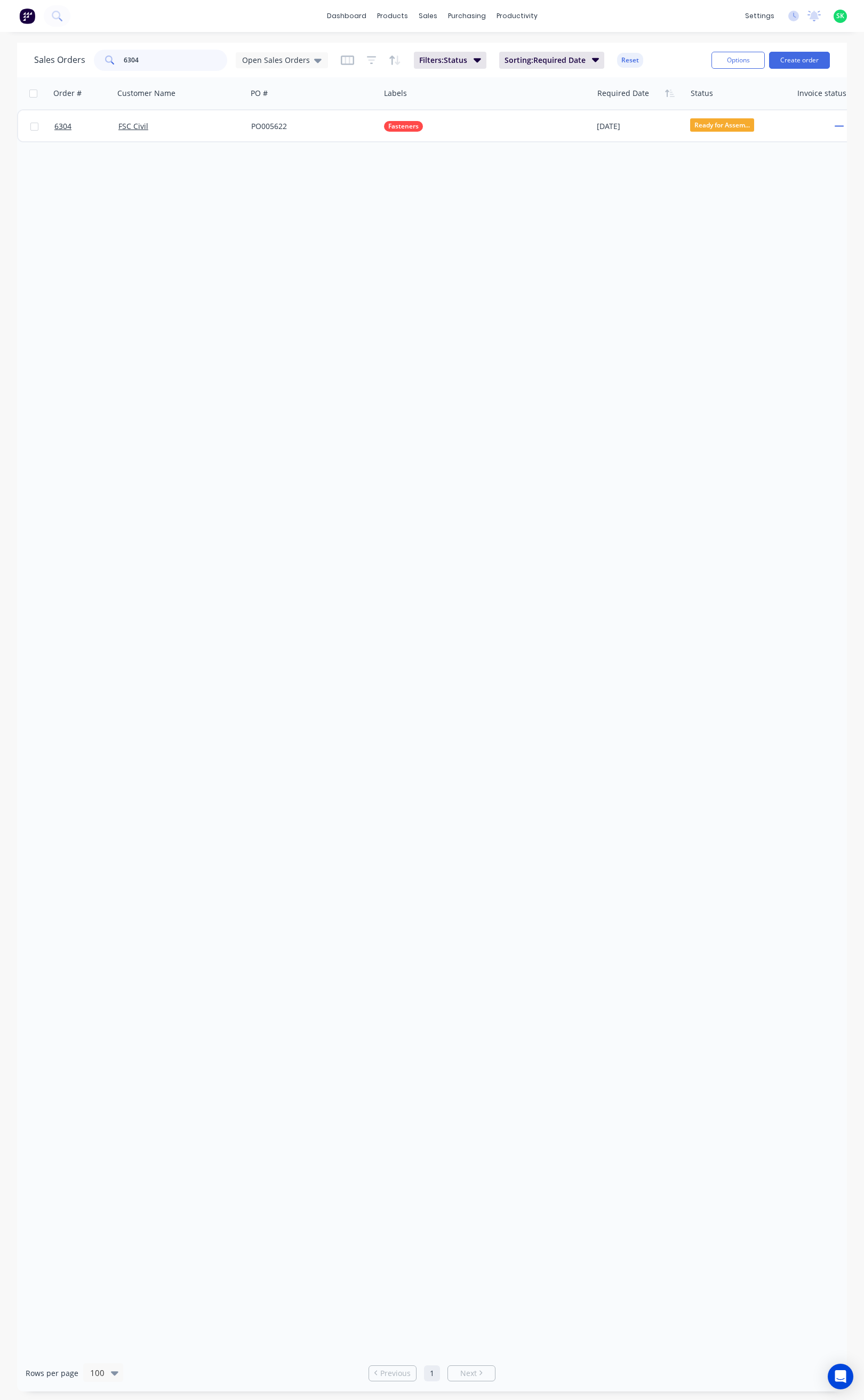
drag, startPoint x: 137, startPoint y: 63, endPoint x: 110, endPoint y: 67, distance: 27.3
click at [103, 63] on div "6304" at bounding box center [161, 60] width 134 height 22
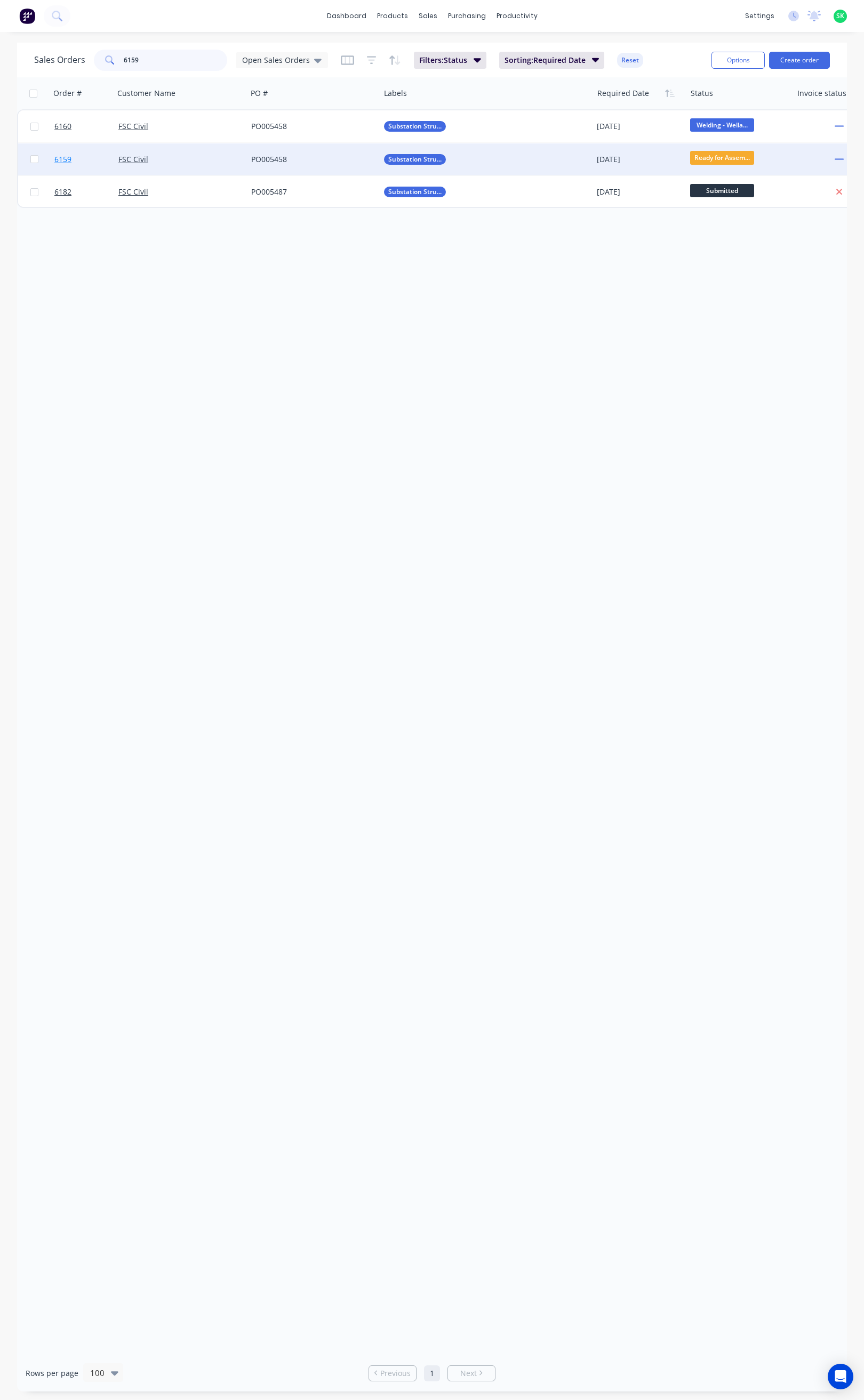
type input "6159"
click at [64, 154] on span "6159" at bounding box center [63, 160] width 17 height 11
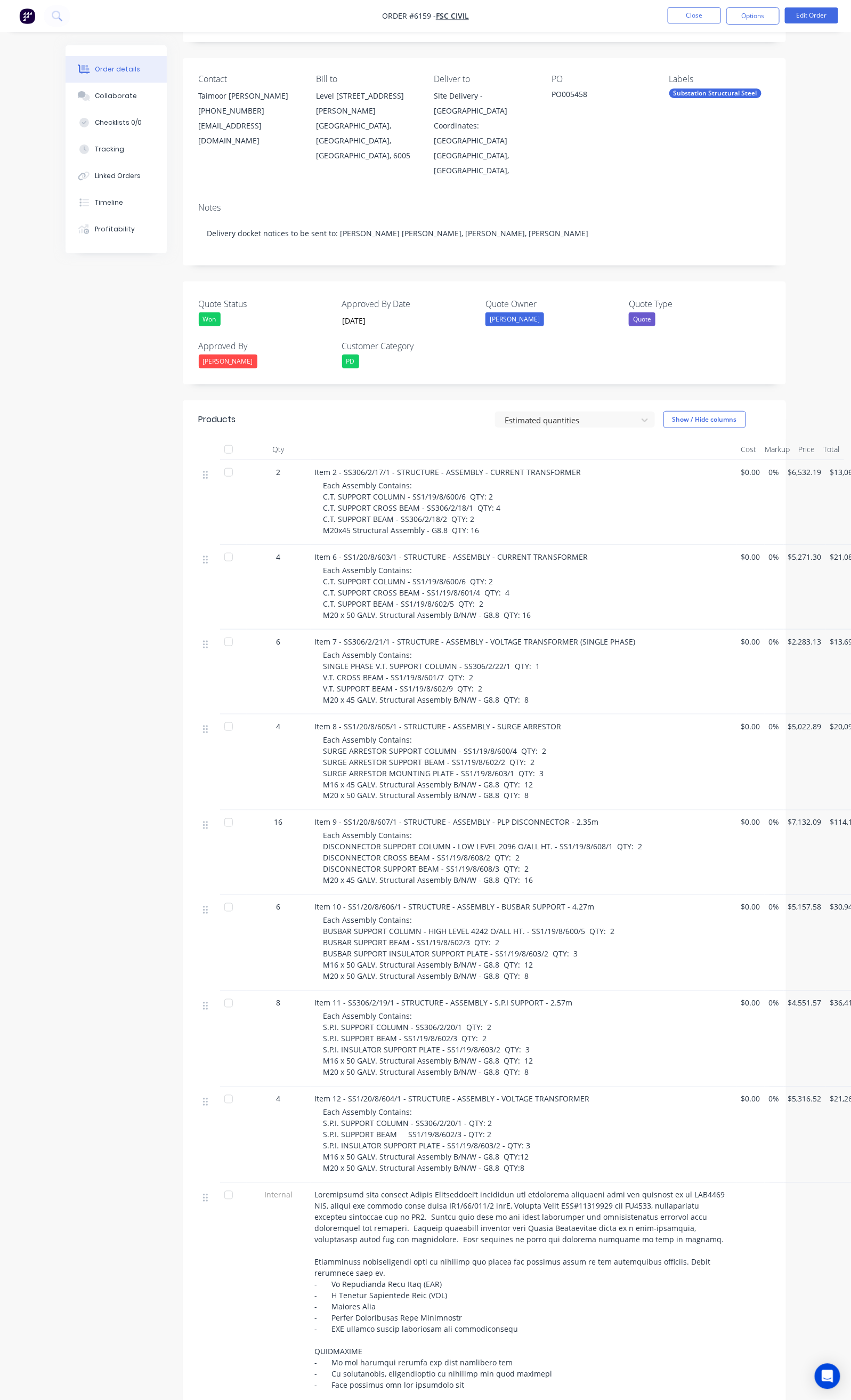
scroll to position [239, 0]
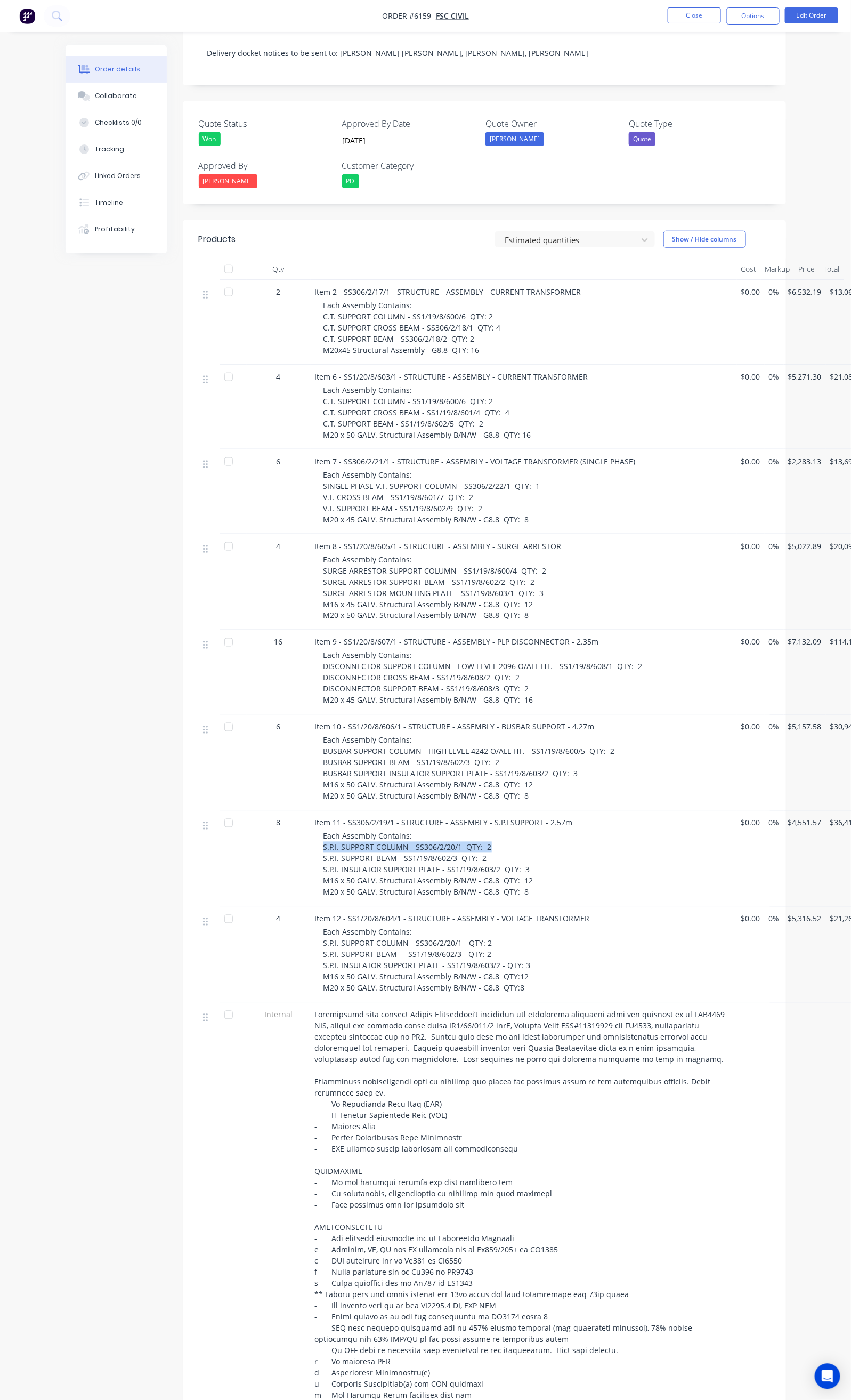
drag, startPoint x: 265, startPoint y: 818, endPoint x: 443, endPoint y: 821, distance: 178.0
click at [443, 821] on div "Item 11 - SS306/2/19/1 - STRUCTURE - ASSEMBLY - S.P.I SUPPORT - 2.57m Each Asse…" at bounding box center [525, 858] width 427 height 96
copy span "S.P.I. SUPPORT COLUMN - SS306/2/20/1 QTY: 2"
drag, startPoint x: 263, startPoint y: 829, endPoint x: 432, endPoint y: 831, distance: 169.0
click at [432, 831] on div "Item 11 - SS306/2/19/1 - STRUCTURE - ASSEMBLY - S.P.I SUPPORT - 2.57m Each Asse…" at bounding box center [525, 858] width 427 height 96
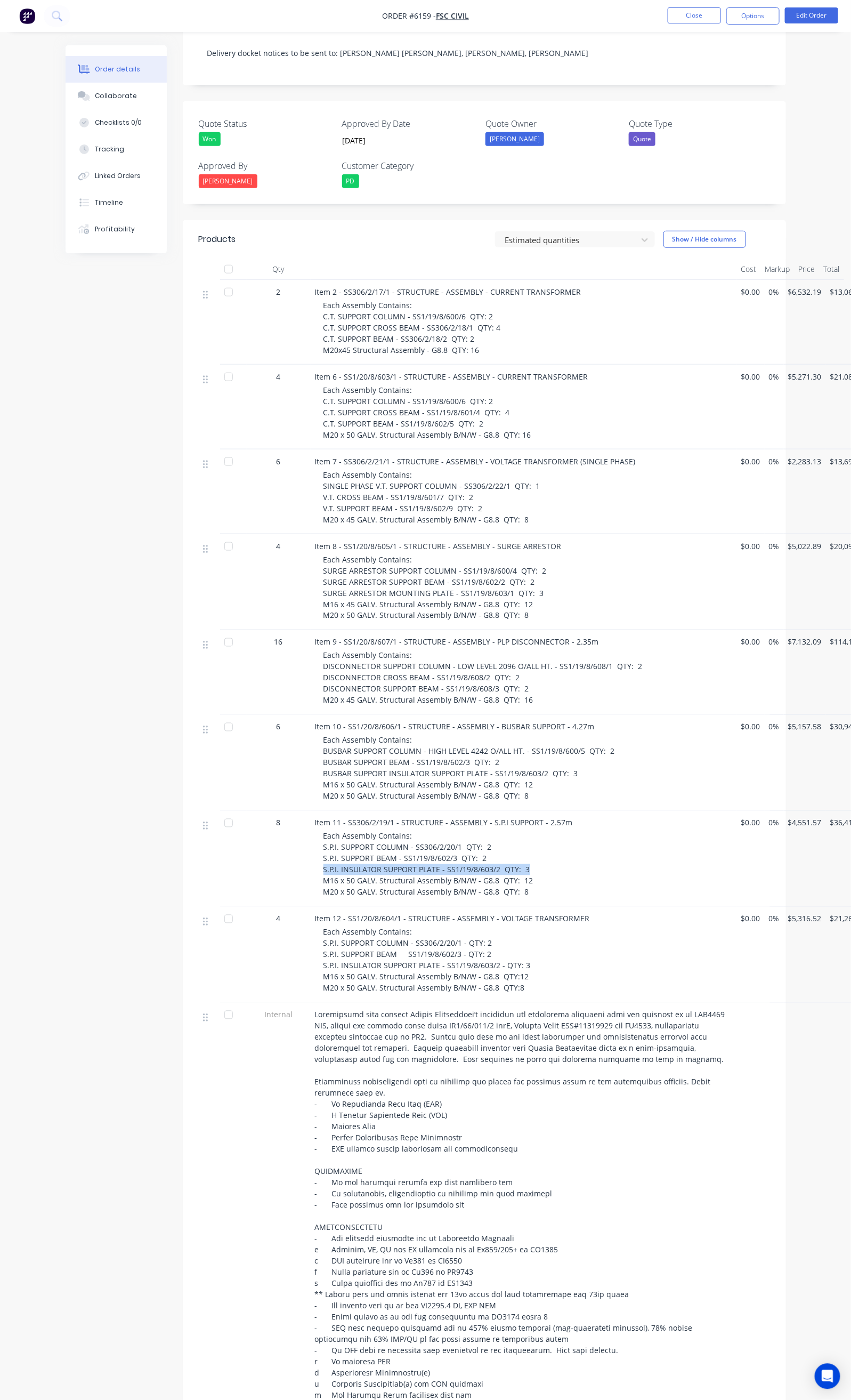
drag, startPoint x: 267, startPoint y: 843, endPoint x: 470, endPoint y: 843, distance: 203.0
click at [470, 843] on div "Item 11 - SS306/2/19/1 - STRUCTURE - ASSEMBLY - S.P.I SUPPORT - 2.57m Each Asse…" at bounding box center [525, 858] width 427 height 96
copy span "S.P.I. INSULATOR SUPPORT PLATE - SS1/19/8/603/2 QTY: 3"
drag, startPoint x: 267, startPoint y: 948, endPoint x: 465, endPoint y: 967, distance: 198.9
click at [465, 967] on div "Item 12 - SS1/20/8/604/1 - STRUCTURE - ASSEMBLY - VOLTAGE TRANSFORMER Each Asse…" at bounding box center [525, 954] width 427 height 96
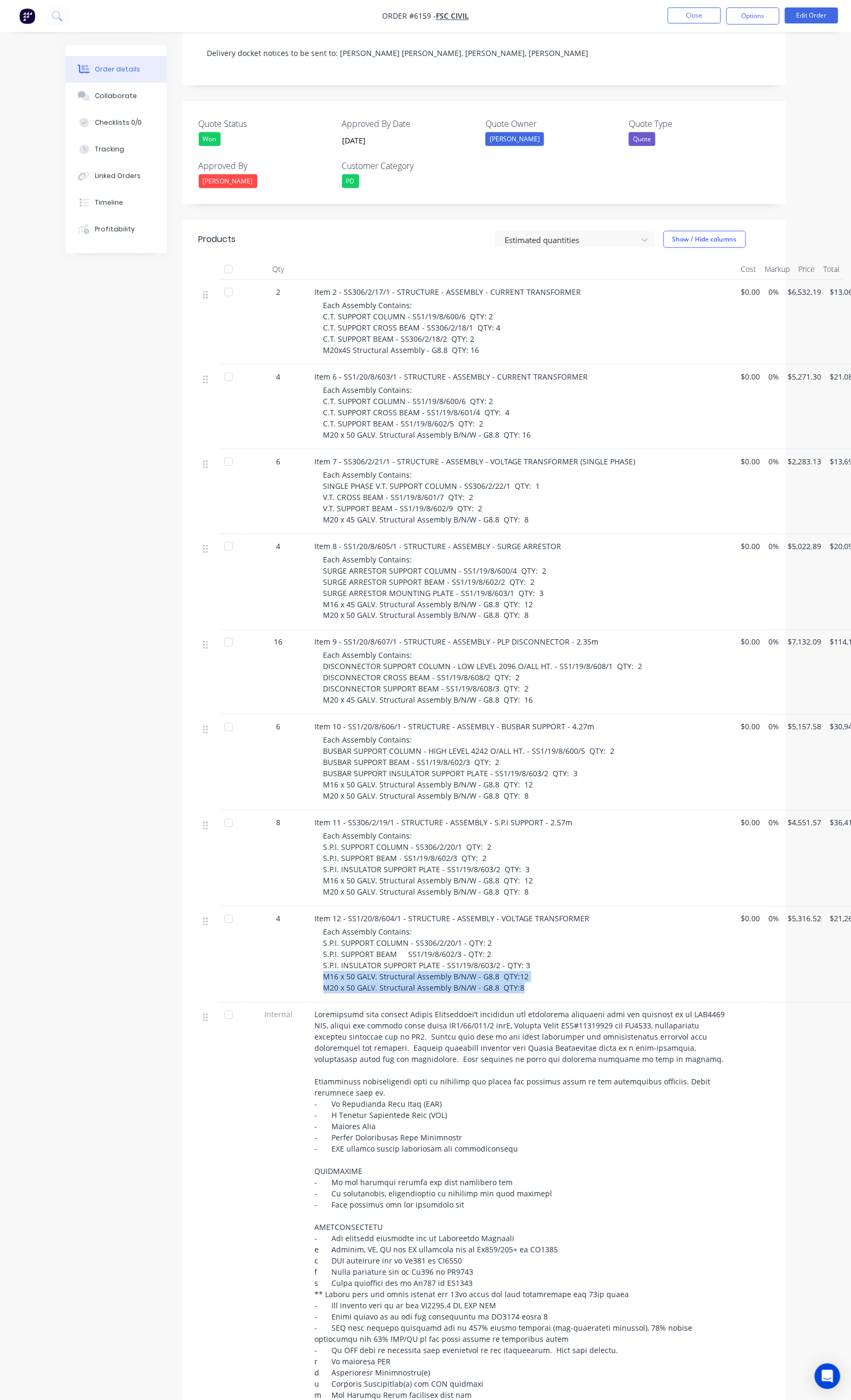
copy span "M16 x 50 GALV. Structural Assembly B/N/W - G8.8 QTY:12 M20 x 50 GALV. Structura…"
click at [696, 12] on button "Close" at bounding box center [694, 15] width 53 height 16
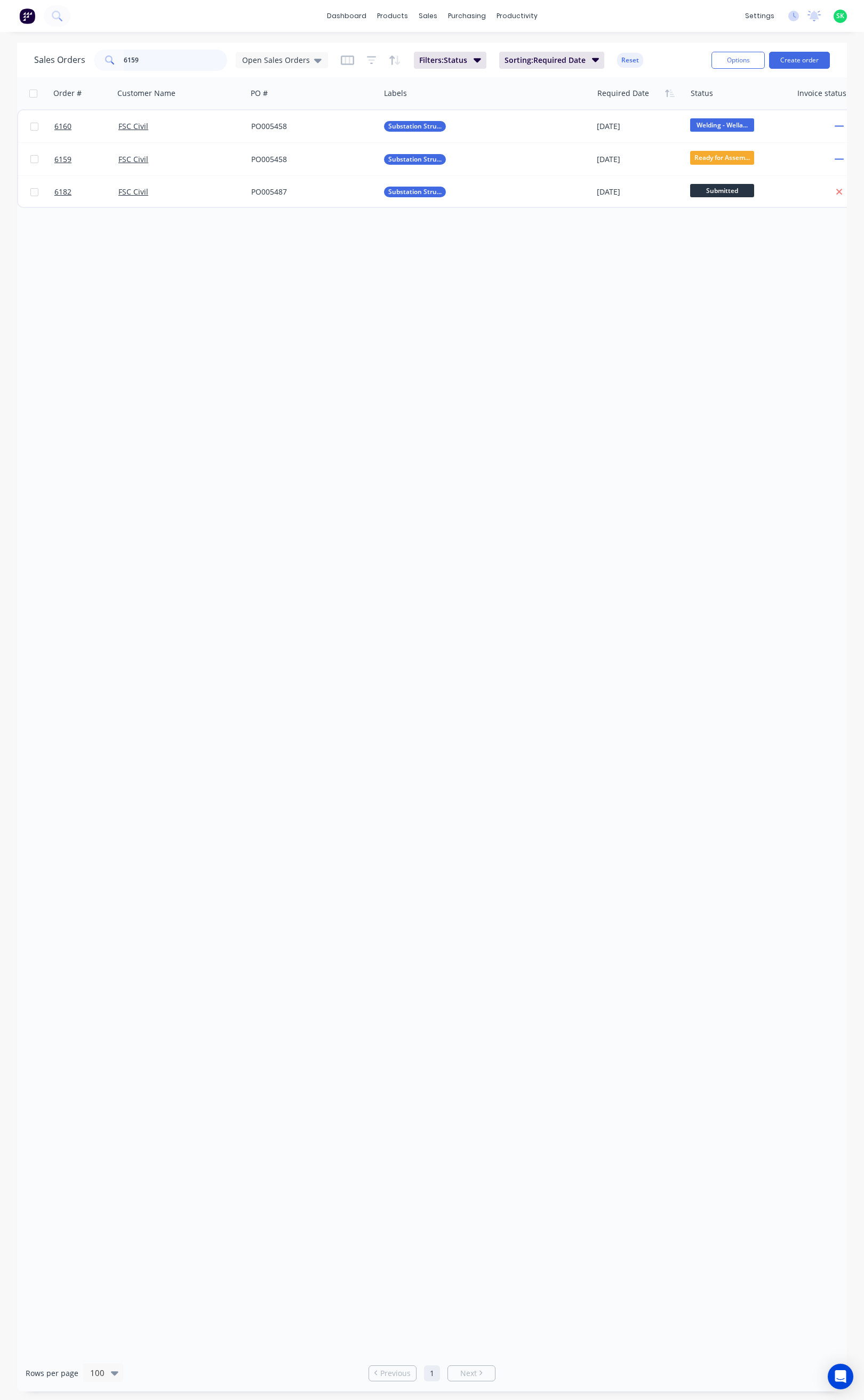
drag, startPoint x: 147, startPoint y: 50, endPoint x: 140, endPoint y: 58, distance: 10.6
click at [143, 53] on input "6159" at bounding box center [176, 60] width 104 height 22
drag, startPoint x: 140, startPoint y: 57, endPoint x: 112, endPoint y: 61, distance: 28.3
click at [112, 61] on div "6159" at bounding box center [161, 60] width 134 height 22
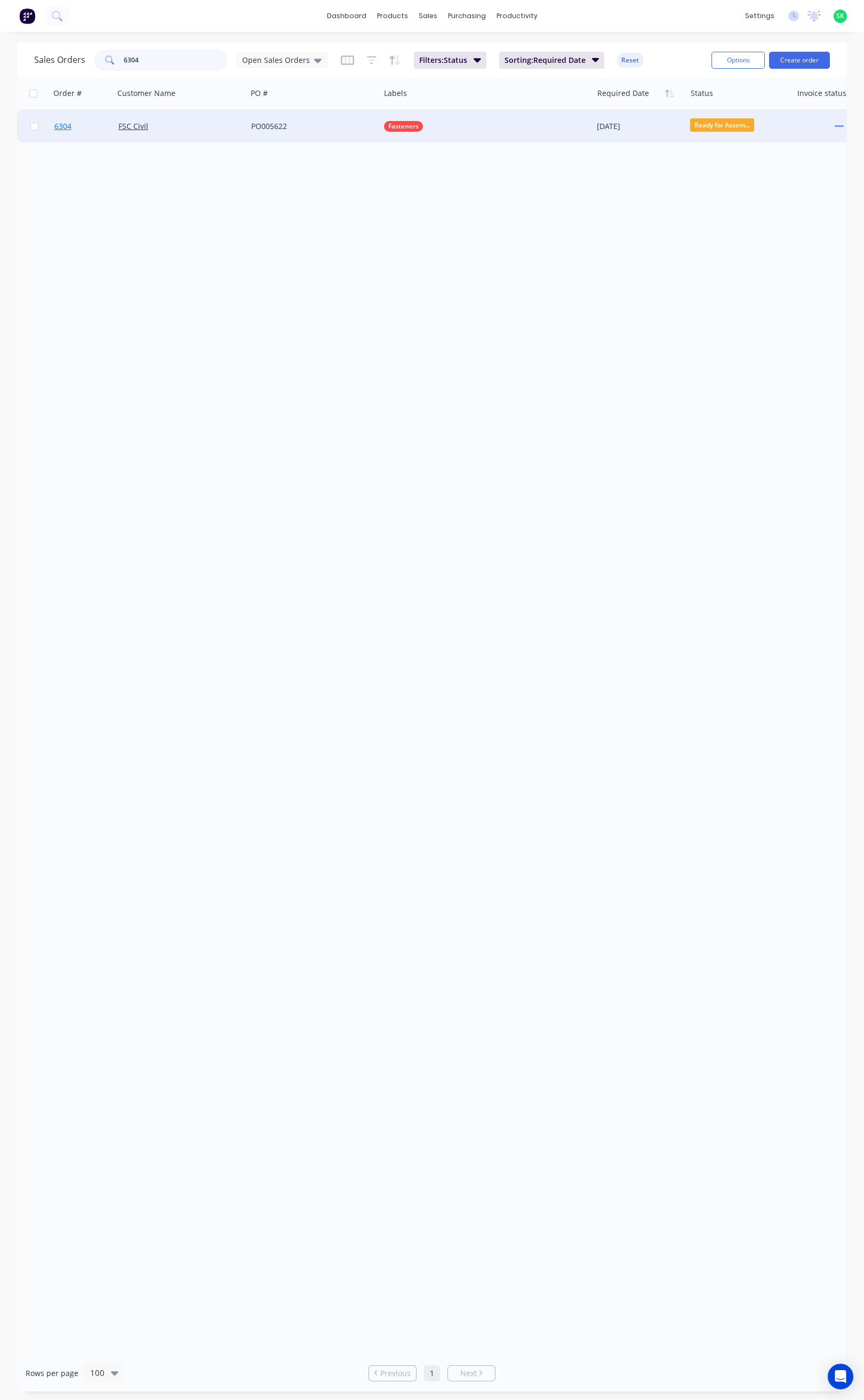
type input "6304"
click at [67, 126] on span "6304" at bounding box center [63, 126] width 17 height 11
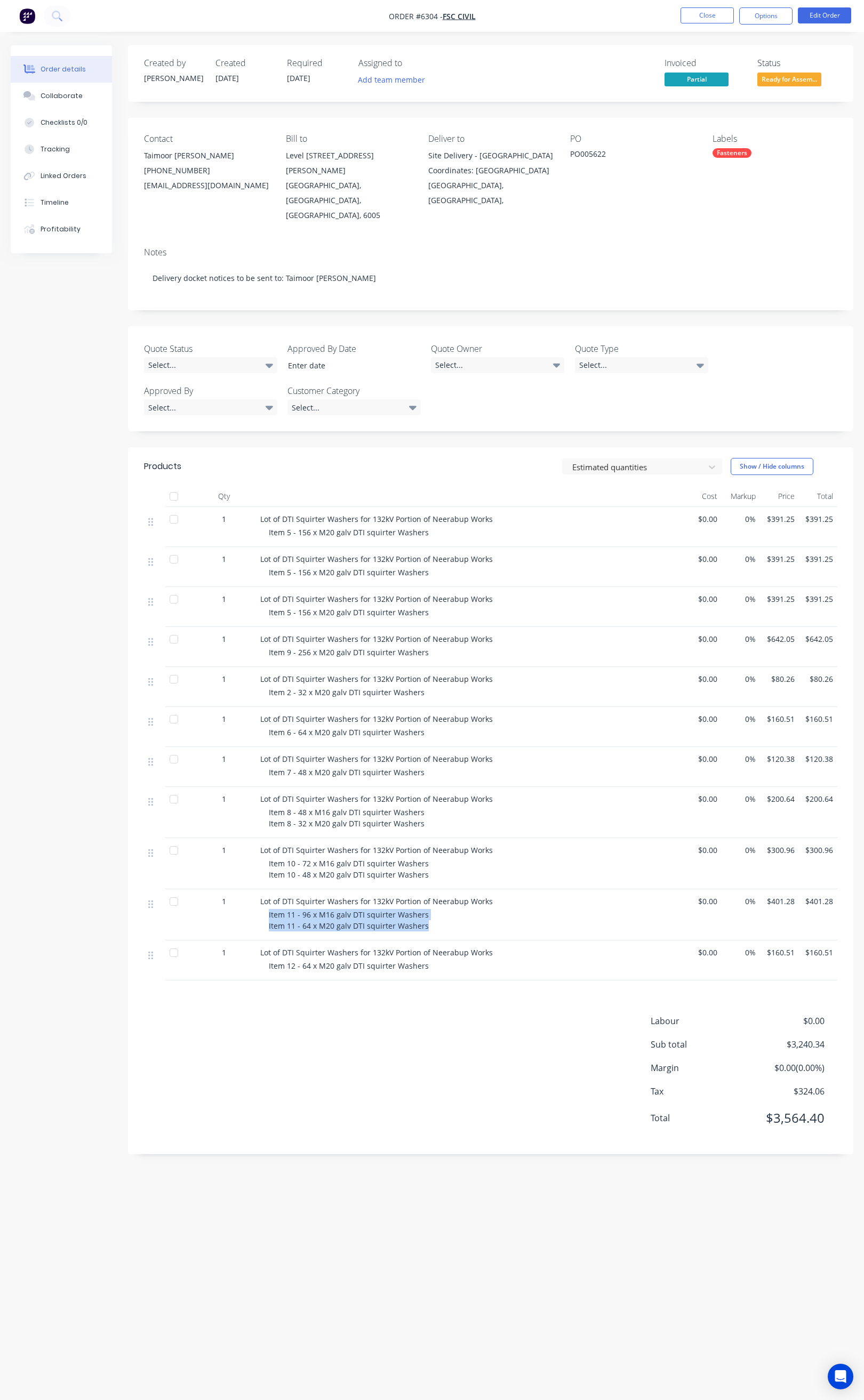
drag, startPoint x: 267, startPoint y: 904, endPoint x: 426, endPoint y: 919, distance: 159.7
click at [426, 919] on div "Lot of DTI Squirter Washers for 132kV Portion of Neerabup Works Item 11 - 96 x …" at bounding box center [469, 914] width 427 height 51
copy span "Item 11 - 96 x M16 galv DTI squirter Washers Item 11 - 64 x M20 galv DTI squirt…"
click at [698, 14] on button "Close" at bounding box center [706, 15] width 53 height 16
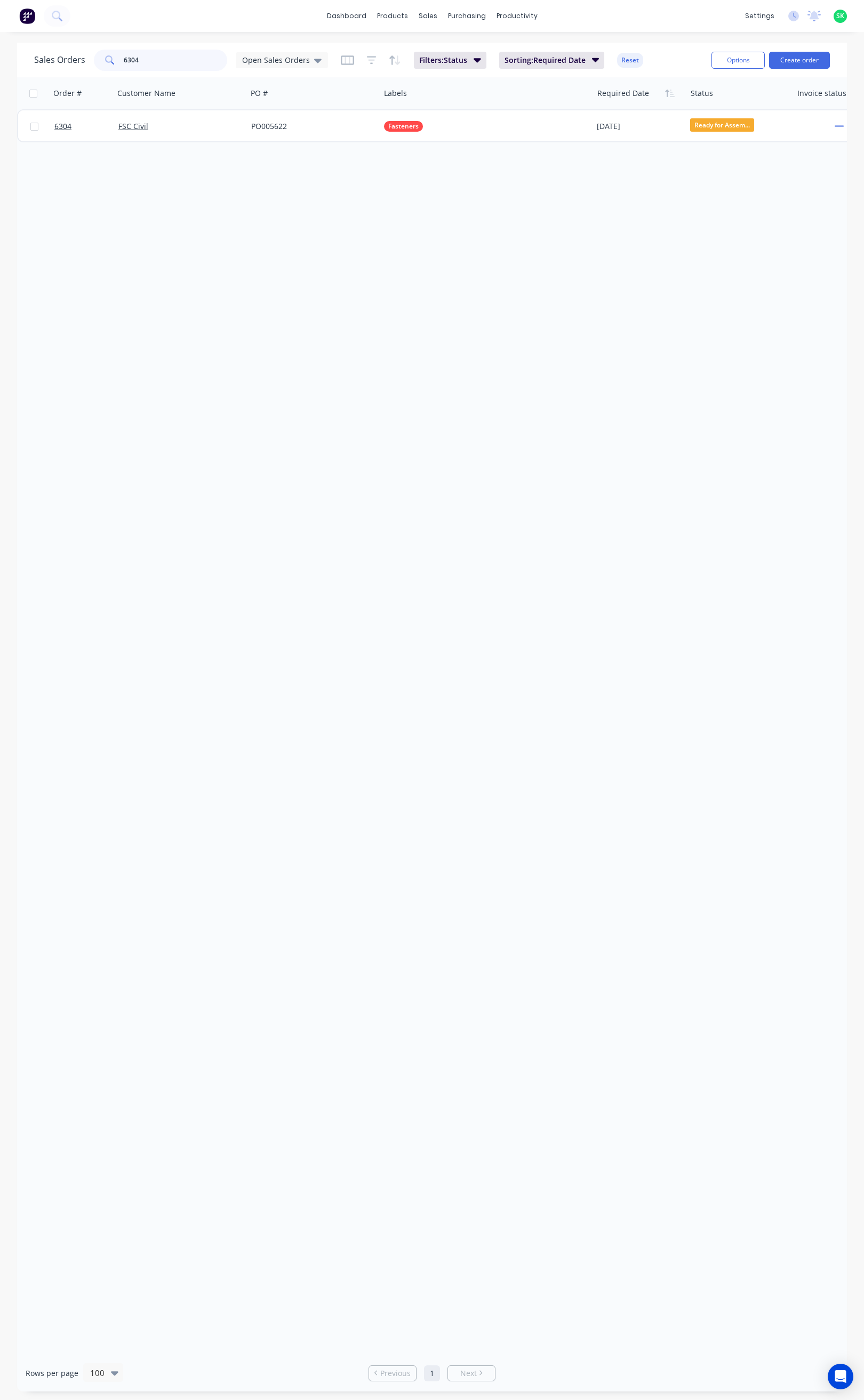
click at [114, 60] on div "6304" at bounding box center [161, 60] width 134 height 22
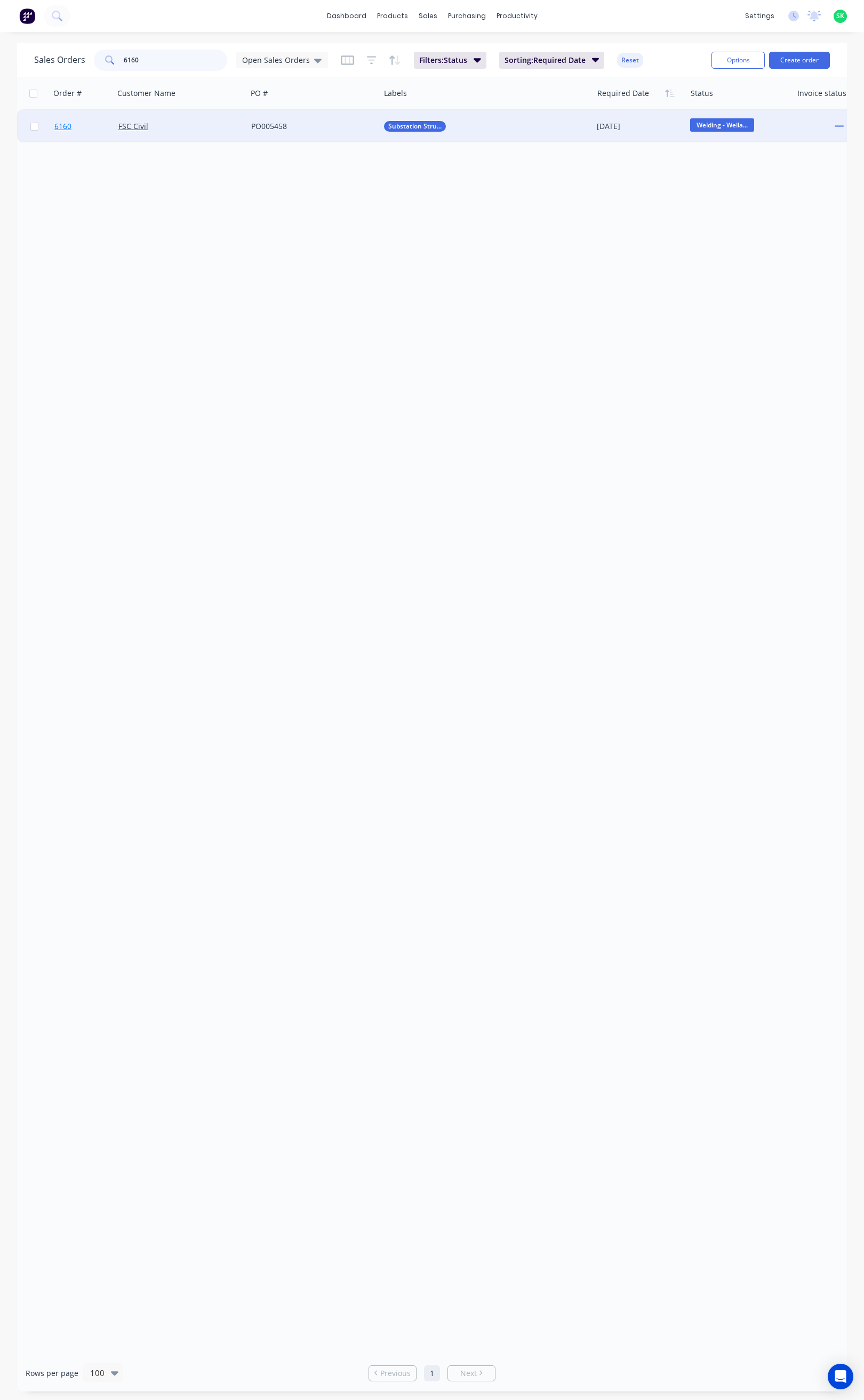
type input "6160"
click at [63, 126] on span "6160" at bounding box center [63, 126] width 17 height 11
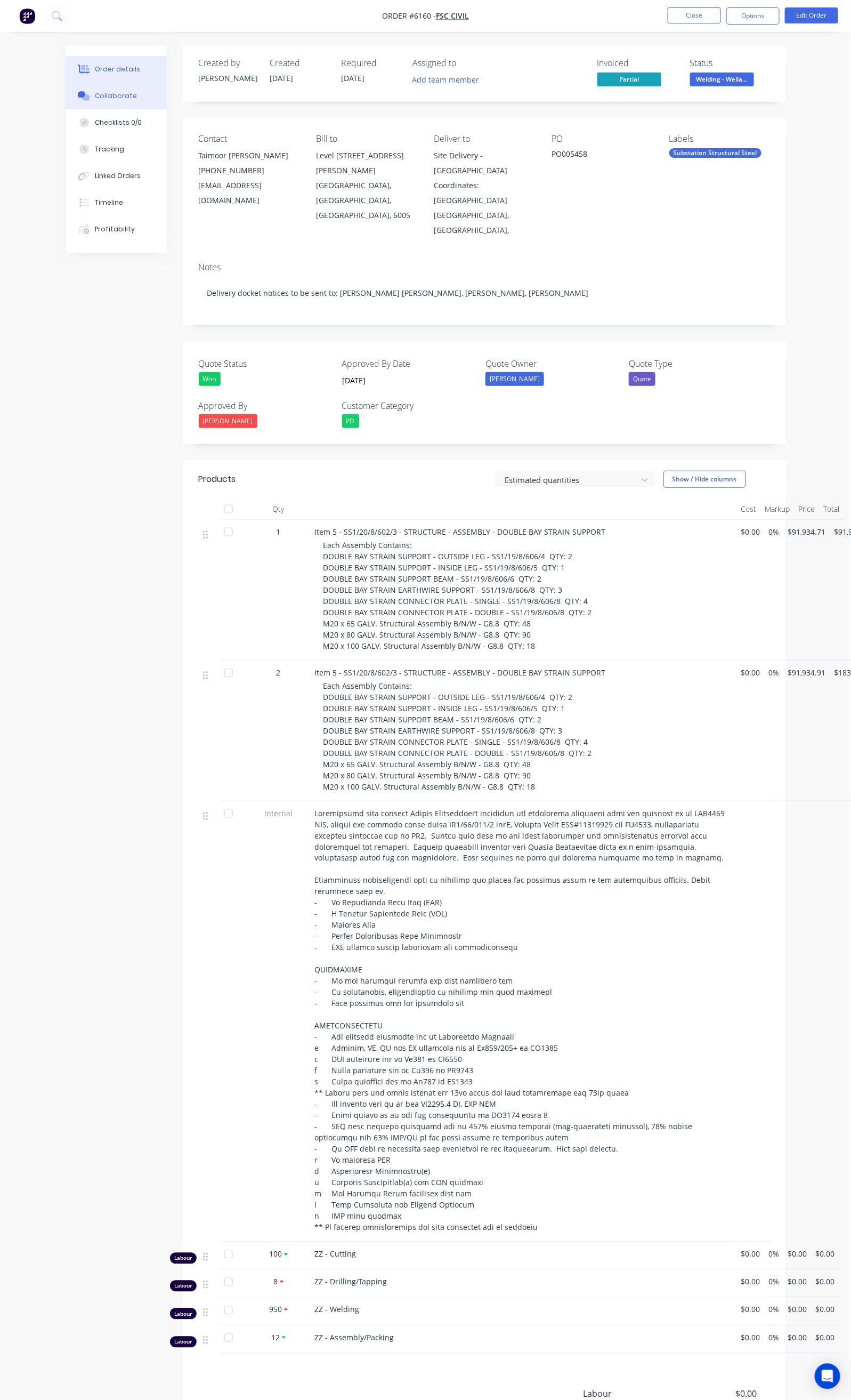
click at [78, 98] on button "Collaborate" at bounding box center [116, 96] width 101 height 27
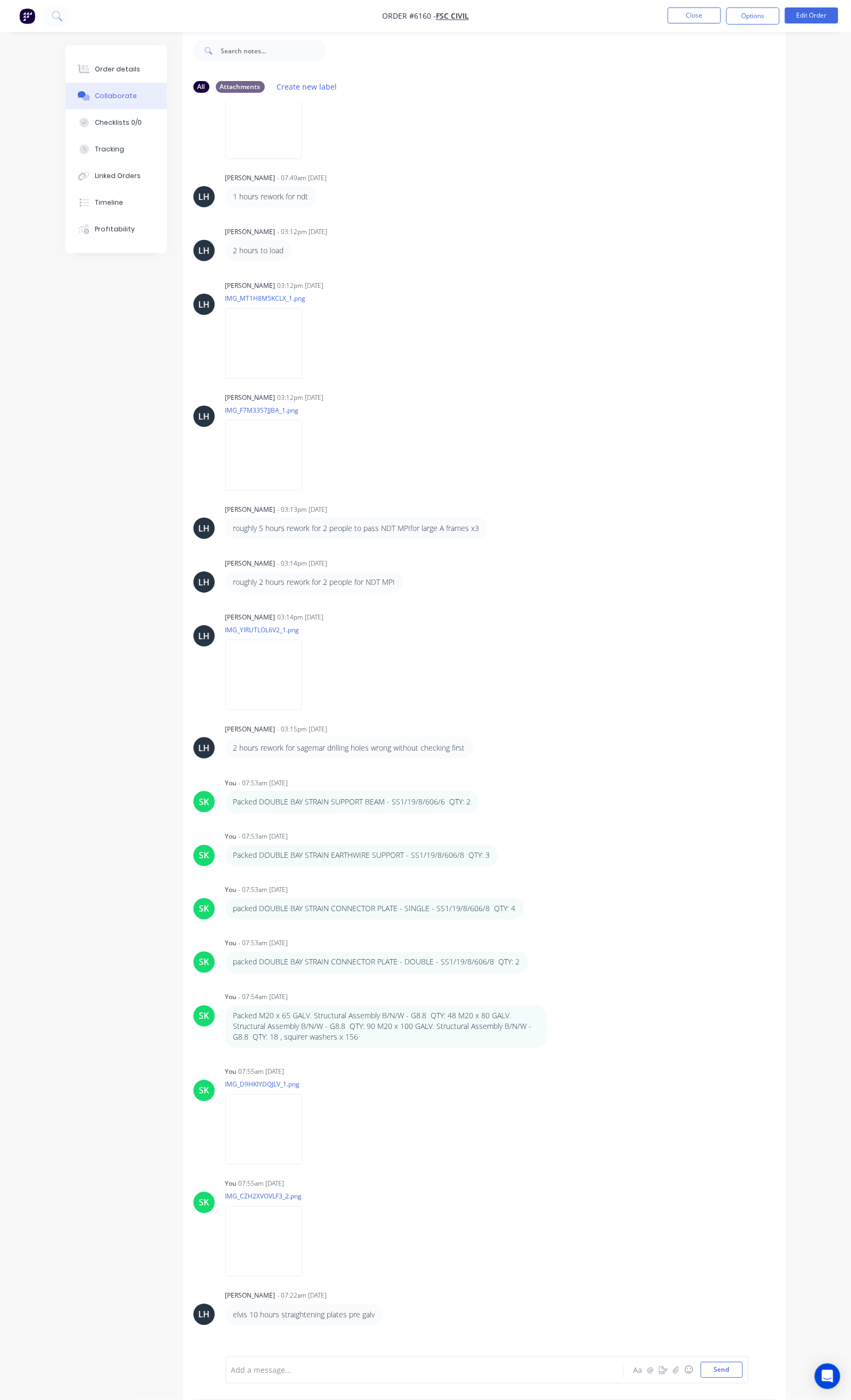
scroll to position [953, 0]
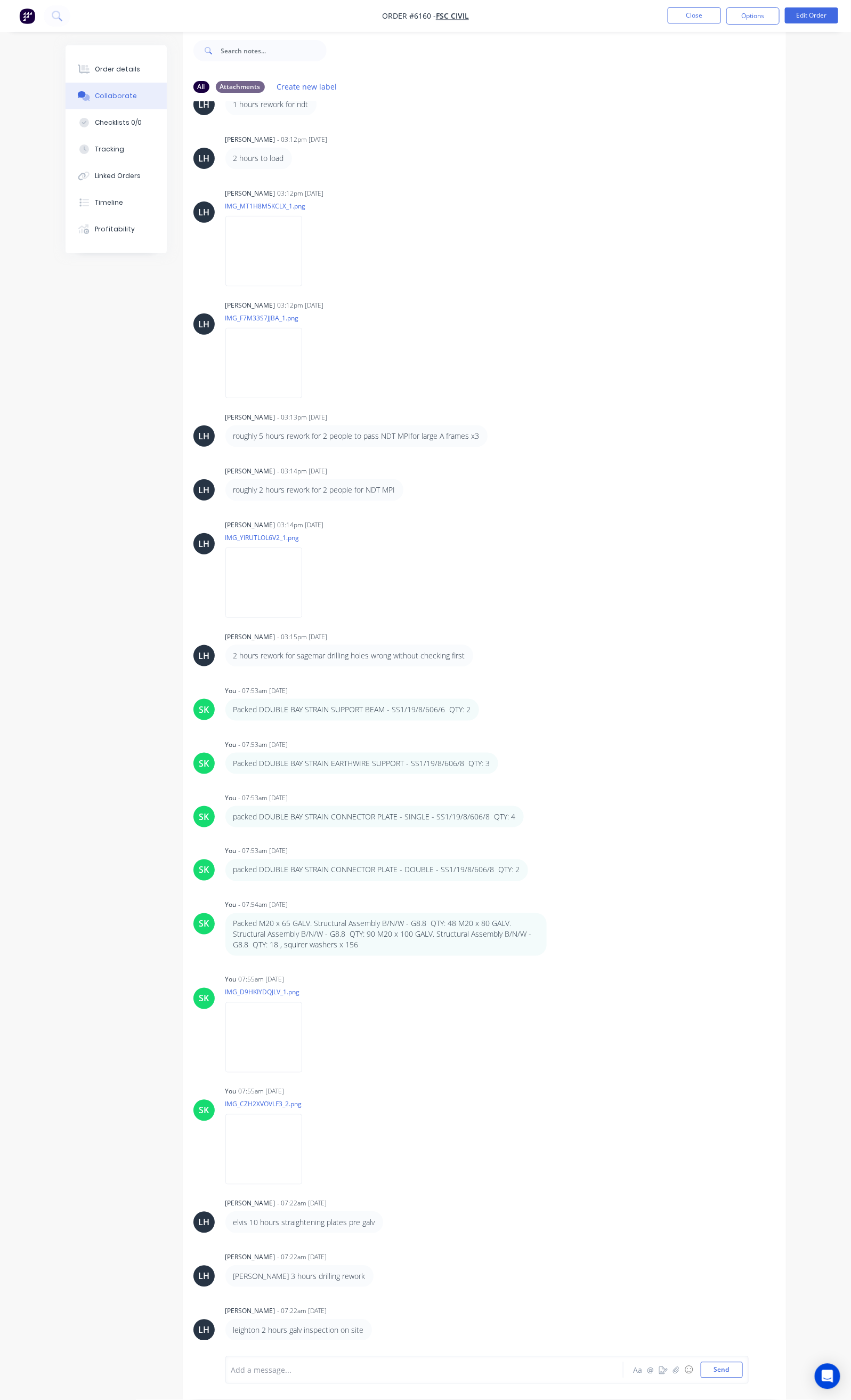
click at [232, 1365] on div at bounding box center [423, 1370] width 383 height 11
click at [232, 1367] on div at bounding box center [423, 1370] width 383 height 11
click at [266, 1370] on div "Packed item 5" at bounding box center [423, 1370] width 383 height 11
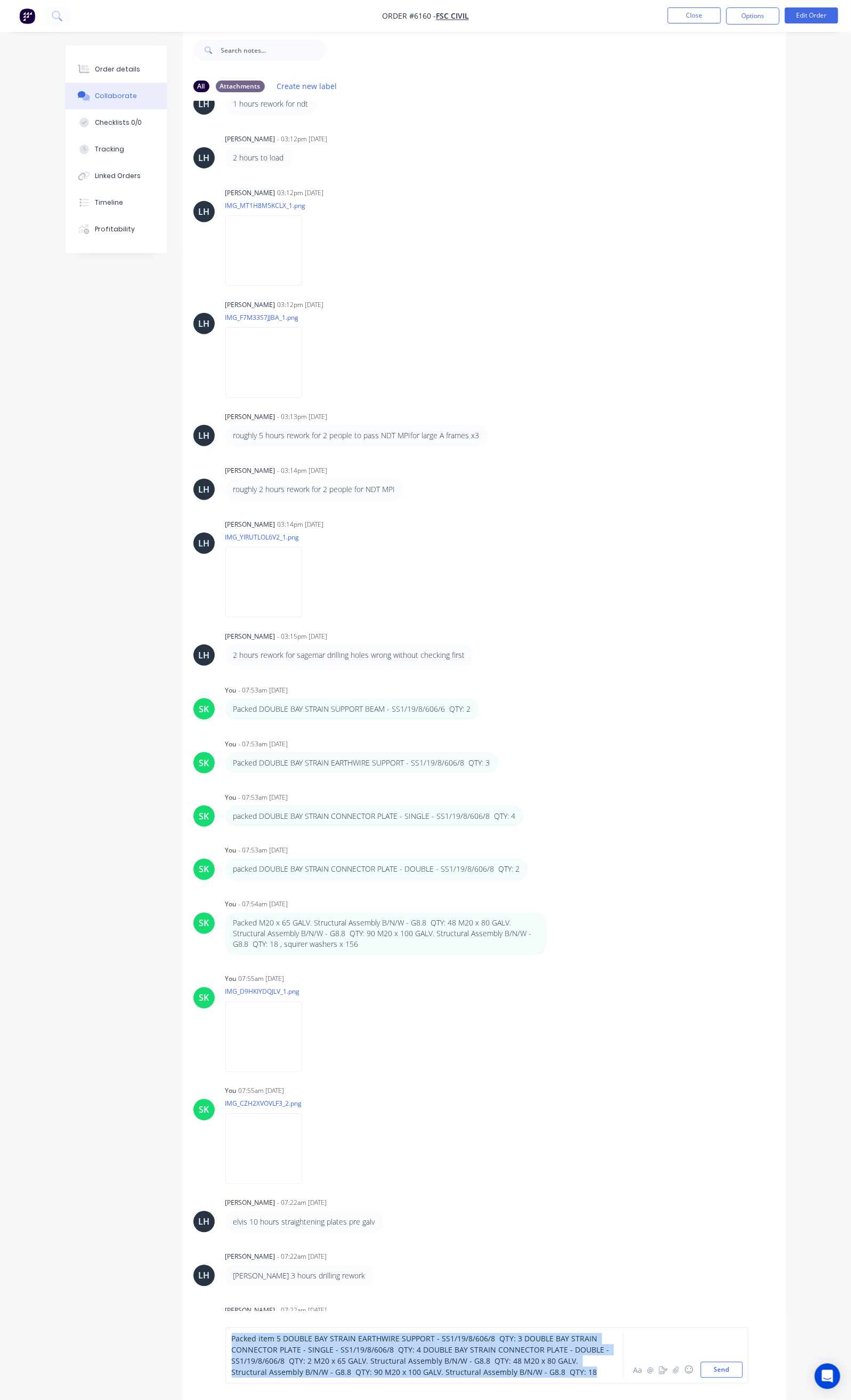
drag, startPoint x: 314, startPoint y: 1368, endPoint x: 166, endPoint y: 1340, distance: 150.6
click at [183, 1340] on div "Packed item 5 DOUBLE BAY STRAIN EARTHWIRE SUPPORT - SS1/19/8/606/8 QTY: 3 DOUBL…" at bounding box center [484, 1355] width 604 height 89
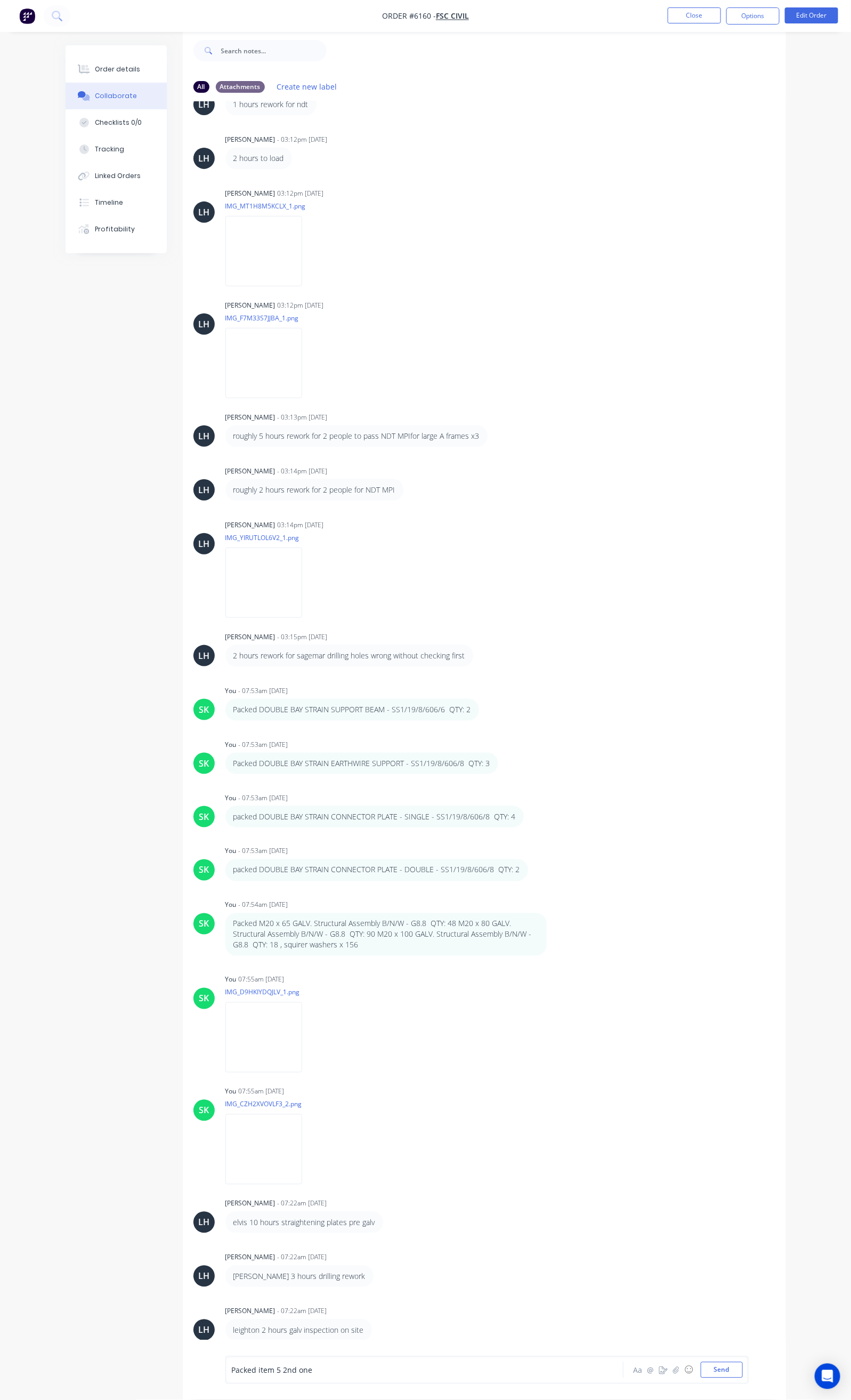
click at [283, 1371] on div "Packed item 5 2nd one" at bounding box center [423, 1370] width 383 height 11
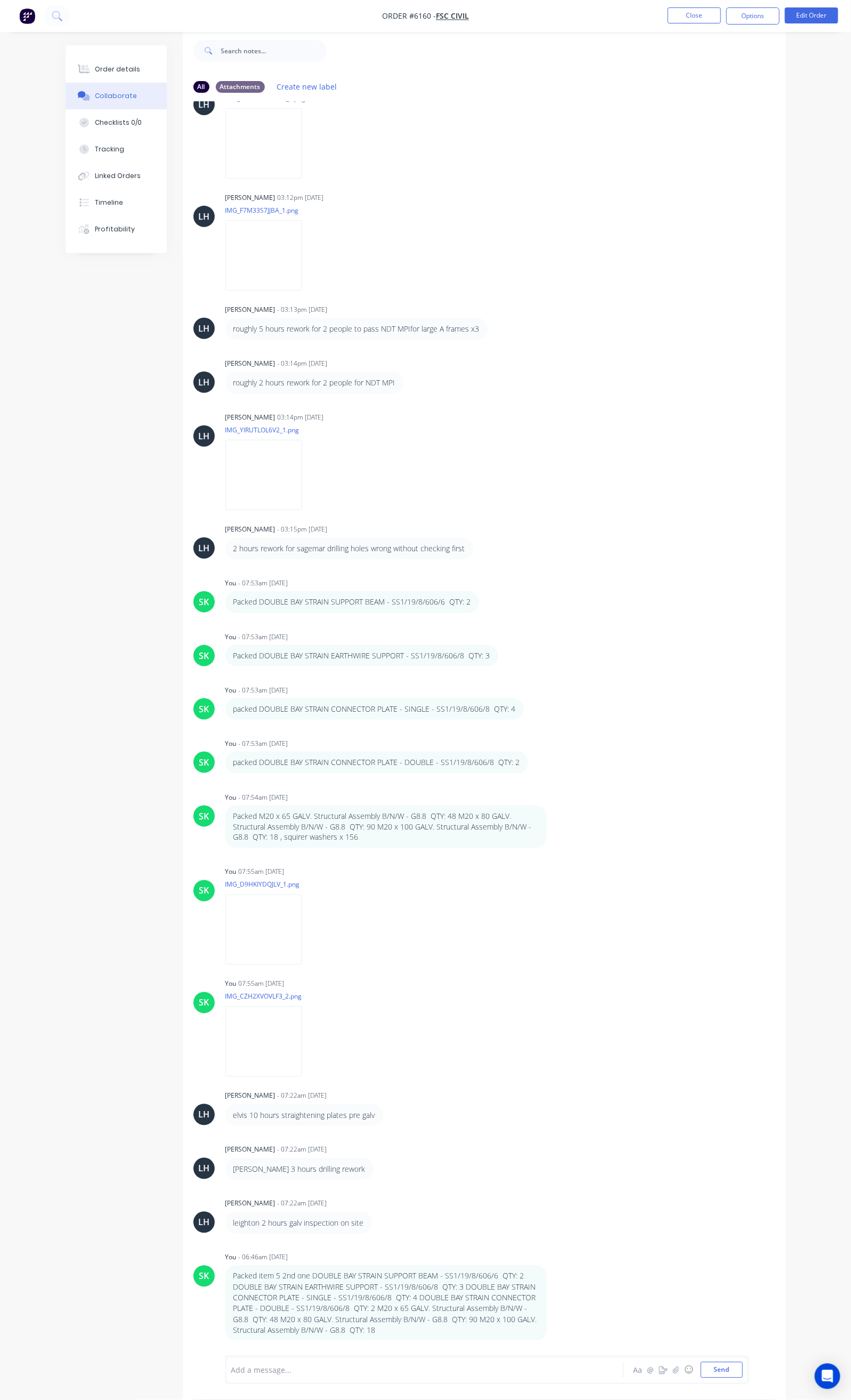
scroll to position [1182, 0]
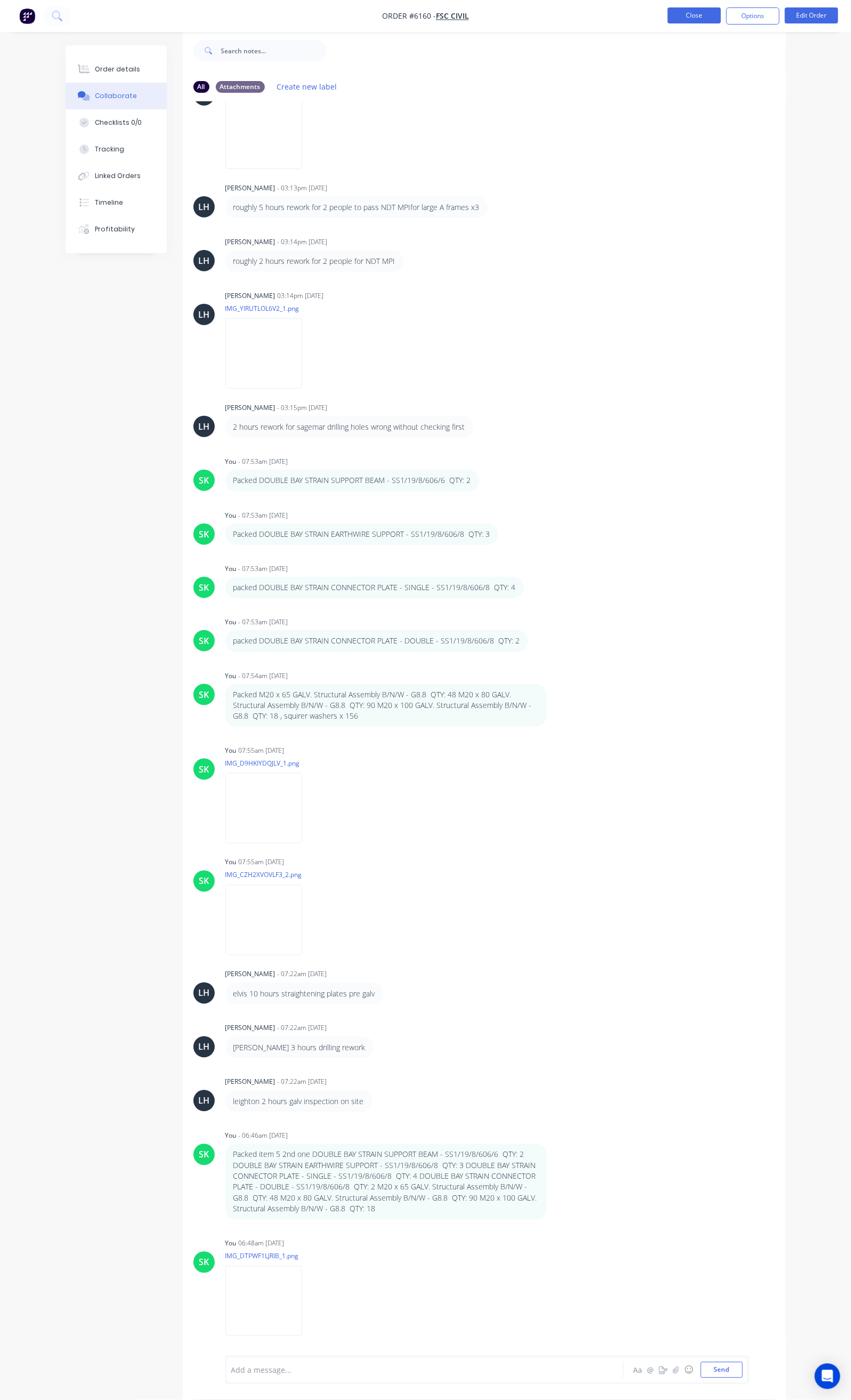
click at [702, 15] on button "Close" at bounding box center [694, 15] width 53 height 16
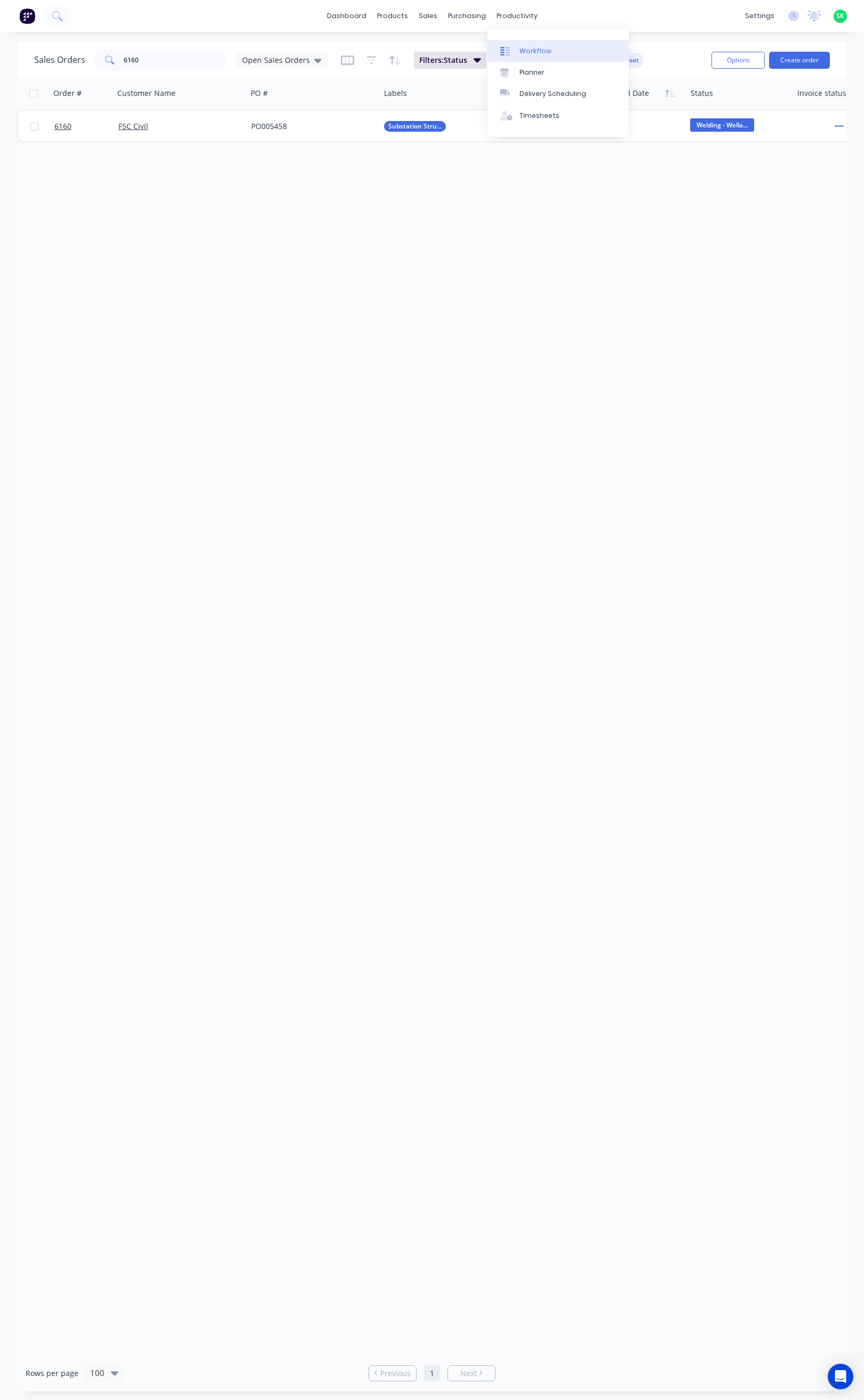
click at [519, 47] on link "Workflow" at bounding box center [558, 51] width 142 height 22
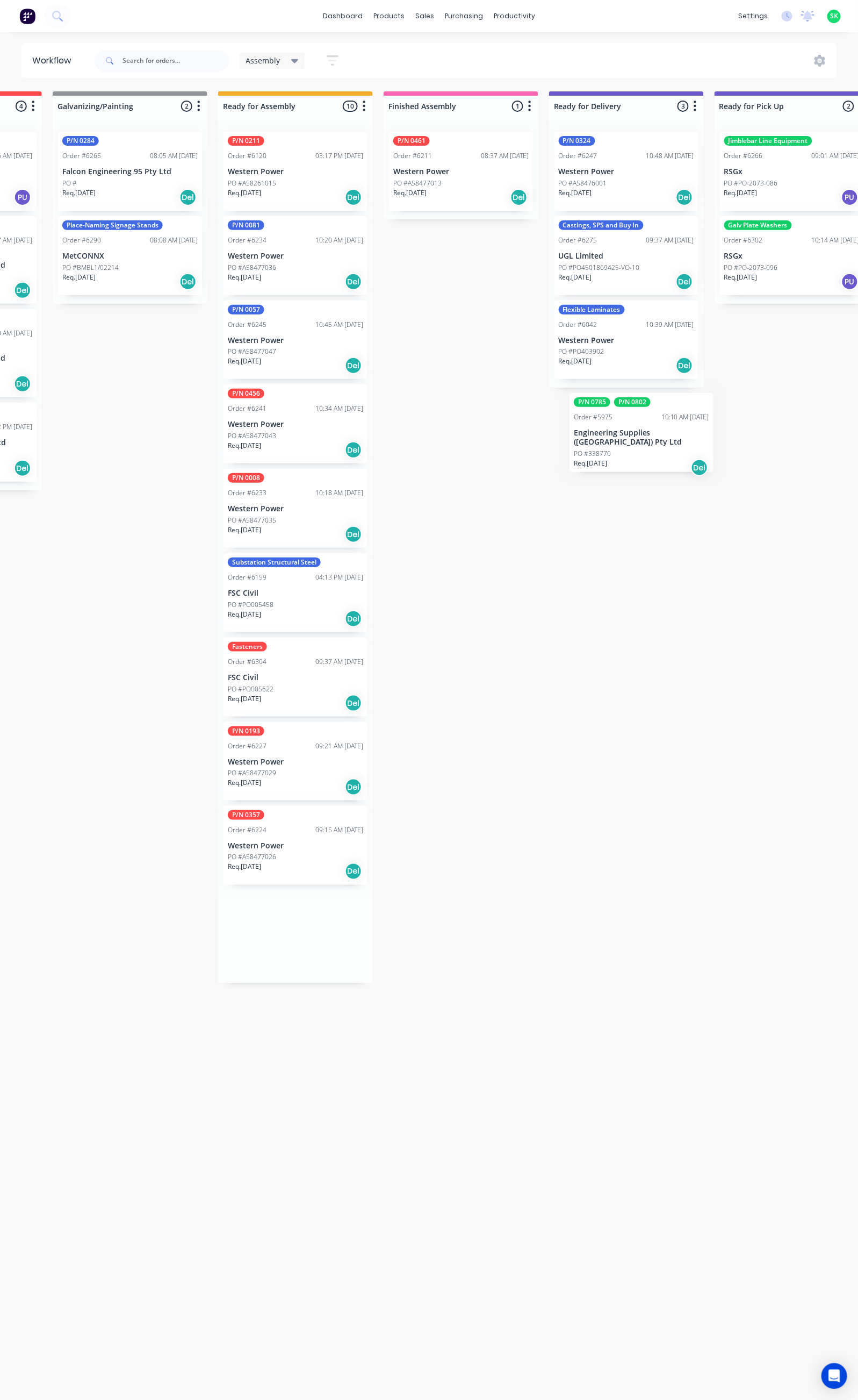
scroll to position [0, 305]
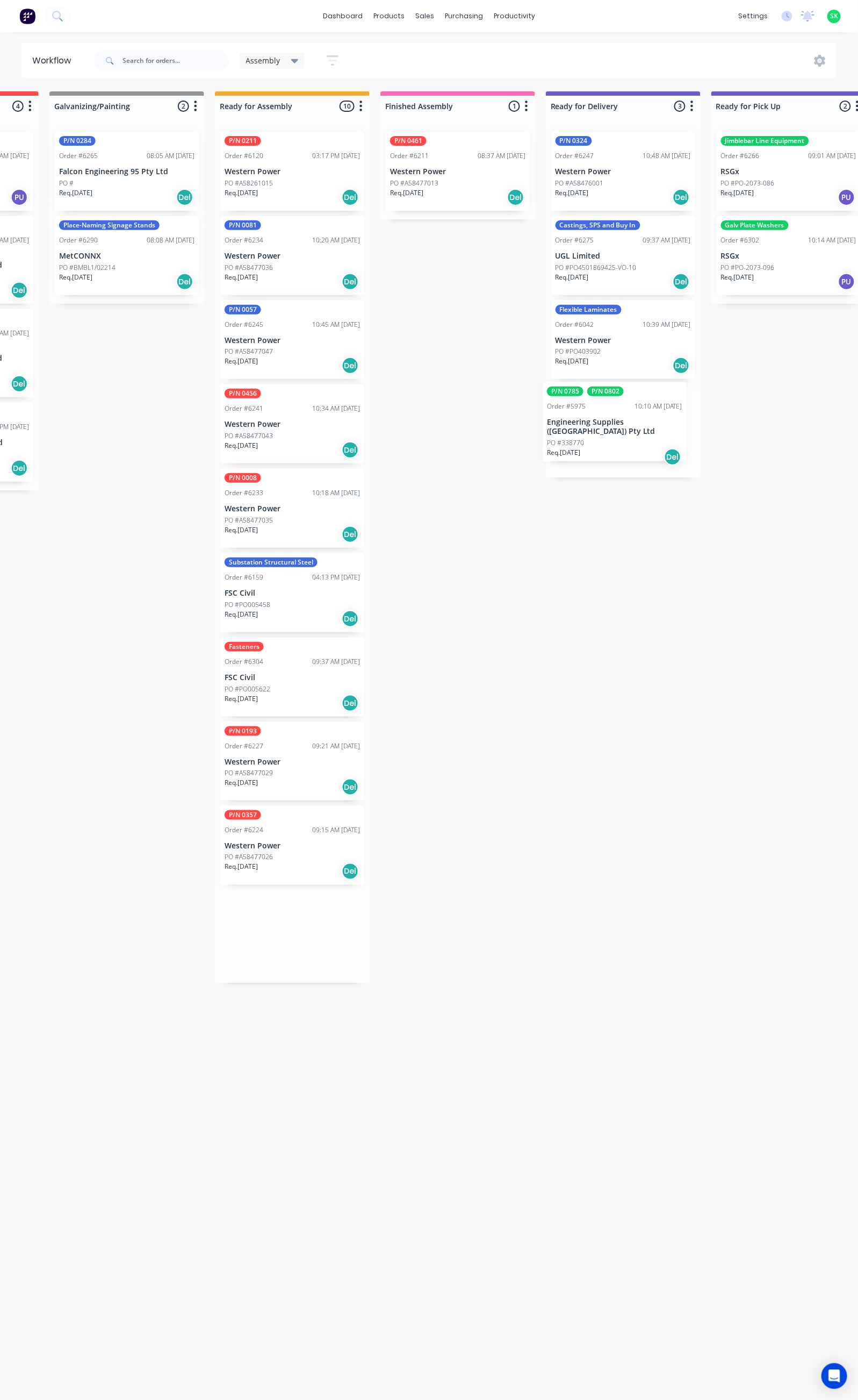
drag, startPoint x: 574, startPoint y: 177, endPoint x: 596, endPoint y: 430, distance: 254.0
click at [596, 430] on div "Submitted 71 Status colour #273444 hex #273444 Save Cancel Summaries Total orde…" at bounding box center [661, 741] width 1948 height 1299
click at [638, 450] on div "Req. 02/10/25 Del" at bounding box center [624, 459] width 136 height 18
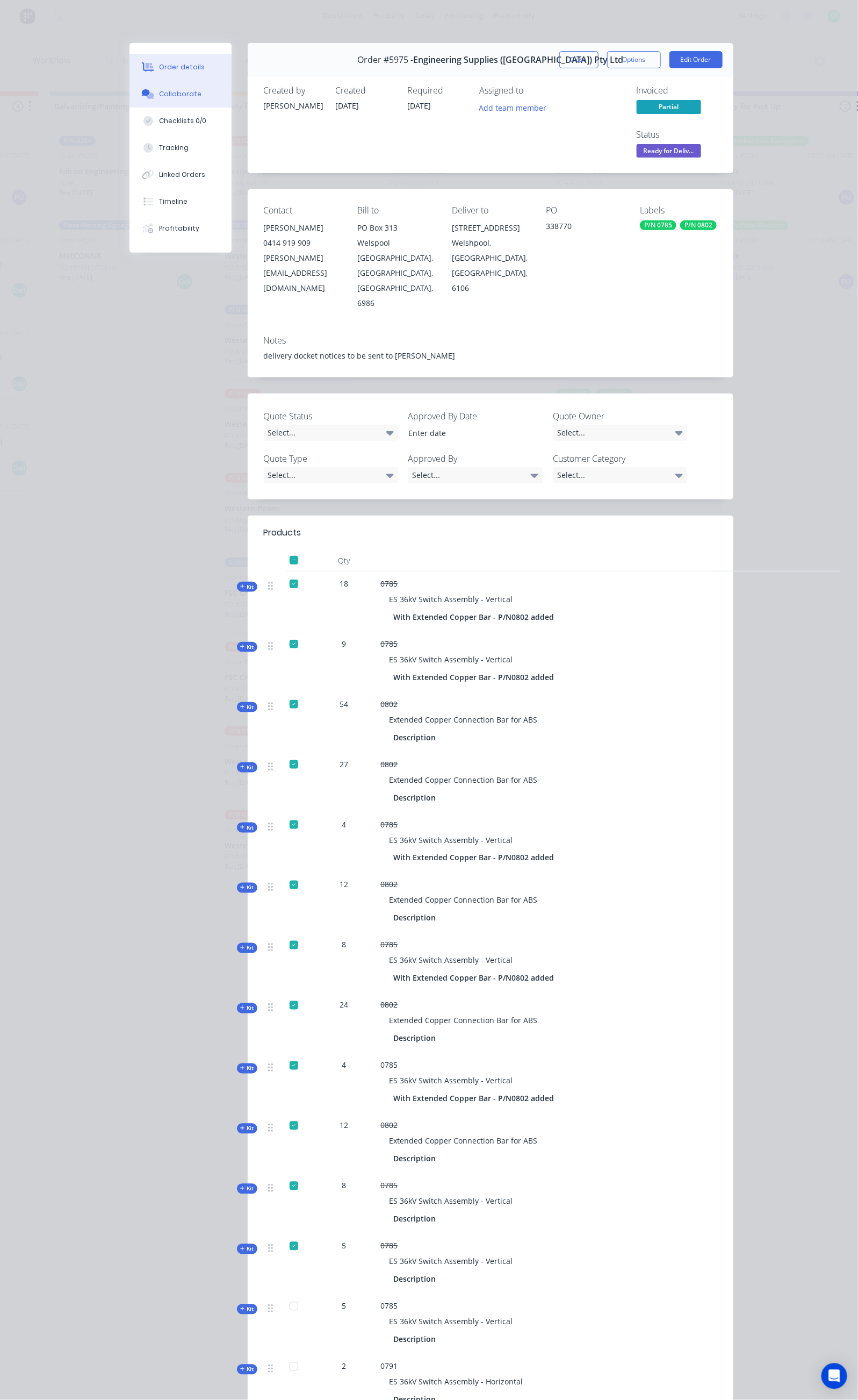
click at [159, 98] on div "Collaborate" at bounding box center [180, 94] width 42 height 10
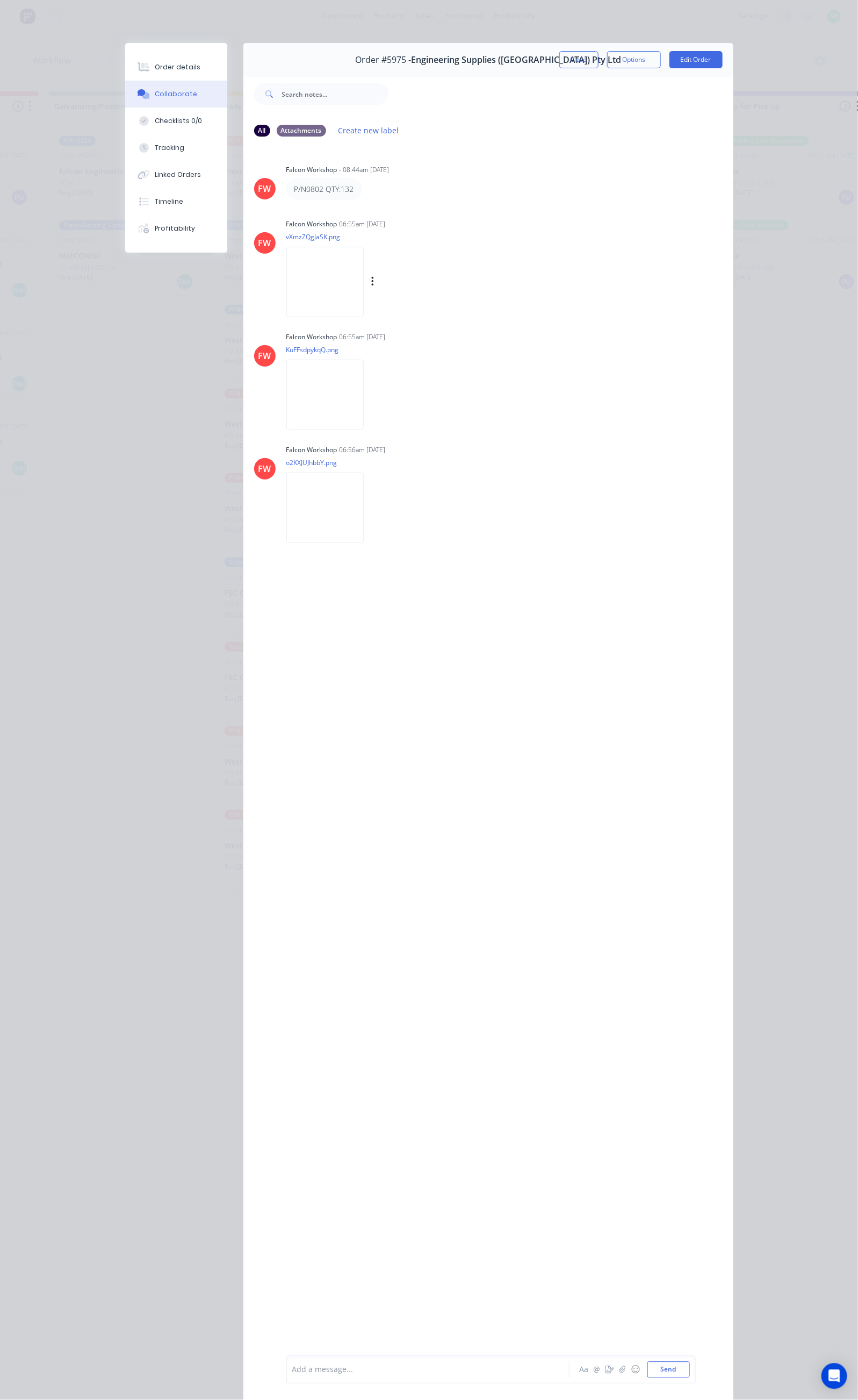
click at [287, 281] on img at bounding box center [325, 282] width 78 height 71
click at [287, 380] on img at bounding box center [325, 395] width 78 height 71
click at [287, 488] on img at bounding box center [325, 507] width 78 height 71
click at [293, 1365] on div at bounding box center [431, 1370] width 277 height 11
click at [293, 1359] on span "ES 36kV Switch Assembly - Vertical" at bounding box center [354, 1360] width 124 height 10
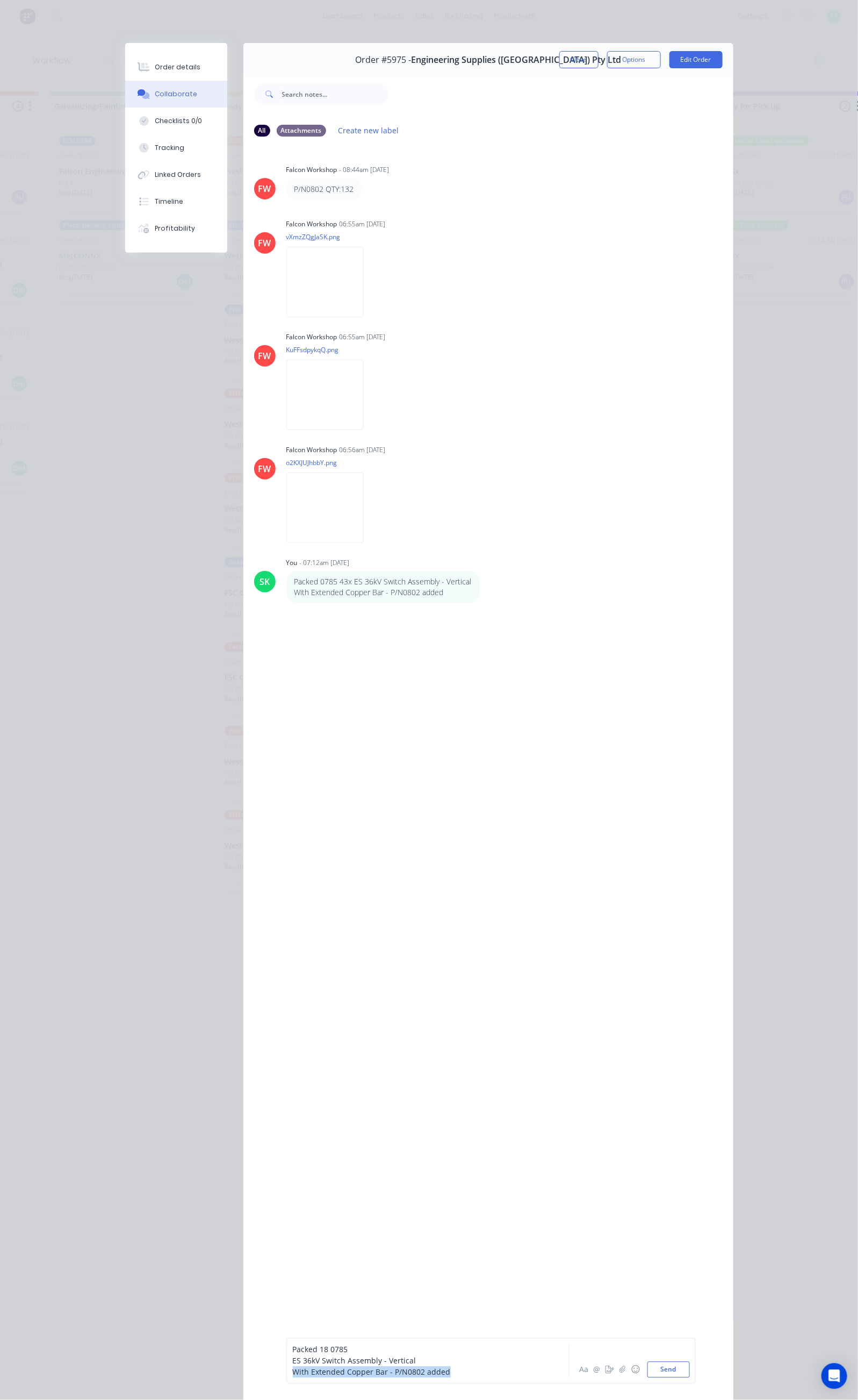
drag, startPoint x: 349, startPoint y: 1370, endPoint x: 190, endPoint y: 1367, distance: 159.0
click at [293, 1367] on div "With Extended Copper Bar - P/N0802 added" at bounding box center [431, 1372] width 277 height 11
click at [287, 1367] on div "Packed 18 0785 ES 36kV Switch Assembly - Vertical Aa @ ☺ Send" at bounding box center [491, 1367] width 410 height 34
drag, startPoint x: 189, startPoint y: 1369, endPoint x: 193, endPoint y: 1375, distance: 7.2
click at [292, 1370] on div "Packed 18 0785 ES 36kV Switch Assembly - Vertical" at bounding box center [430, 1367] width 277 height 23
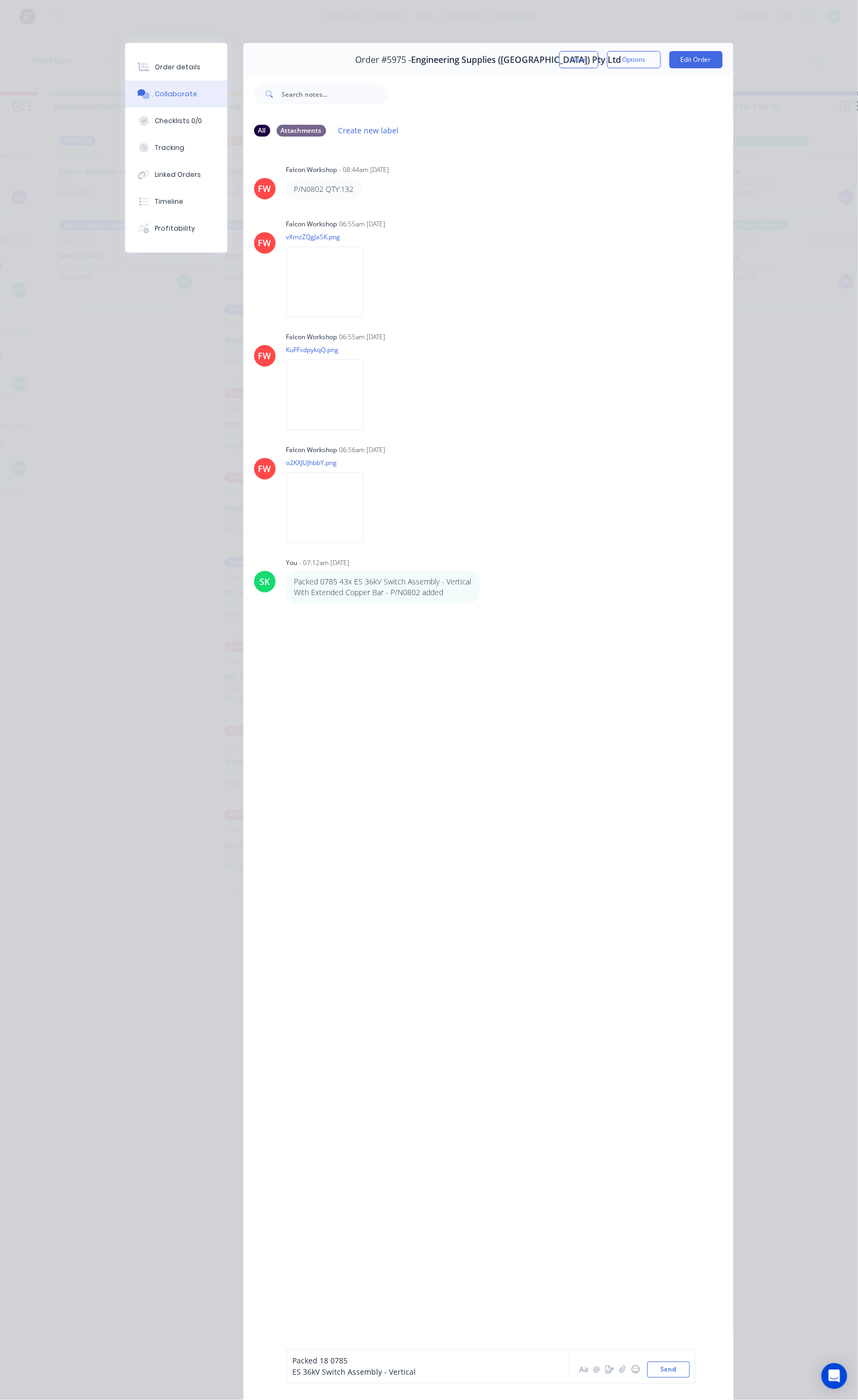
click at [293, 1369] on span "ES 36kV Switch Assembly - Vertical" at bounding box center [354, 1372] width 124 height 10
click at [292, 1371] on div "Packed 18 0785 ES 36kV Switch Assembly - Vertical" at bounding box center [430, 1367] width 277 height 23
click at [293, 1373] on span "ES 36kV Switch Assembly - Vertical" at bounding box center [354, 1372] width 124 height 10
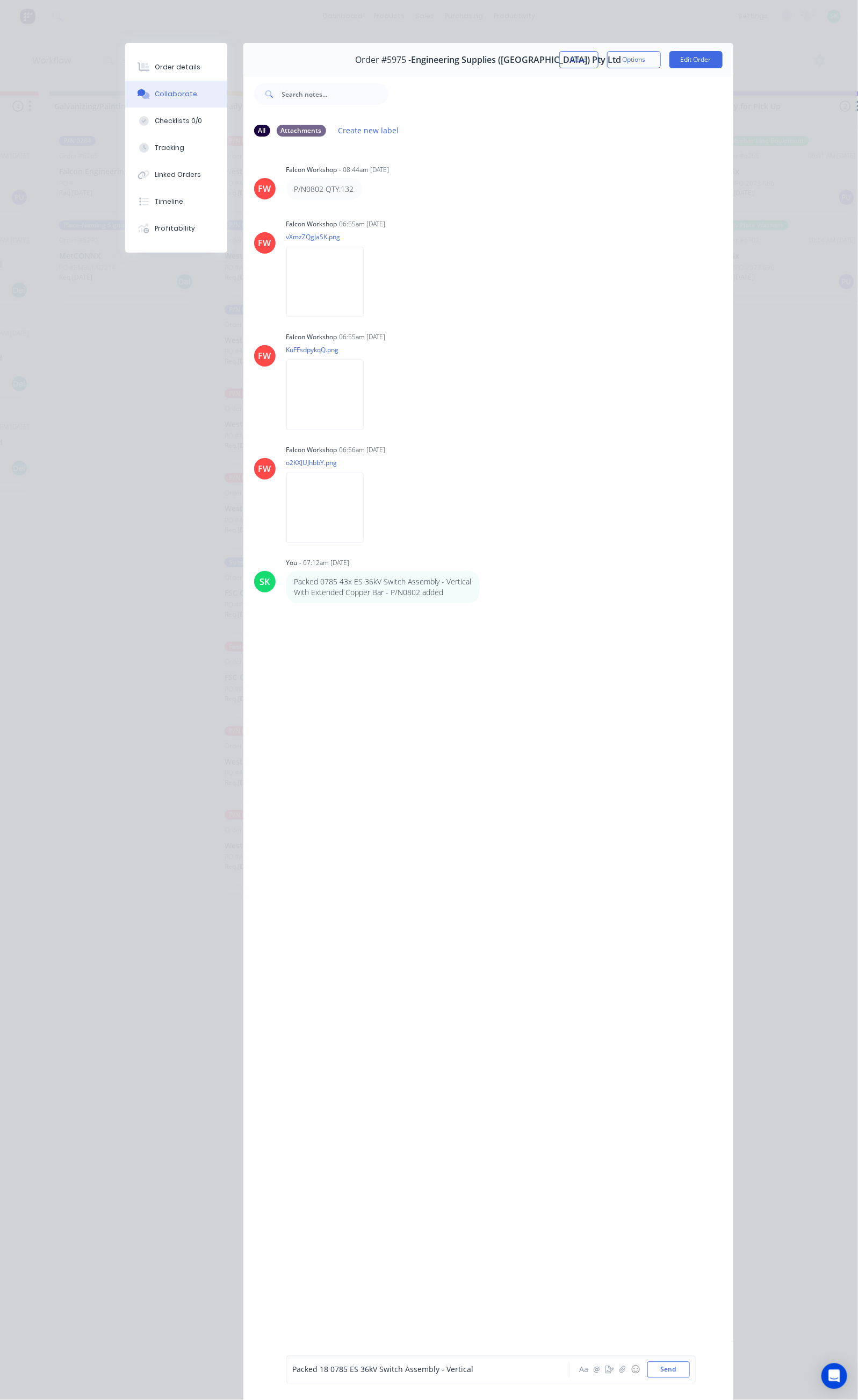
drag, startPoint x: 224, startPoint y: 1367, endPoint x: 224, endPoint y: 1376, distance: 9.0
click at [293, 1369] on span "Packed 18 0785 ES 36kV Switch Assembly - Vertical" at bounding box center [383, 1369] width 181 height 10
click at [690, 1365] on button "Send" at bounding box center [668, 1370] width 42 height 16
click at [293, 1373] on div at bounding box center [431, 1370] width 277 height 11
click at [293, 1371] on span "ES 36kV Switch Assembly - Horizontal" at bounding box center [360, 1372] width 134 height 10
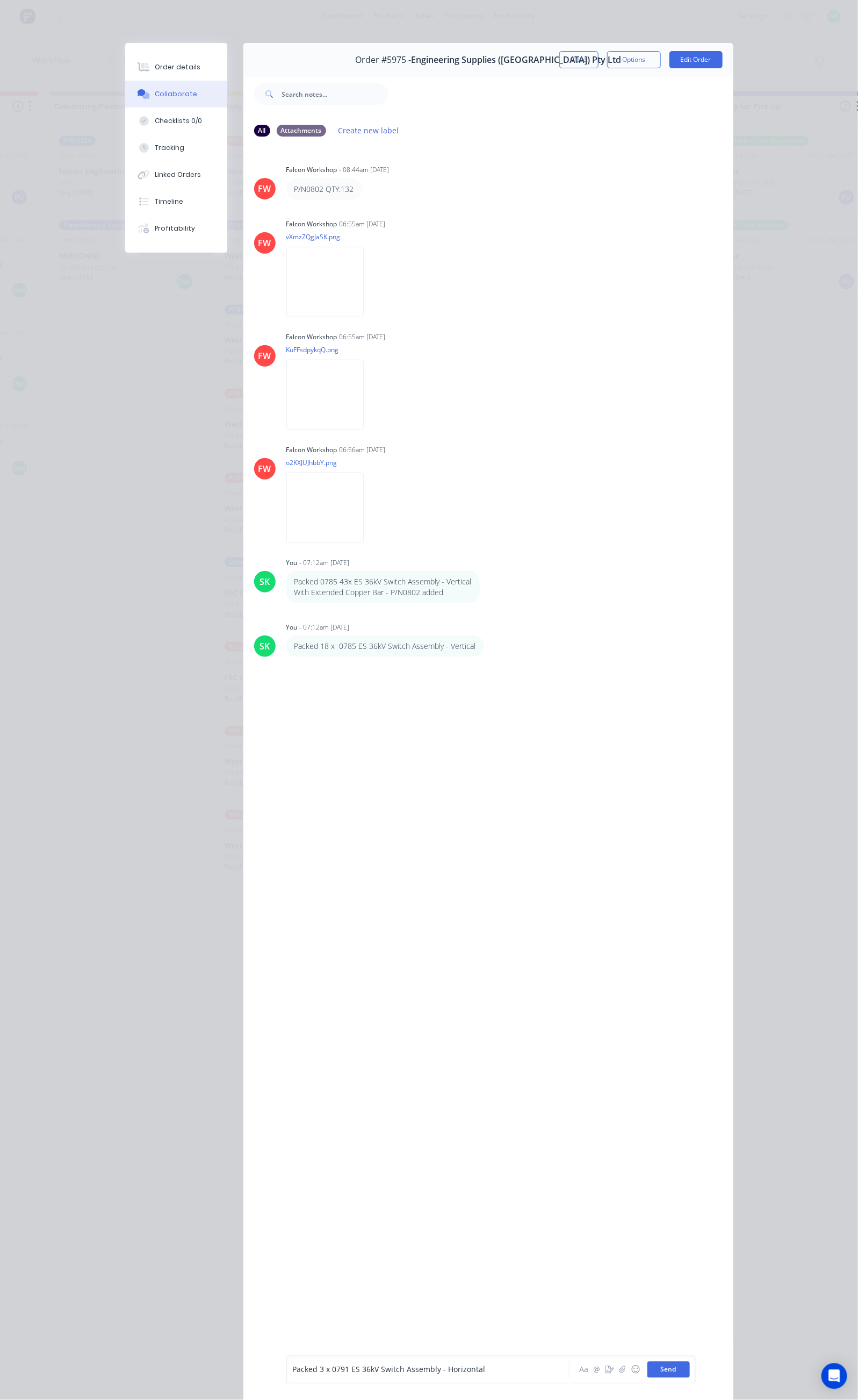
click at [690, 1365] on button "Send" at bounding box center [668, 1370] width 42 height 16
click at [599, 61] on button "Close" at bounding box center [579, 59] width 39 height 17
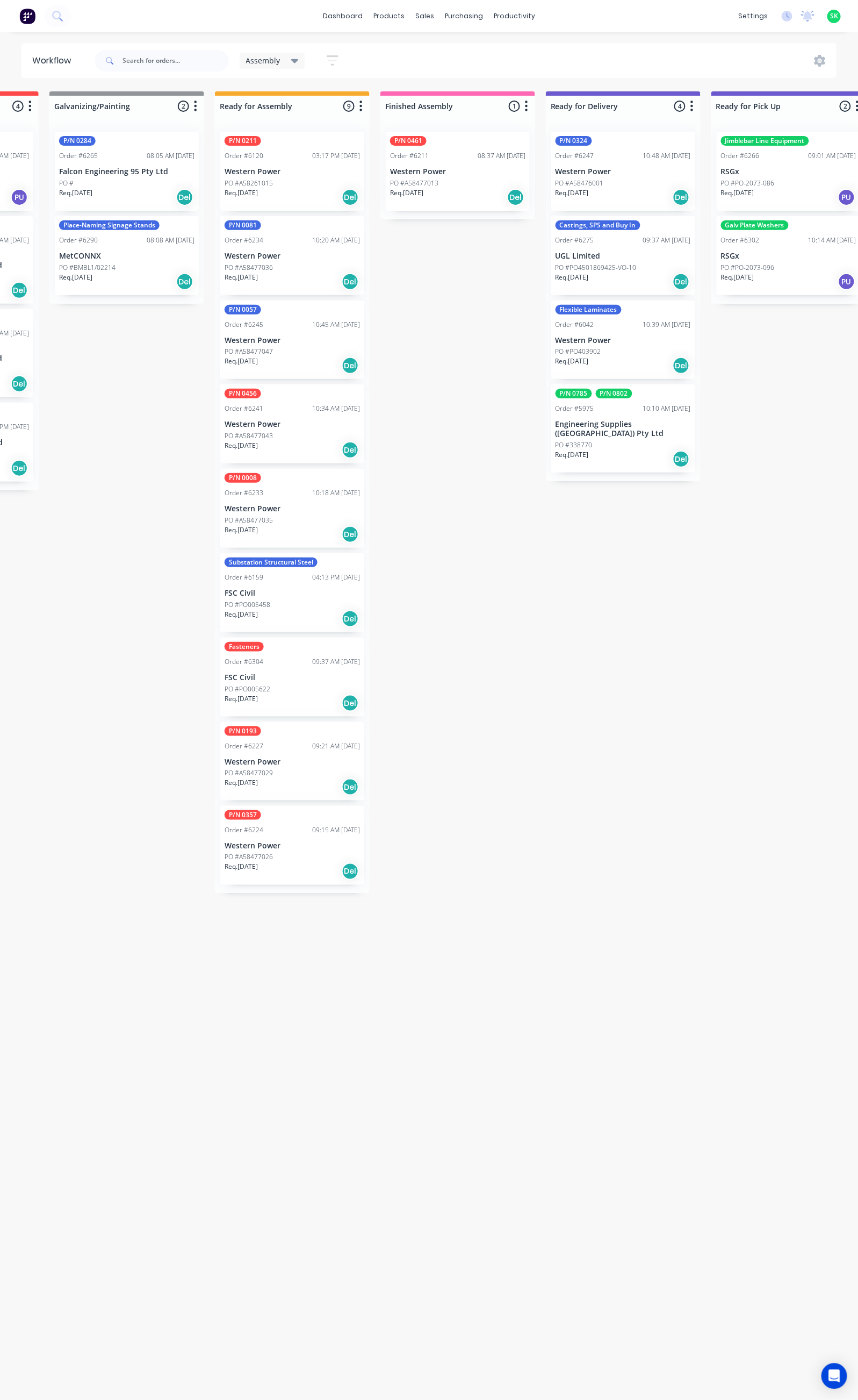
click at [627, 414] on div "P/N 0785 P/N 0802 Order #5975 10:10 AM 26/05/25 Engineering Supplies (WA) Pty L…" at bounding box center [623, 428] width 144 height 88
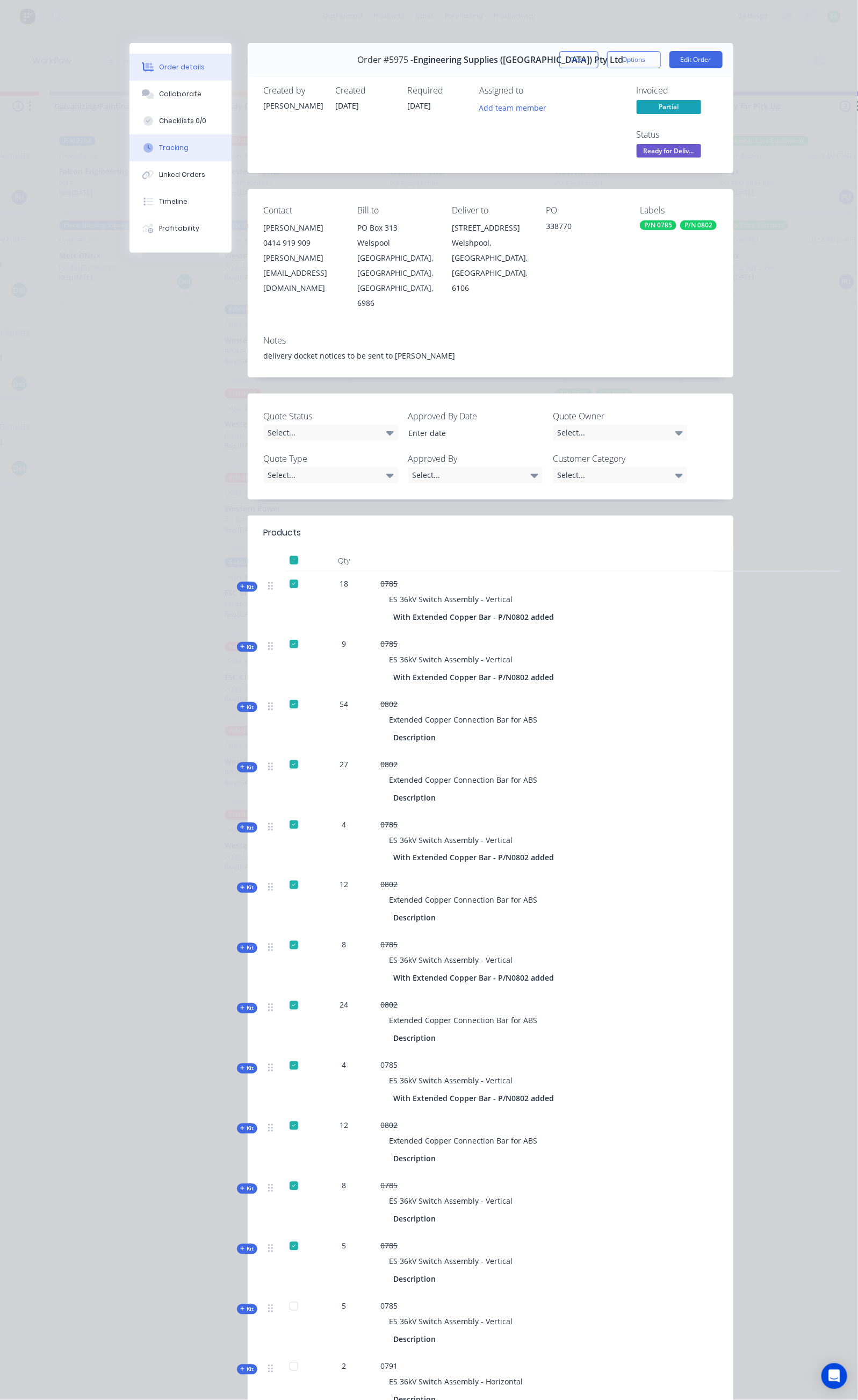
click at [129, 150] on button "Tracking" at bounding box center [180, 148] width 102 height 27
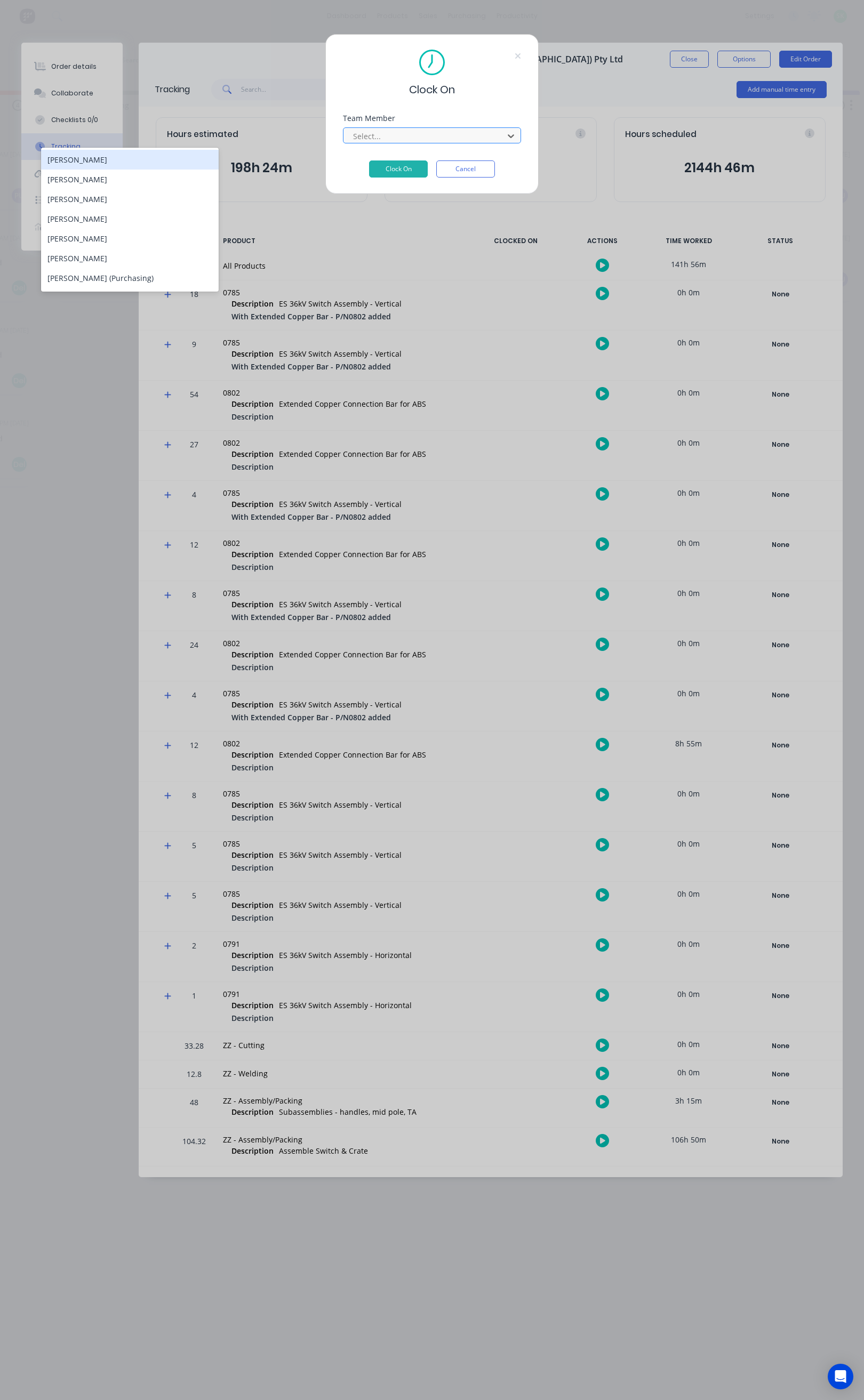
click at [423, 135] on div at bounding box center [424, 135] width 146 height 13
type input "ste"
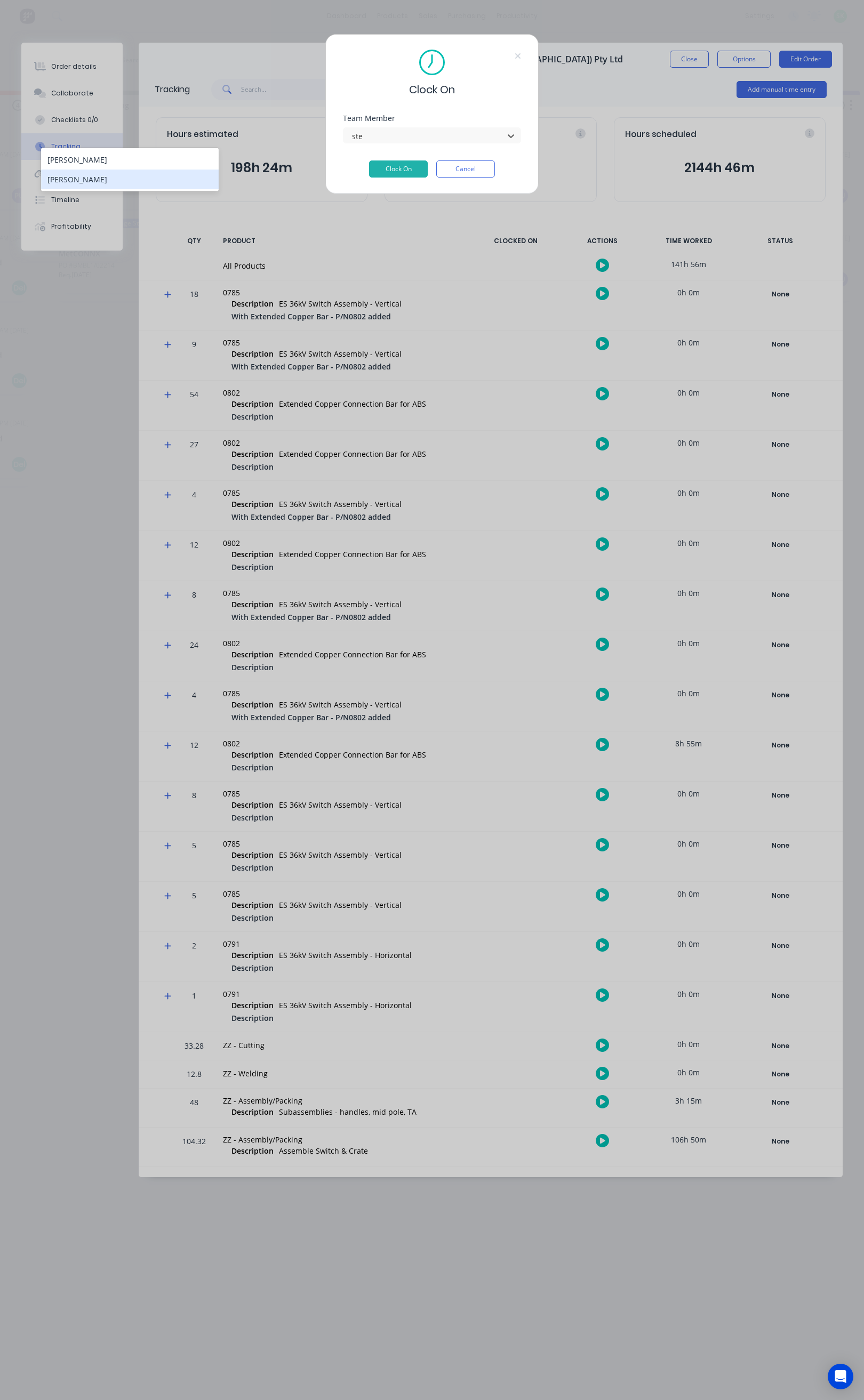
click at [159, 183] on div "[PERSON_NAME]" at bounding box center [130, 179] width 178 height 20
click at [416, 170] on button "Clock On" at bounding box center [397, 169] width 58 height 17
